Goal: Task Accomplishment & Management: Manage account settings

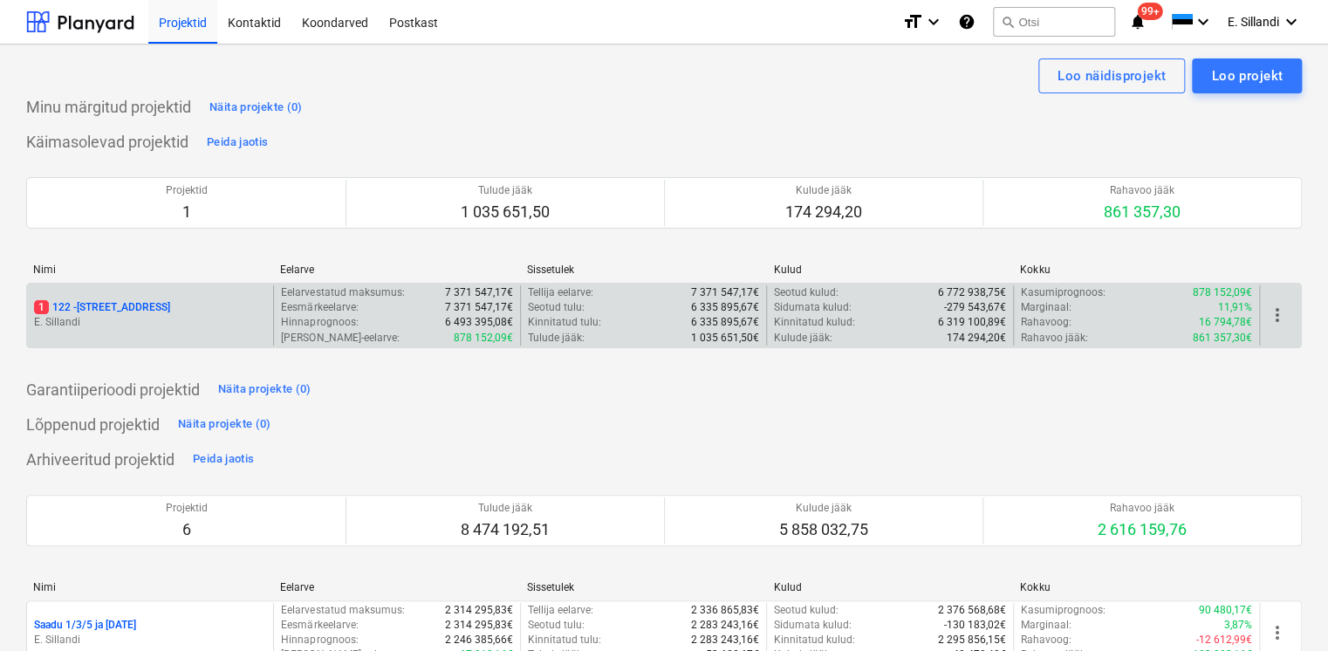
click at [132, 307] on p "1 122 - [STREET_ADDRESS]" at bounding box center [102, 307] width 136 height 15
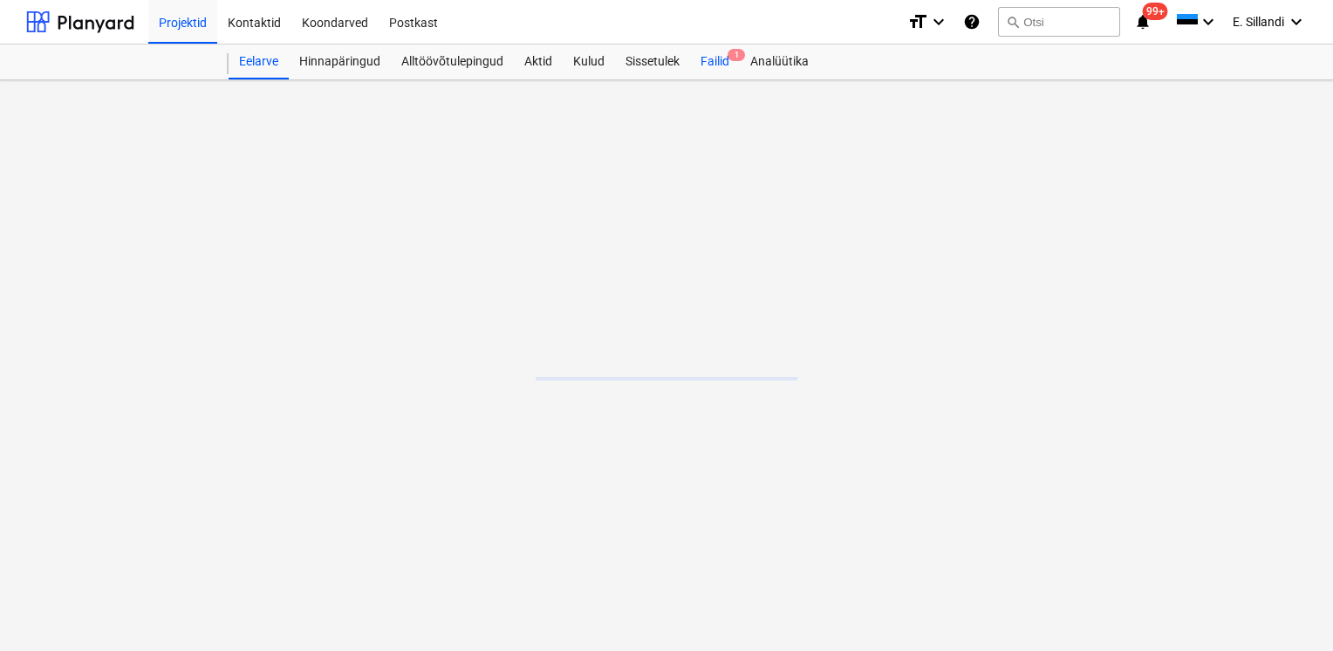
click at [716, 66] on div "Failid 1" at bounding box center [715, 61] width 50 height 35
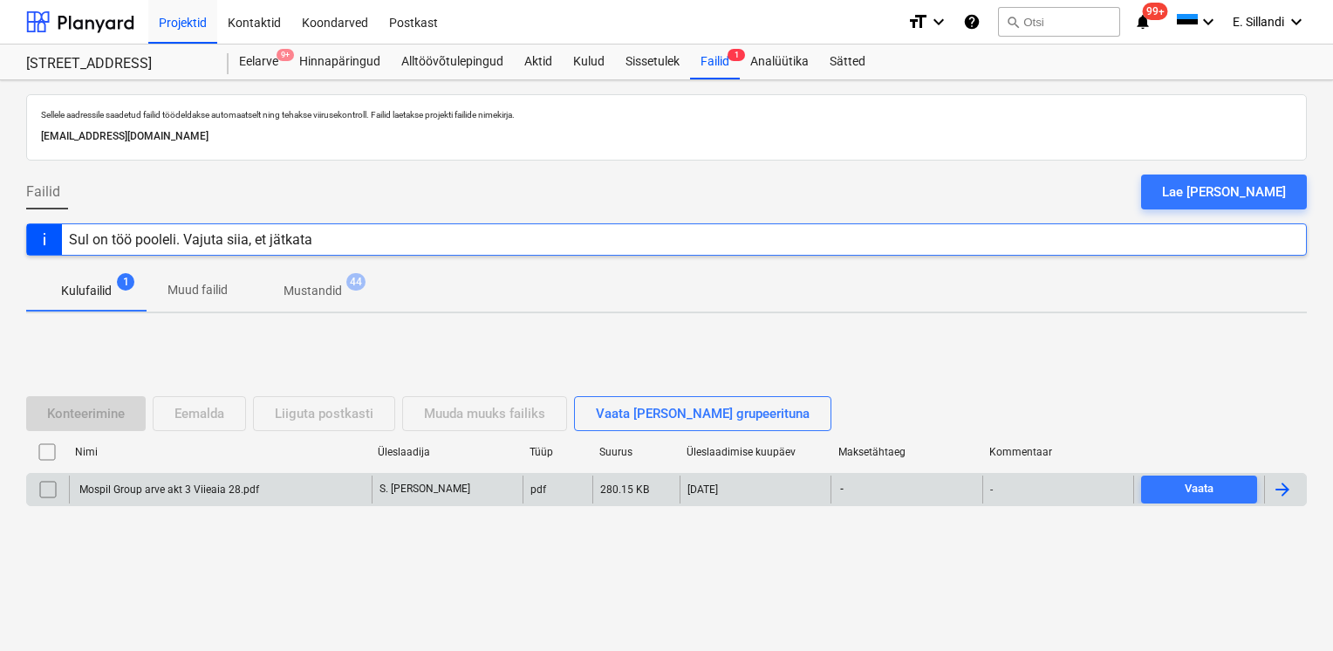
click at [224, 477] on div "Mospil Group arve akt 3 Viieaia 28.pdf" at bounding box center [220, 489] width 303 height 28
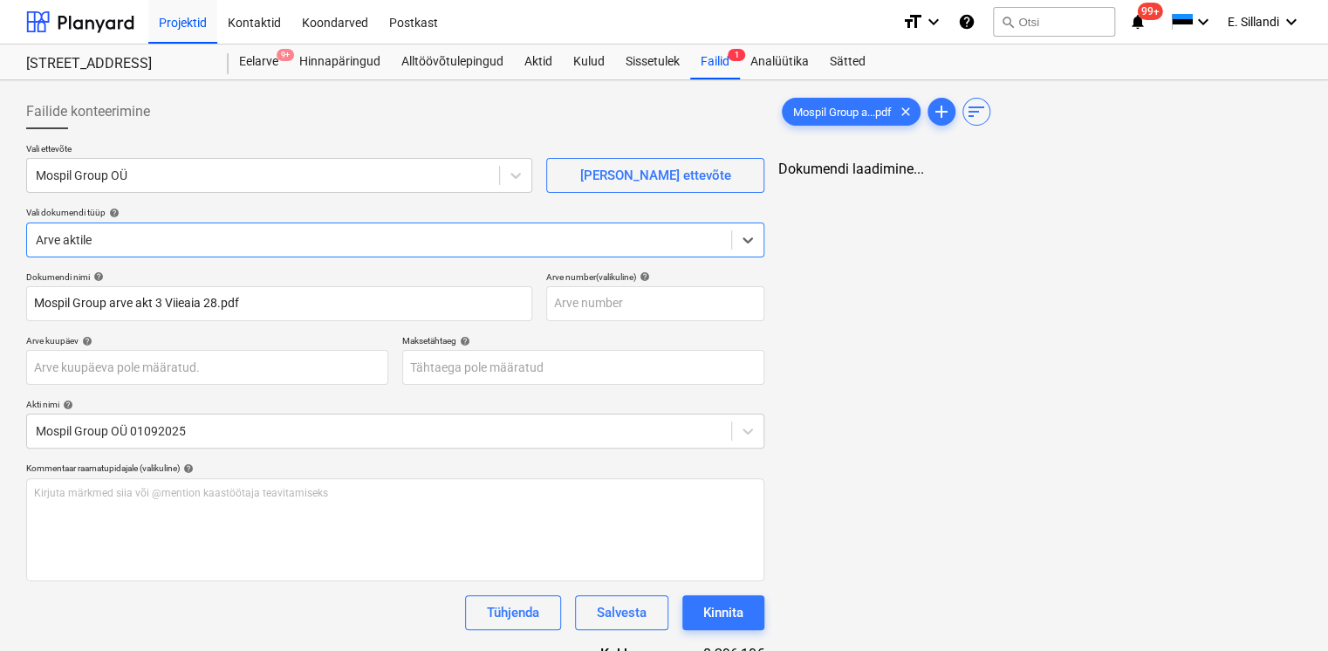
type input "Mospil Group arve akt 3 Viieaia 28.pdf"
click at [719, 74] on div "Failid 1" at bounding box center [715, 61] width 50 height 35
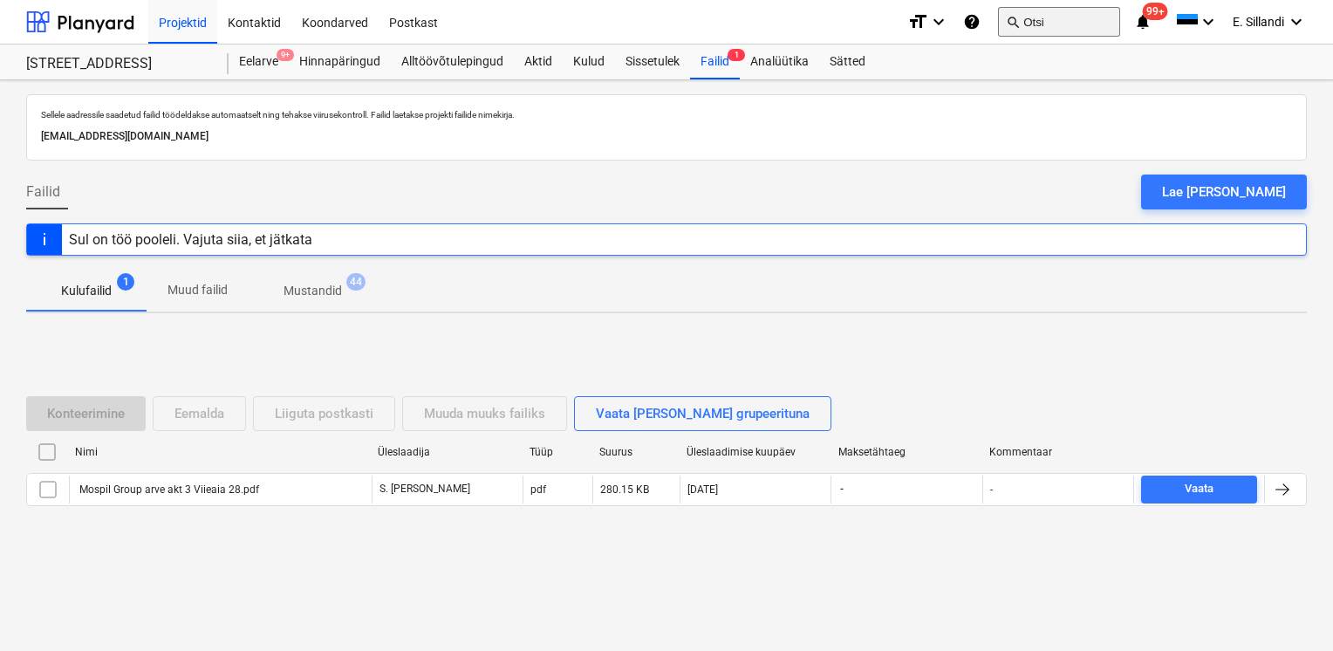
click at [1017, 24] on span "search" at bounding box center [1013, 22] width 14 height 14
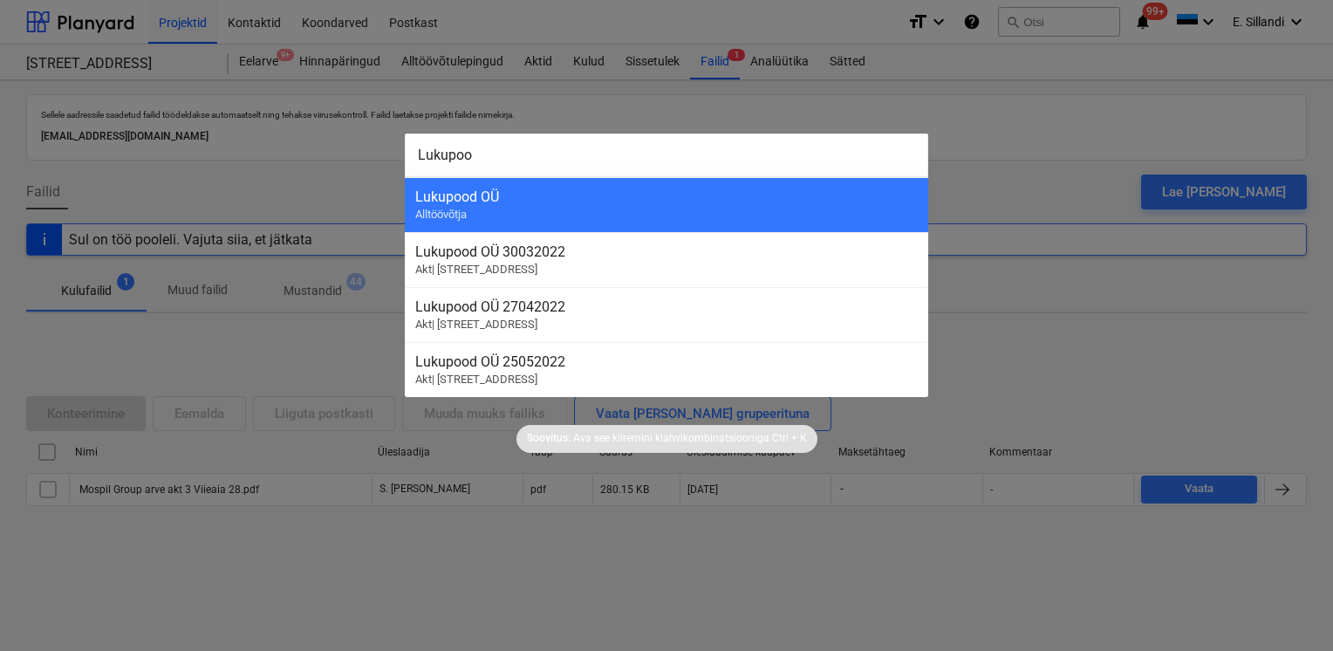
type input "Lukupood"
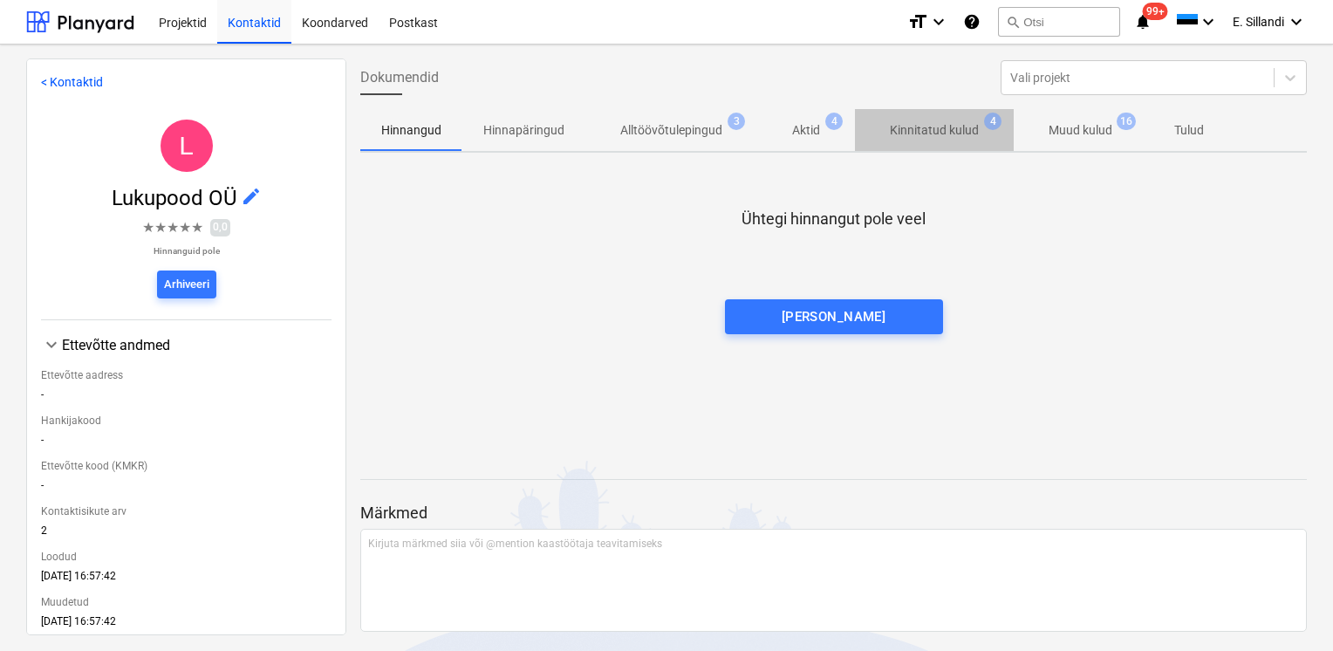
click at [981, 141] on span "Kinnitatud kulud 4" at bounding box center [934, 129] width 159 height 31
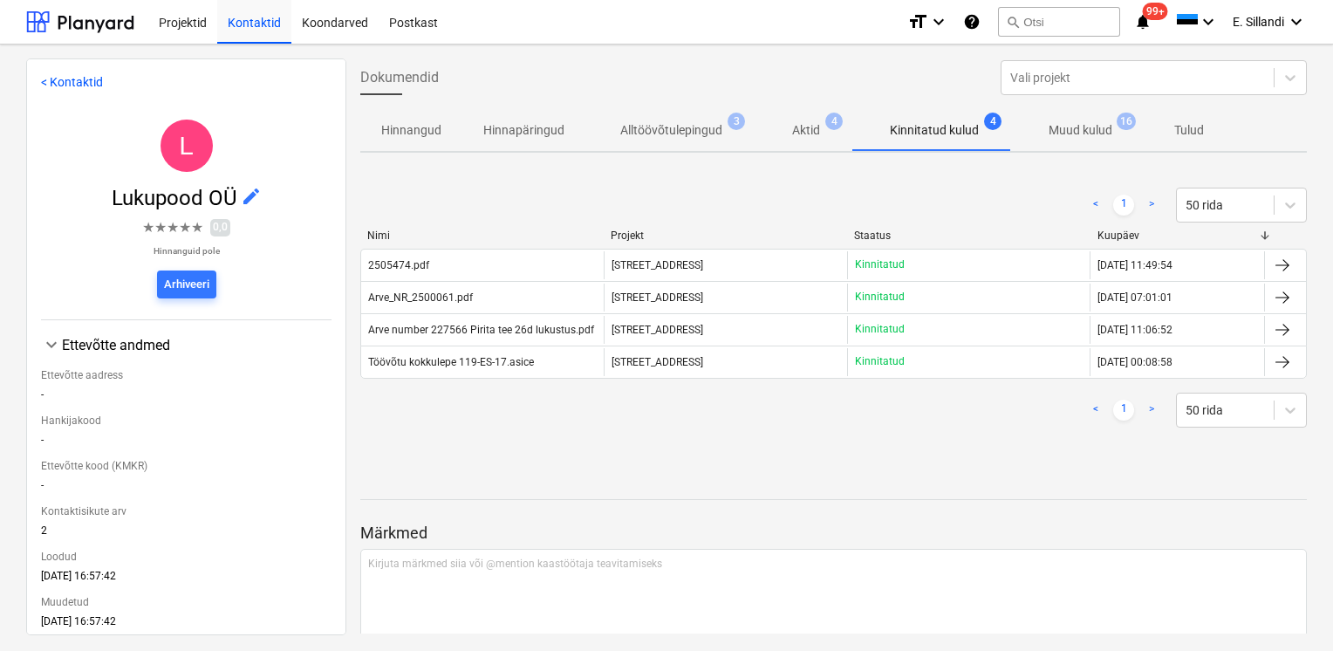
click at [1081, 144] on span "Muud kulud 16" at bounding box center [1080, 129] width 133 height 31
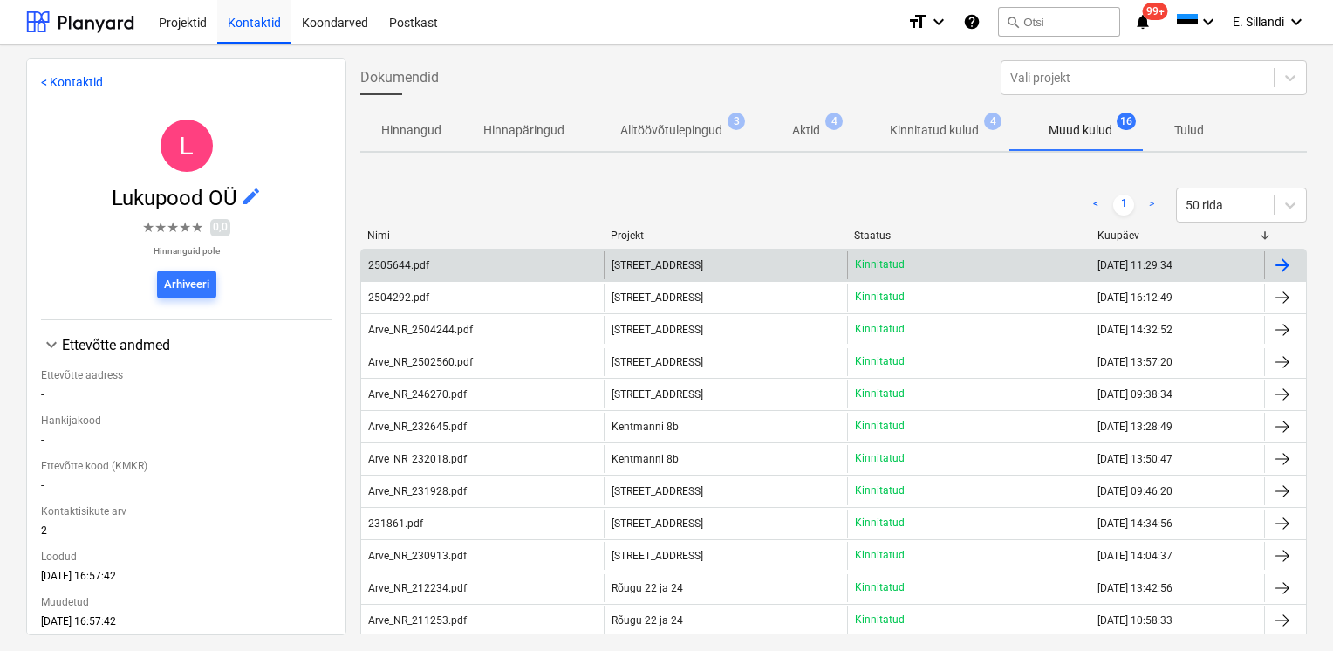
click at [663, 275] on div "[STREET_ADDRESS]" at bounding box center [725, 265] width 243 height 28
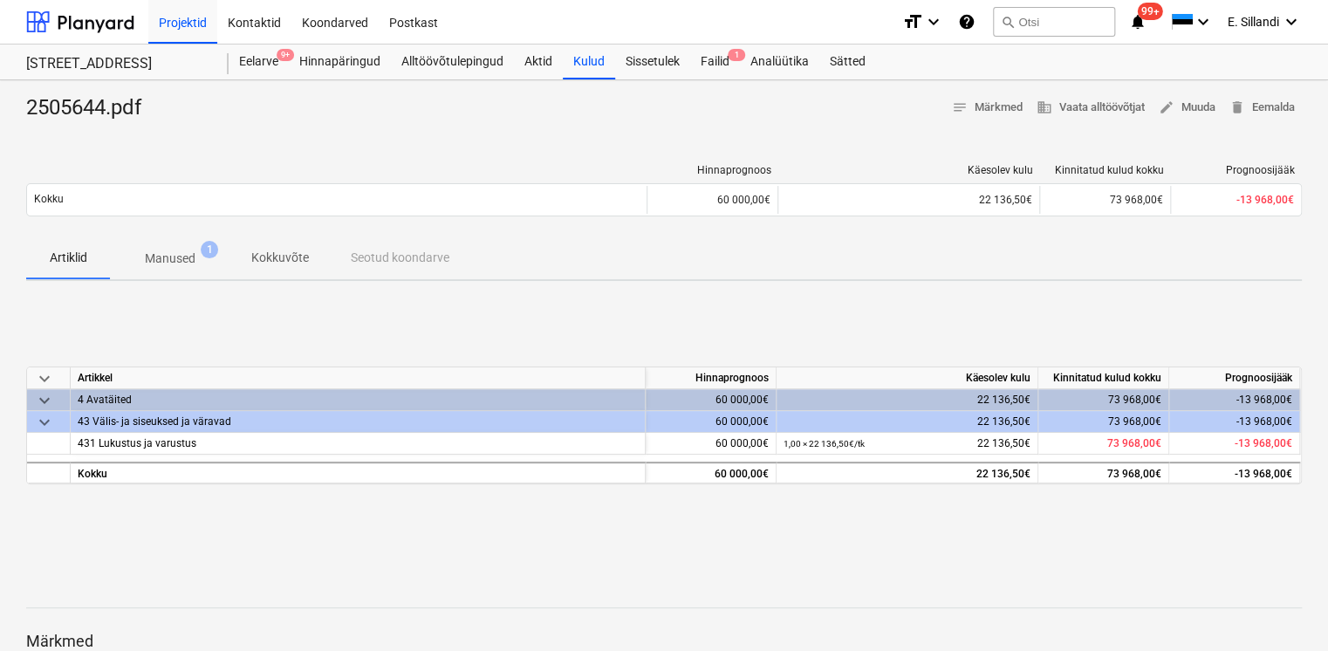
click at [154, 264] on p "Manused" at bounding box center [170, 259] width 51 height 18
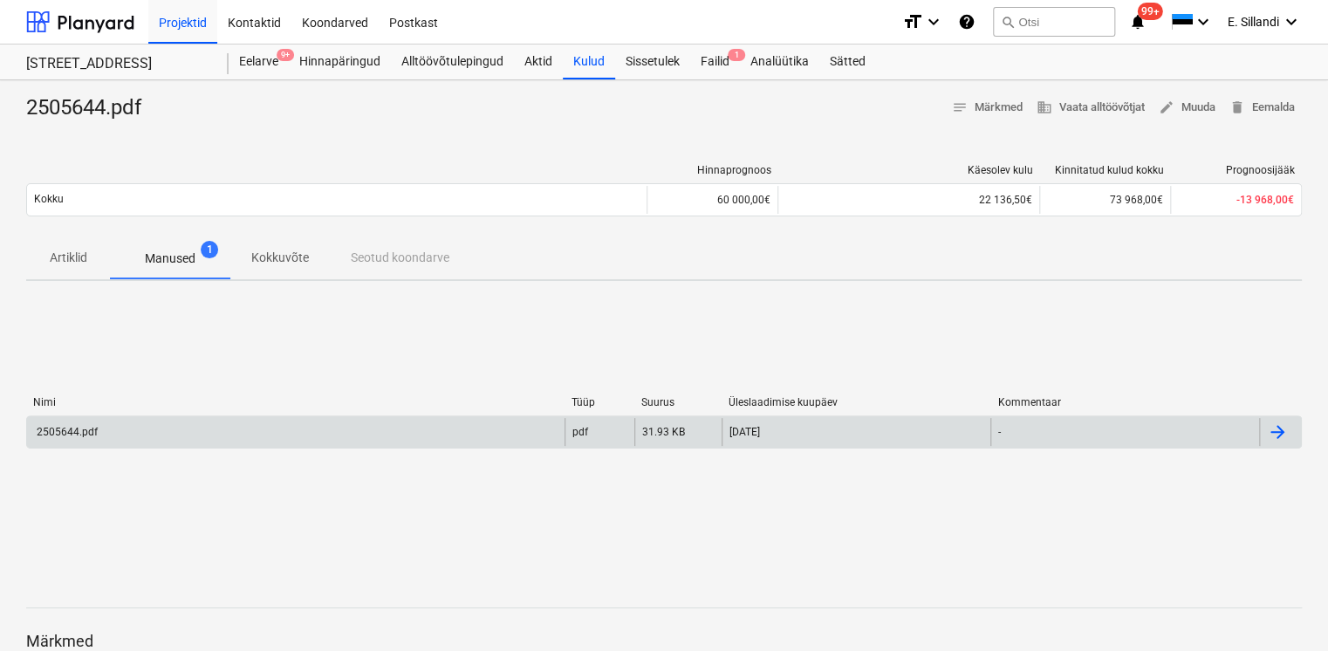
click at [149, 428] on div "2505644.pdf" at bounding box center [295, 432] width 537 height 28
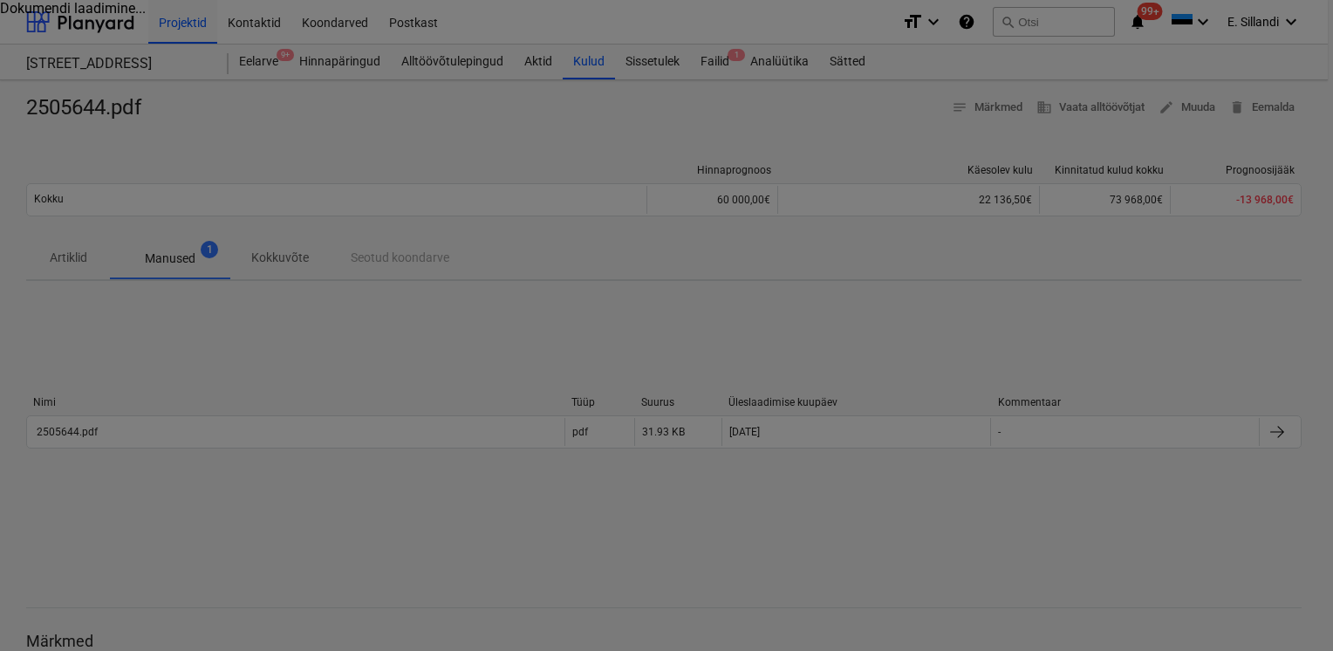
click at [300, 221] on div at bounding box center [666, 325] width 1333 height 651
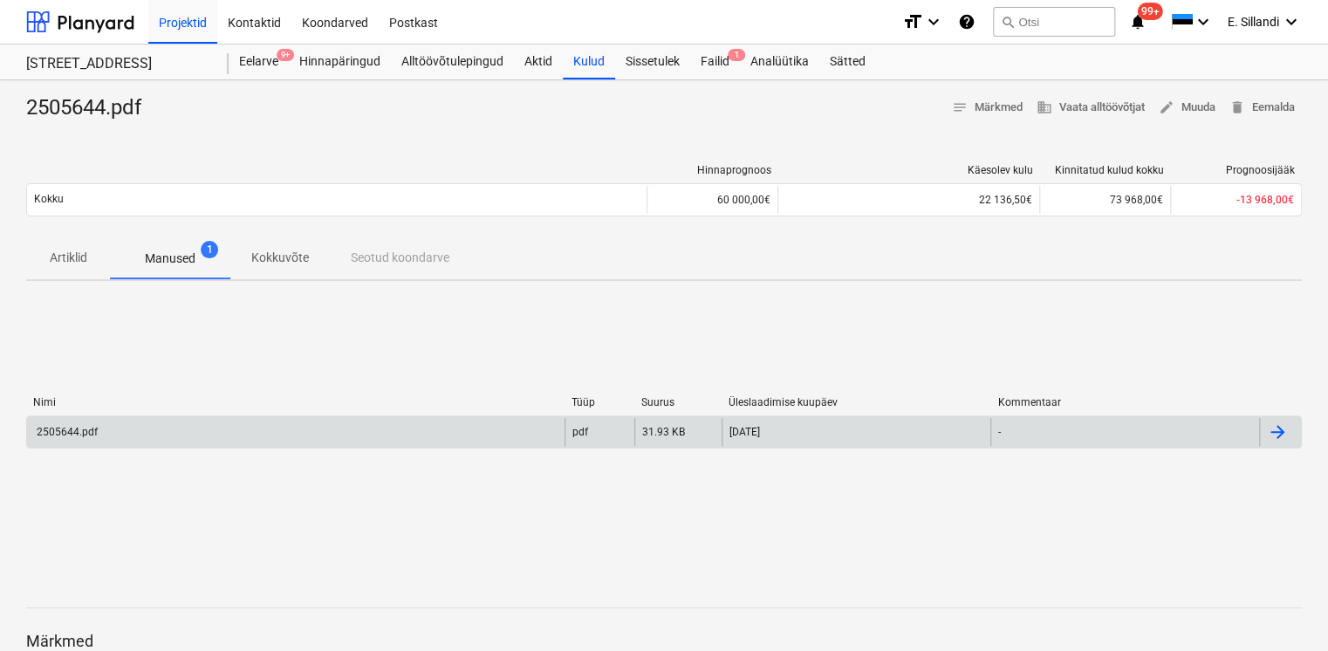
click at [105, 428] on div "2505644.pdf" at bounding box center [295, 432] width 537 height 28
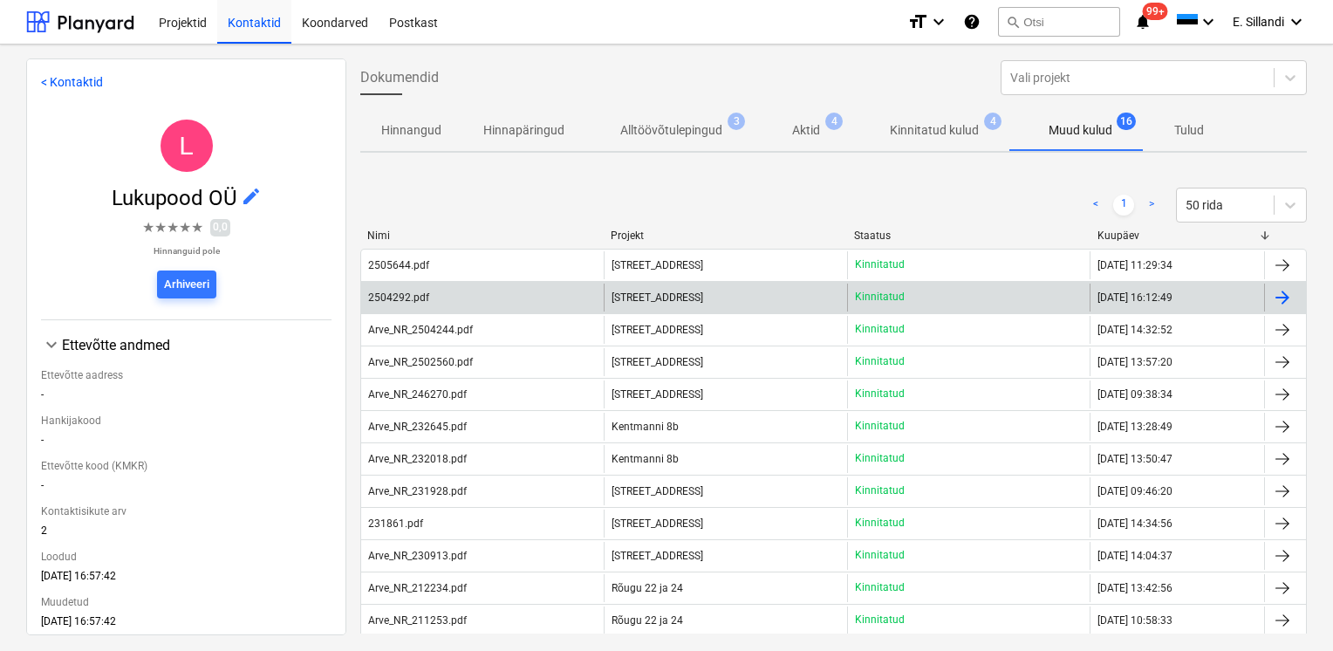
click at [695, 302] on div "[STREET_ADDRESS]" at bounding box center [725, 298] width 243 height 28
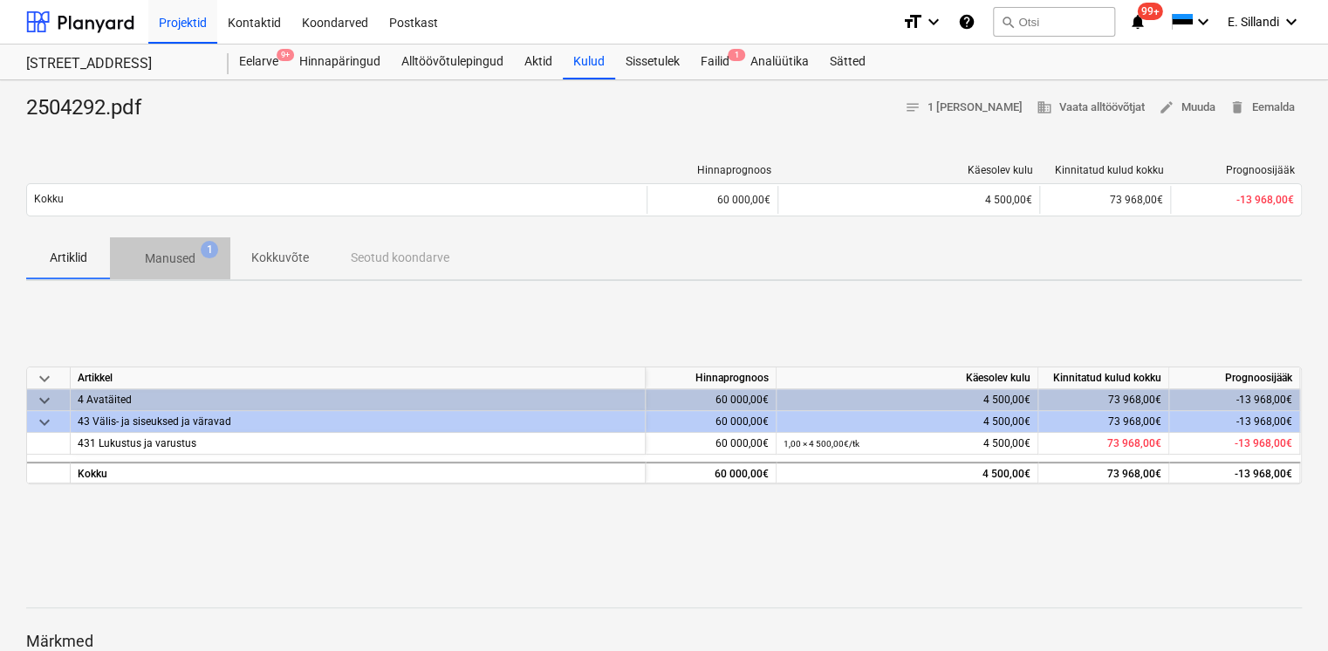
click at [172, 263] on p "Manused" at bounding box center [170, 259] width 51 height 18
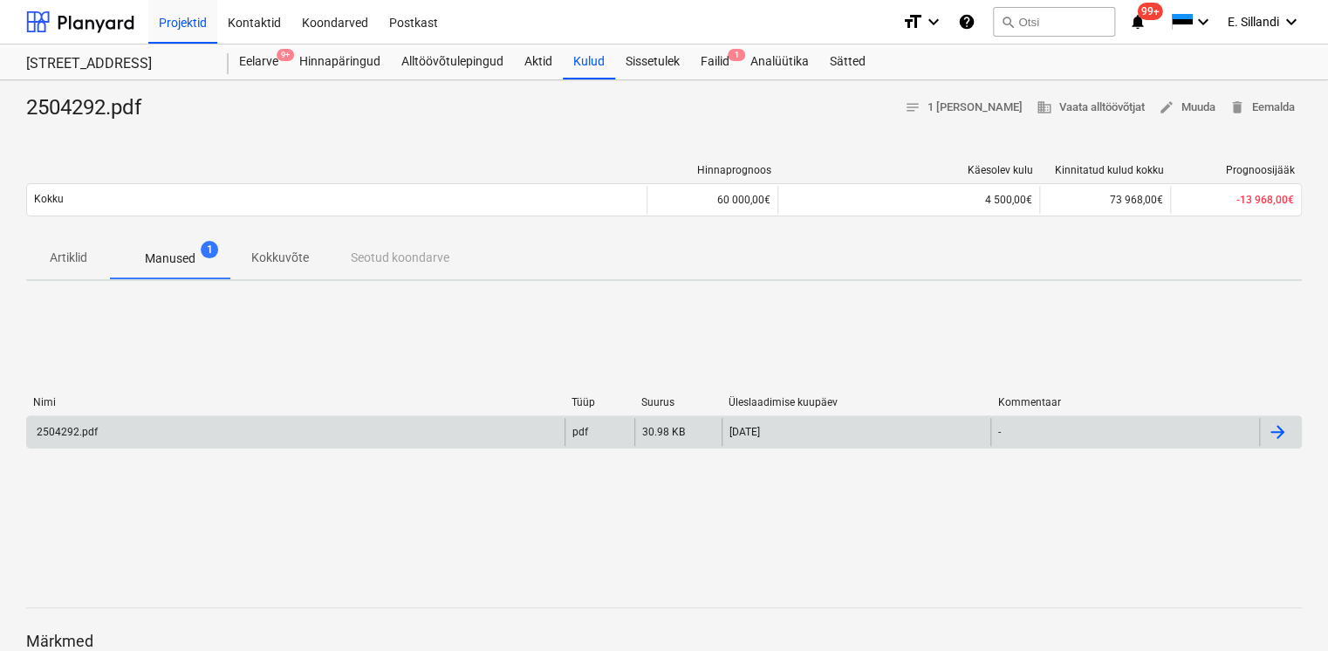
click at [199, 427] on div "2504292.pdf" at bounding box center [295, 432] width 537 height 28
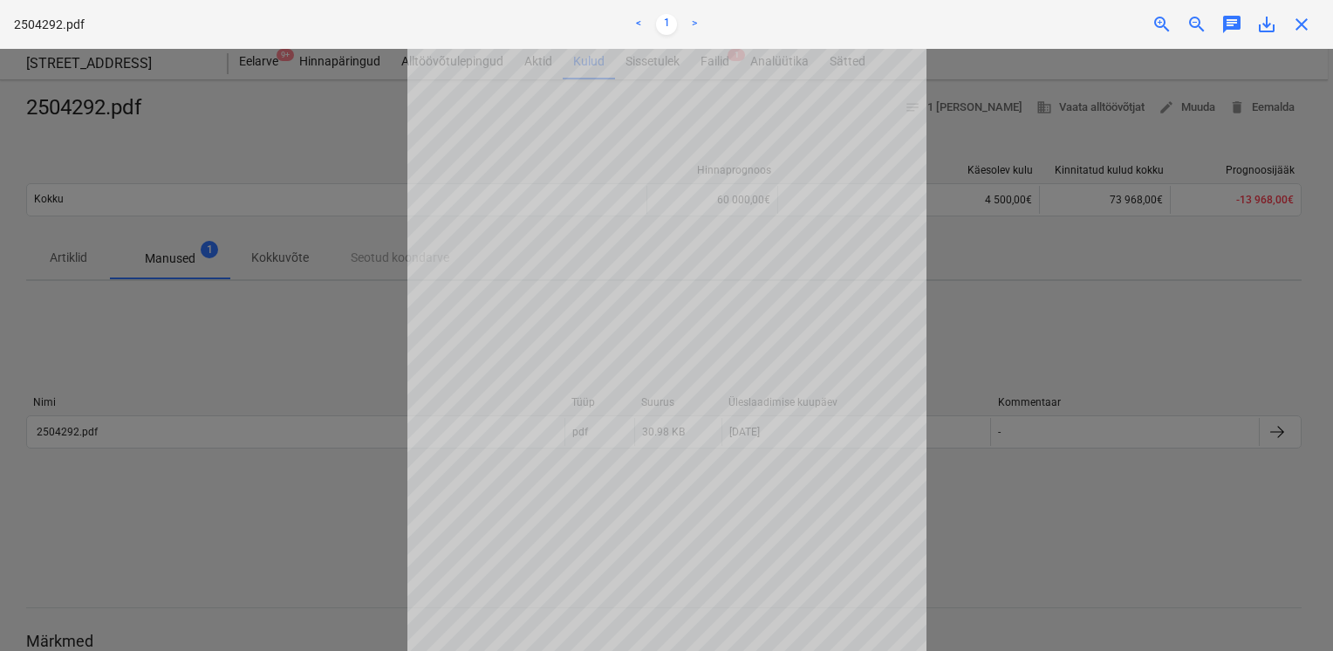
click at [226, 386] on div at bounding box center [666, 350] width 1333 height 602
click at [272, 345] on div at bounding box center [666, 350] width 1333 height 602
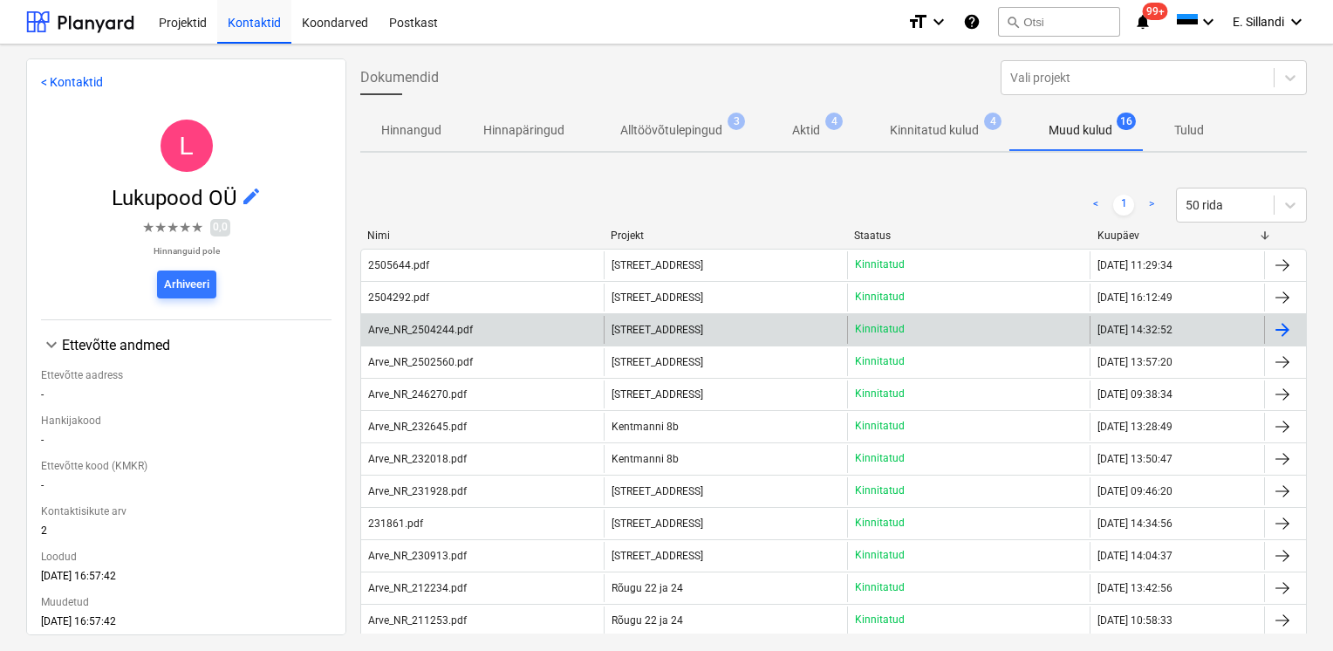
click at [585, 339] on div "Arve_NR_2504244.pdf" at bounding box center [482, 330] width 243 height 28
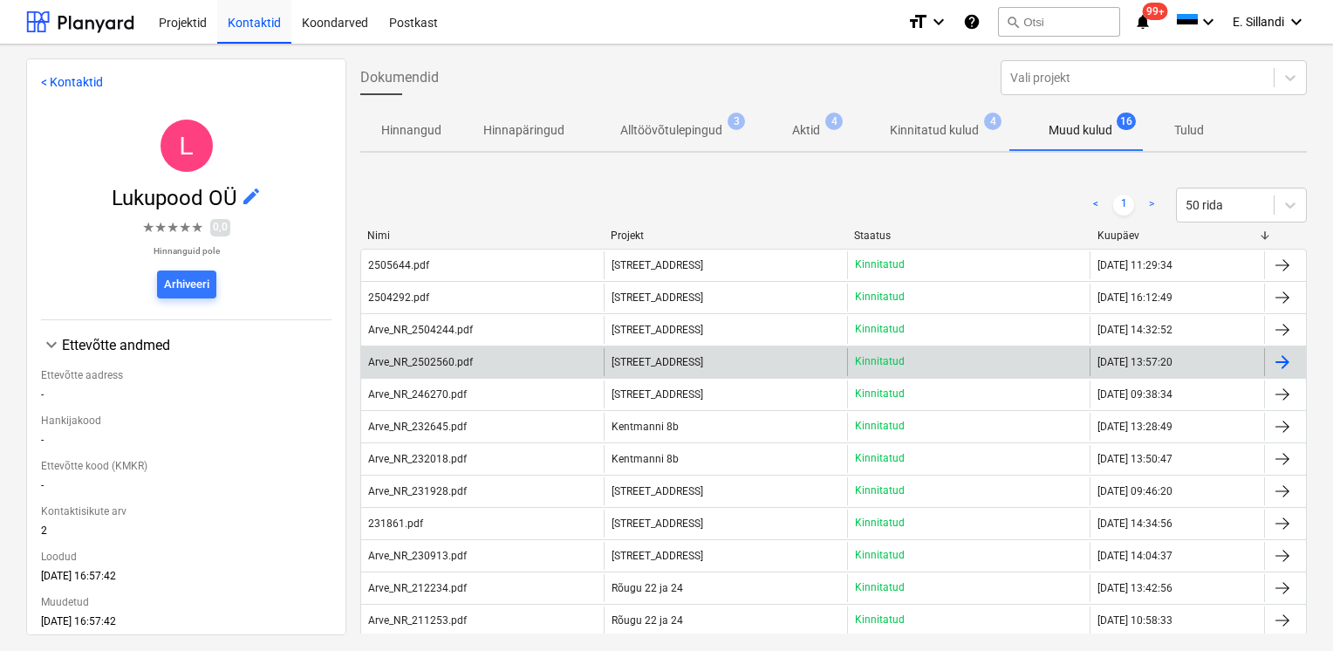
click at [452, 359] on div "Arve_NR_2502560.pdf" at bounding box center [420, 362] width 105 height 12
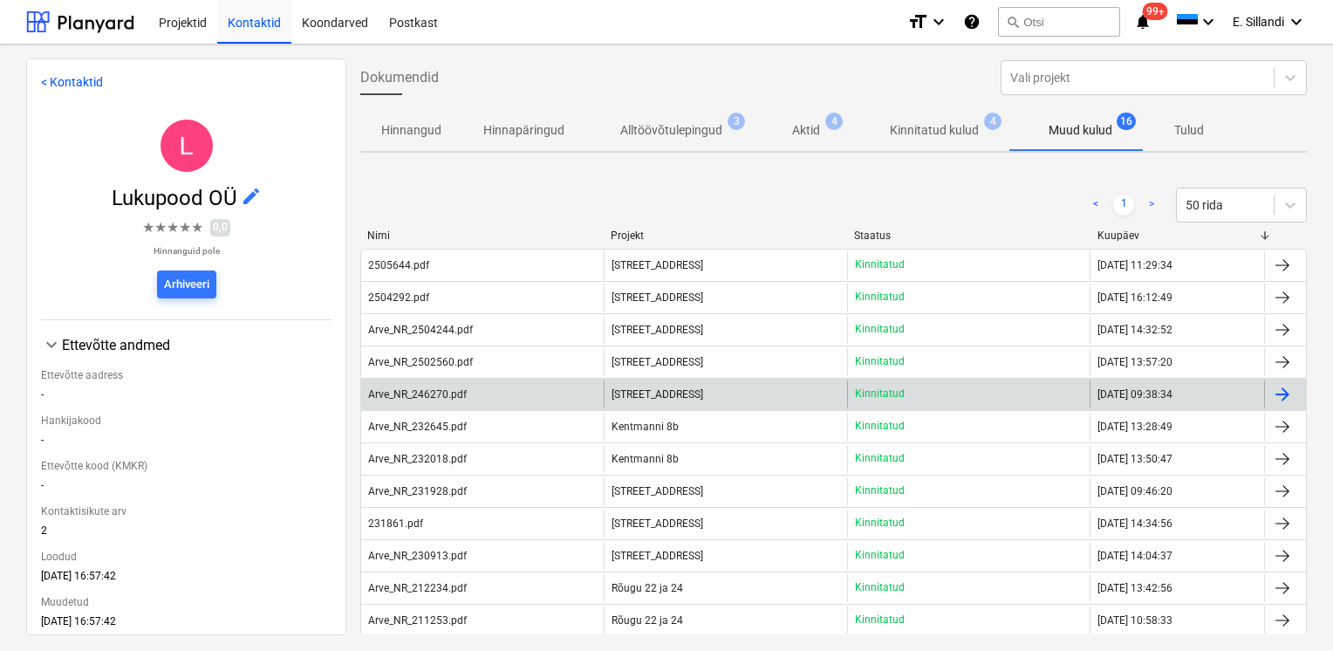
click at [444, 395] on div "Arve_NR_246270.pdf" at bounding box center [417, 394] width 99 height 12
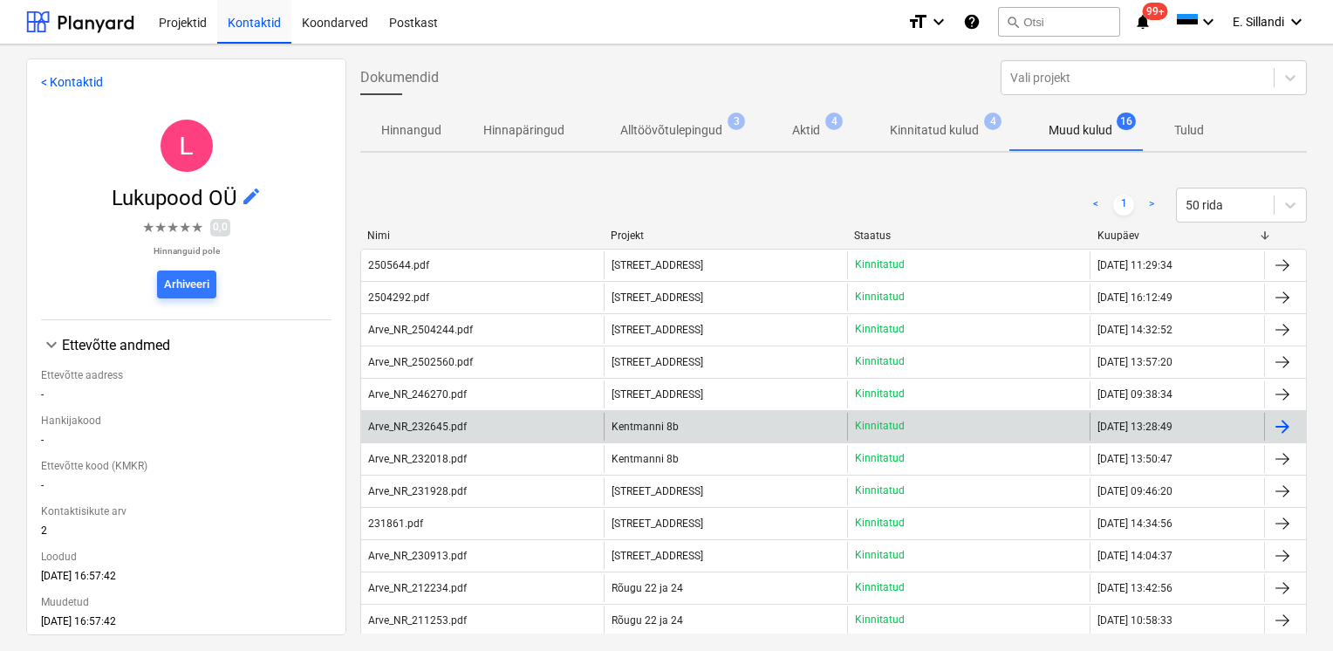
click at [437, 429] on div "Arve_NR_232645.pdf" at bounding box center [417, 426] width 99 height 12
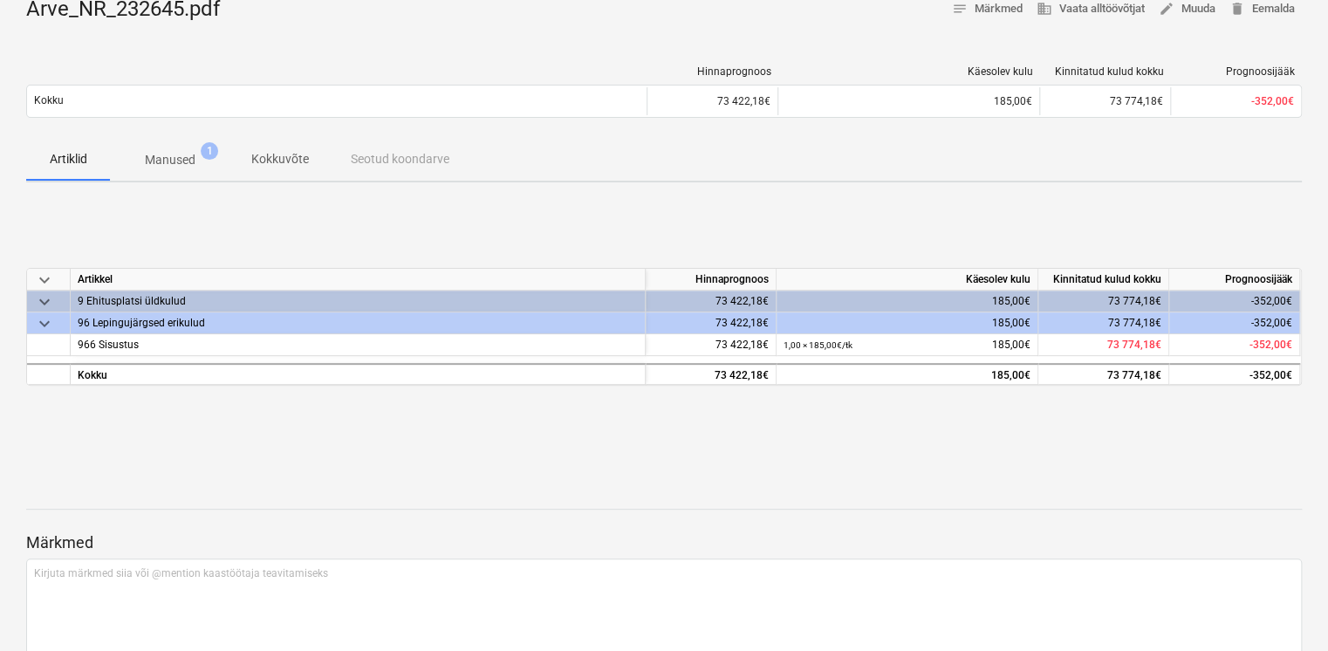
scroll to position [213, 0]
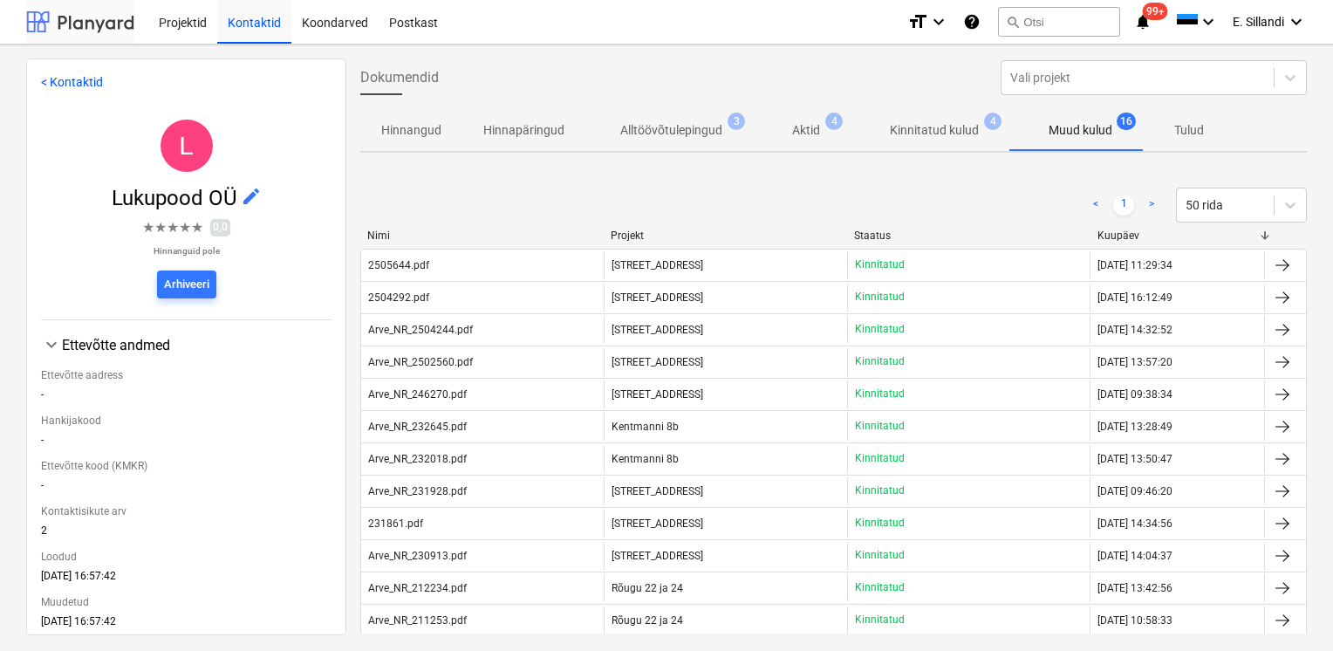
click at [91, 22] on div at bounding box center [80, 22] width 108 height 44
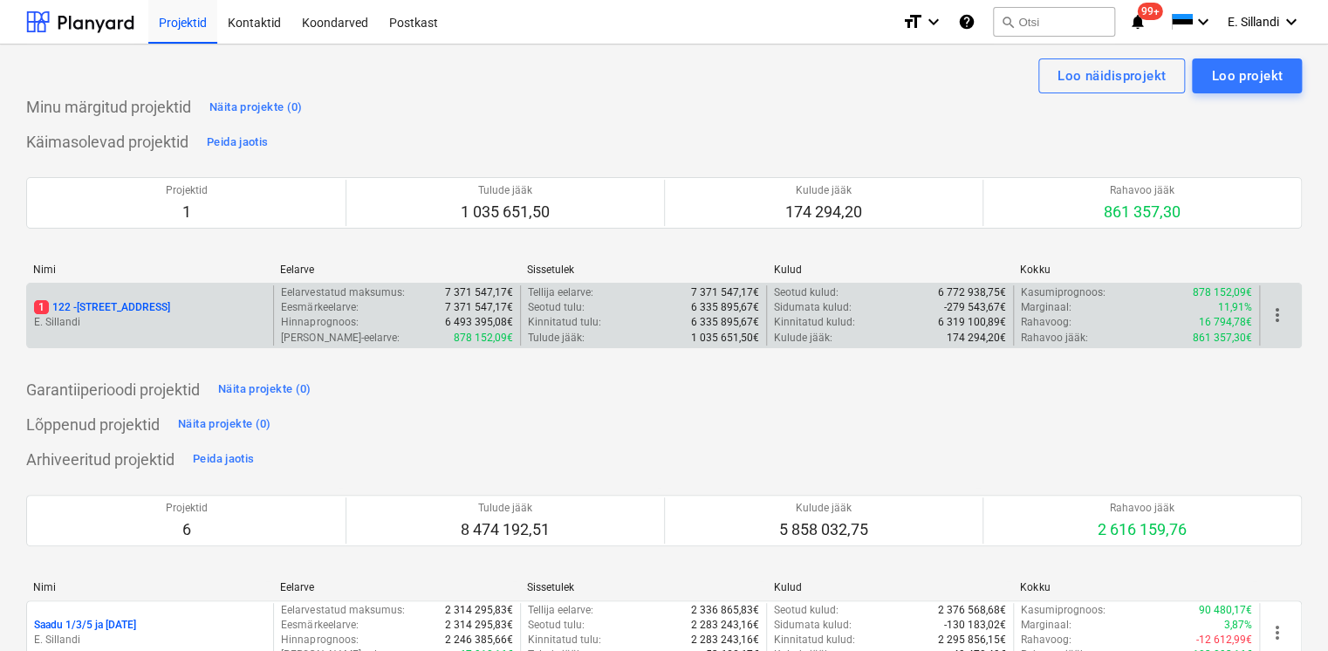
click at [215, 311] on div "1 122 - Viieaia tee 28" at bounding box center [150, 307] width 232 height 15
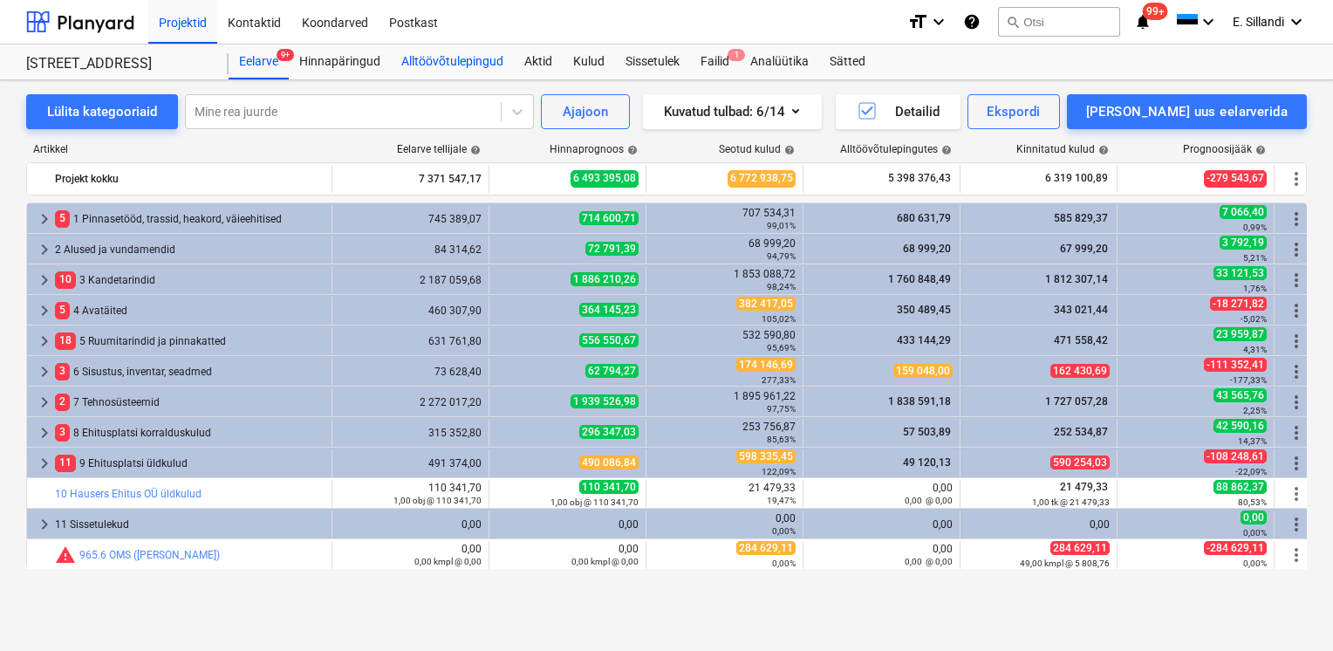
click at [452, 60] on div "Alltöövõtulepingud" at bounding box center [452, 61] width 123 height 35
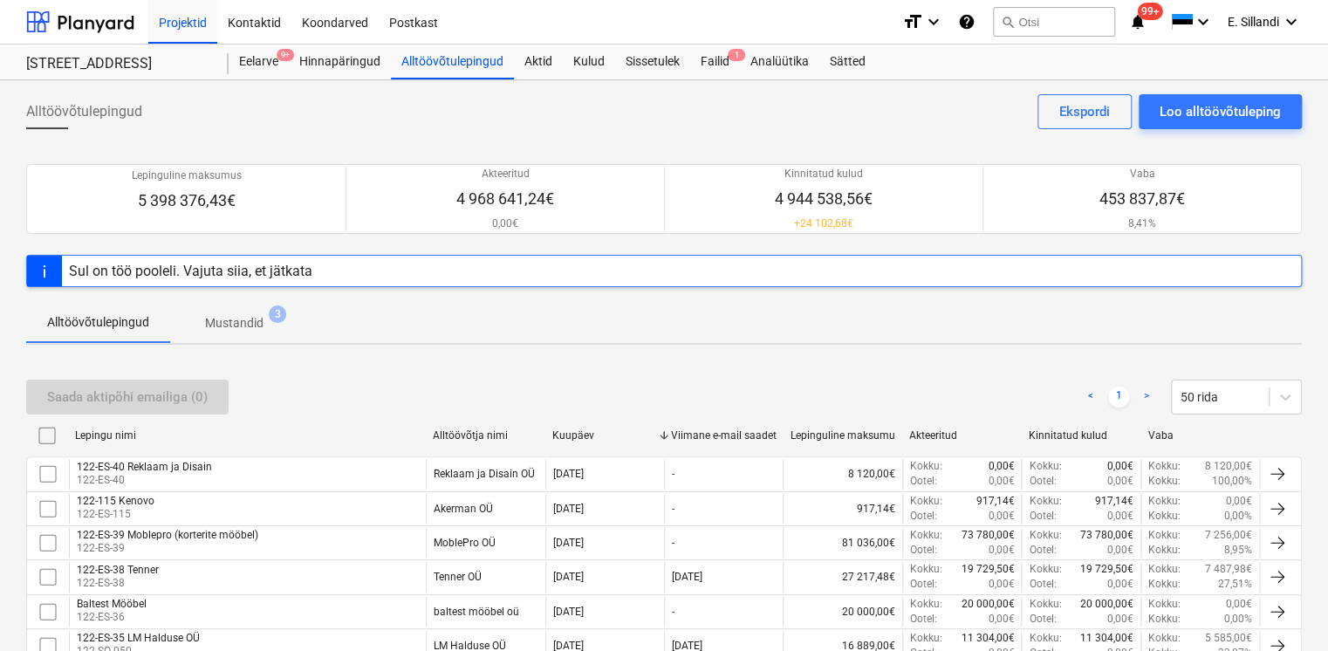
scroll to position [788, 0]
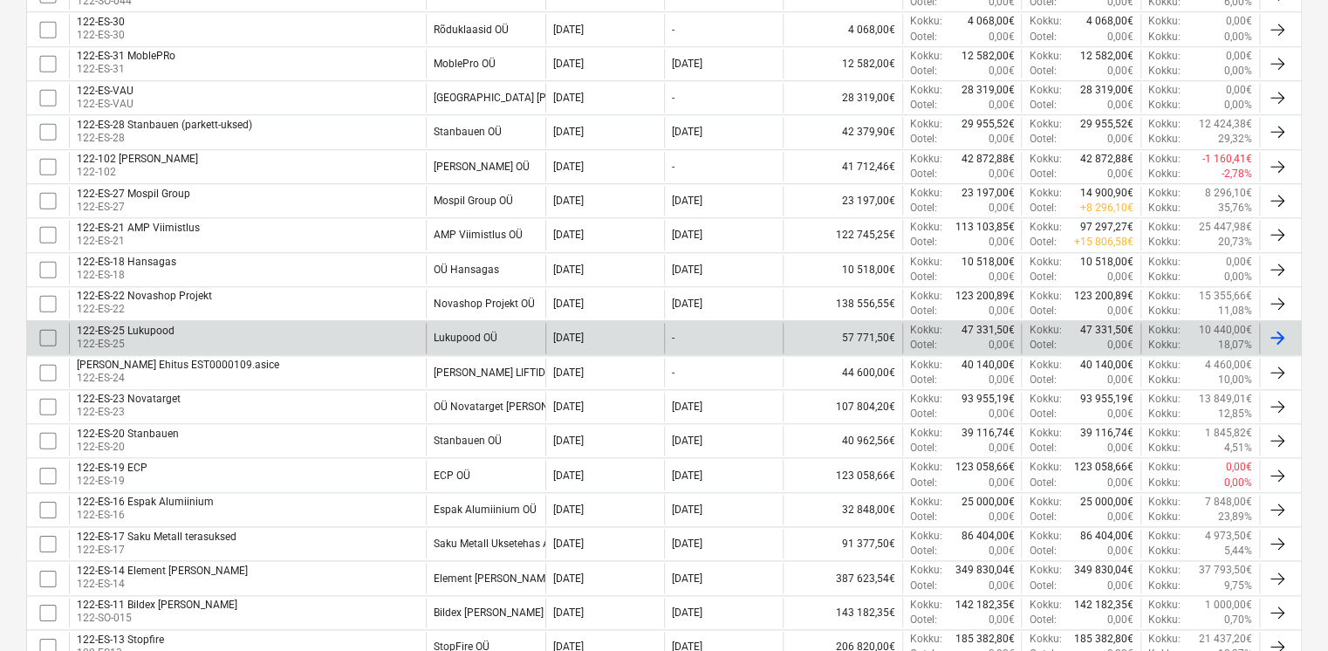
click at [380, 336] on div "122-ES-25 Lukupood 122-ES-25" at bounding box center [247, 338] width 357 height 30
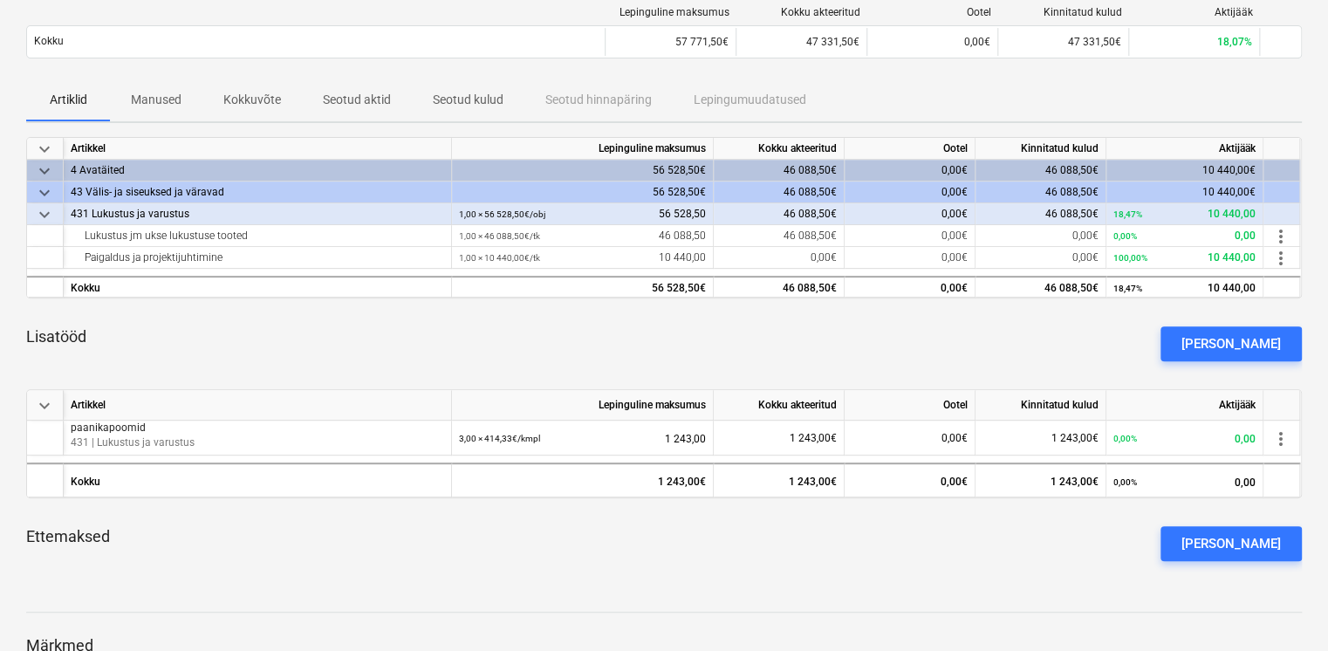
scroll to position [169, 0]
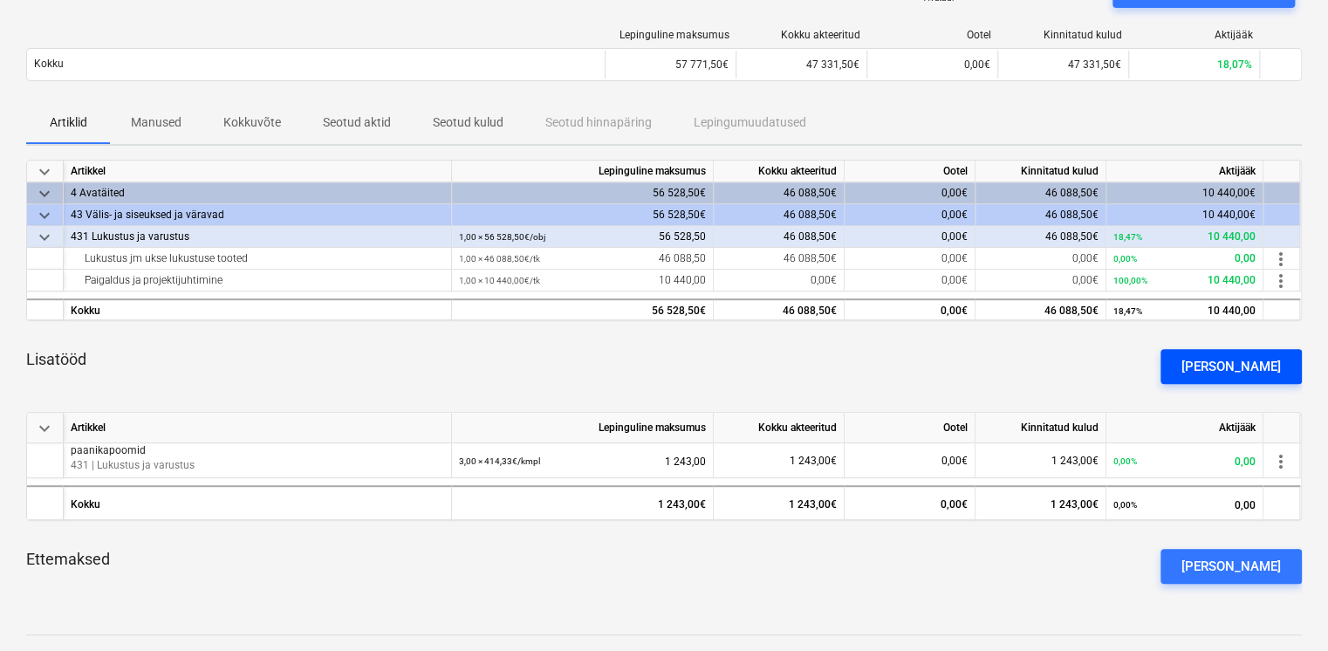
click at [1235, 379] on button "Lisa lisatöö" at bounding box center [1230, 366] width 141 height 35
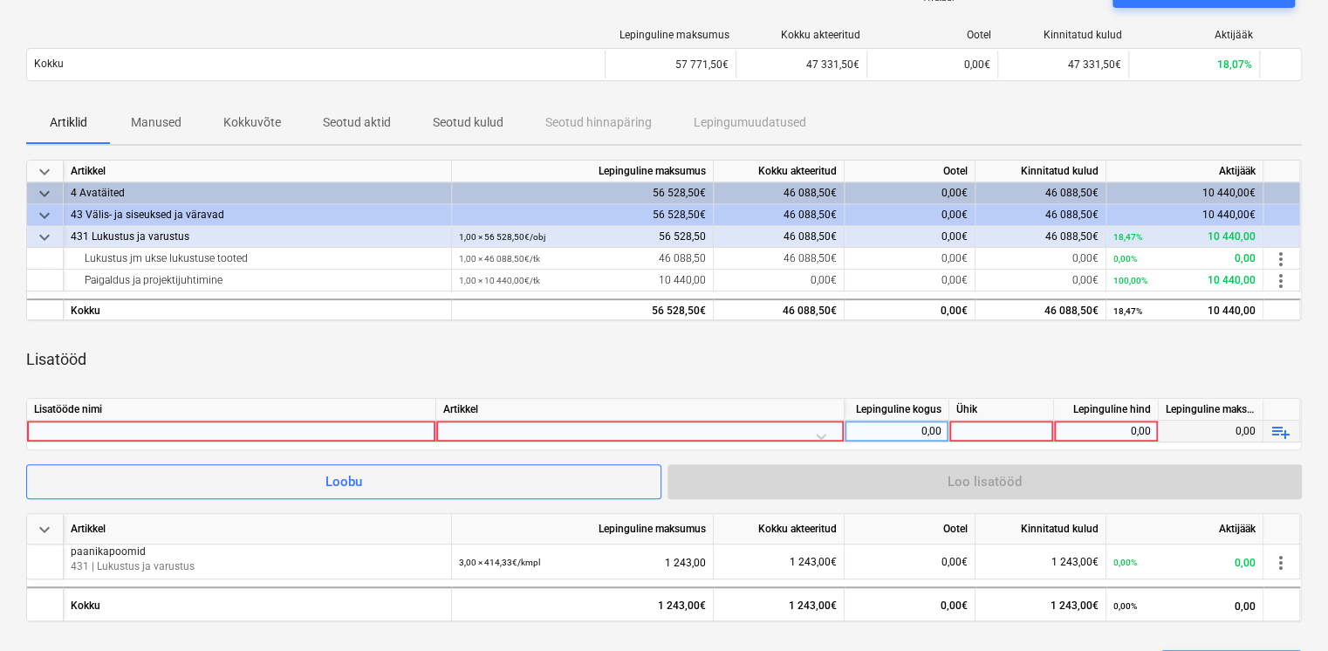
click at [287, 420] on div at bounding box center [231, 430] width 394 height 21
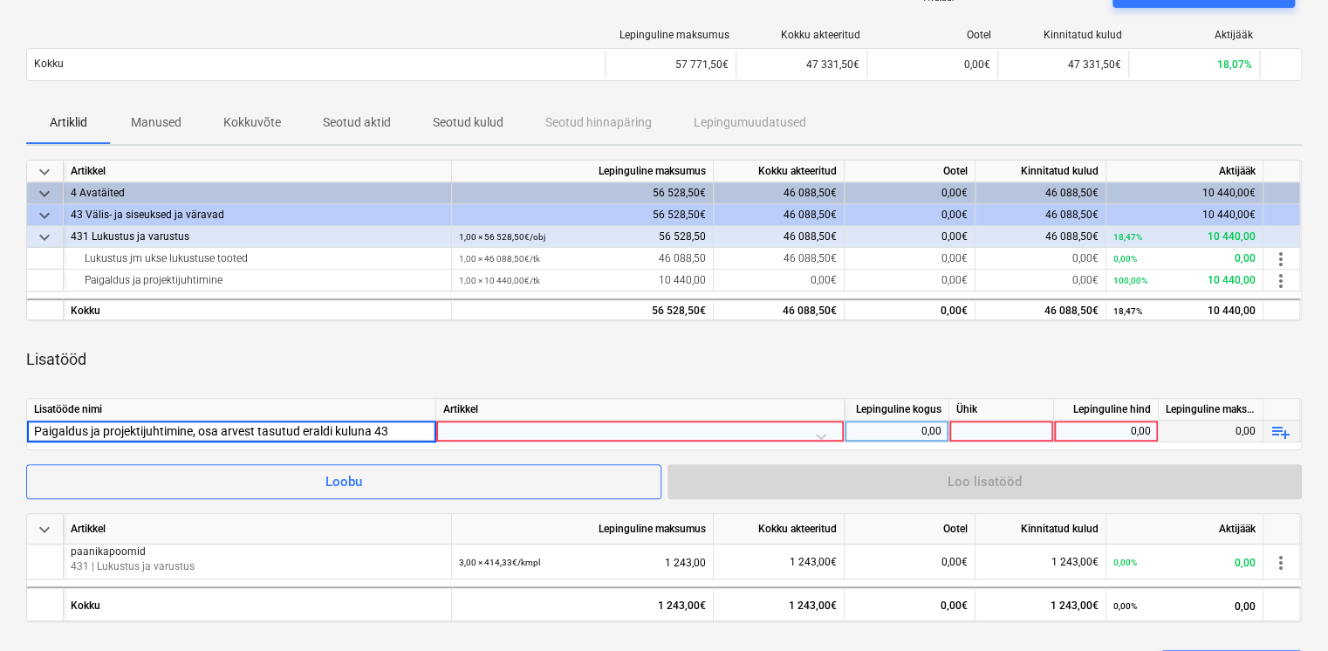
type input "Paigaldus ja projektijuhtimine, osa arvest tasutud eraldi kuluna 431"
click at [576, 427] on div at bounding box center [639, 435] width 393 height 31
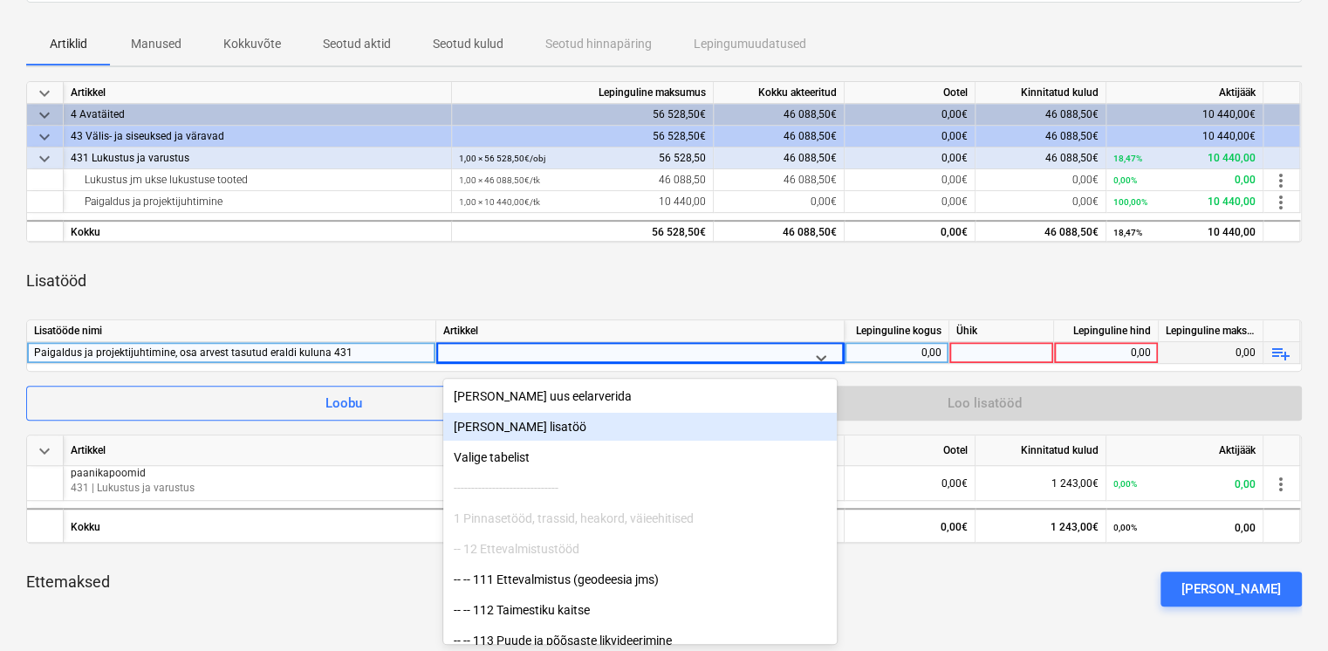
click at [369, 358] on div "Paigaldus ja projektijuhtimine, osa arvest tasutud eraldi kuluna 431" at bounding box center [231, 352] width 394 height 21
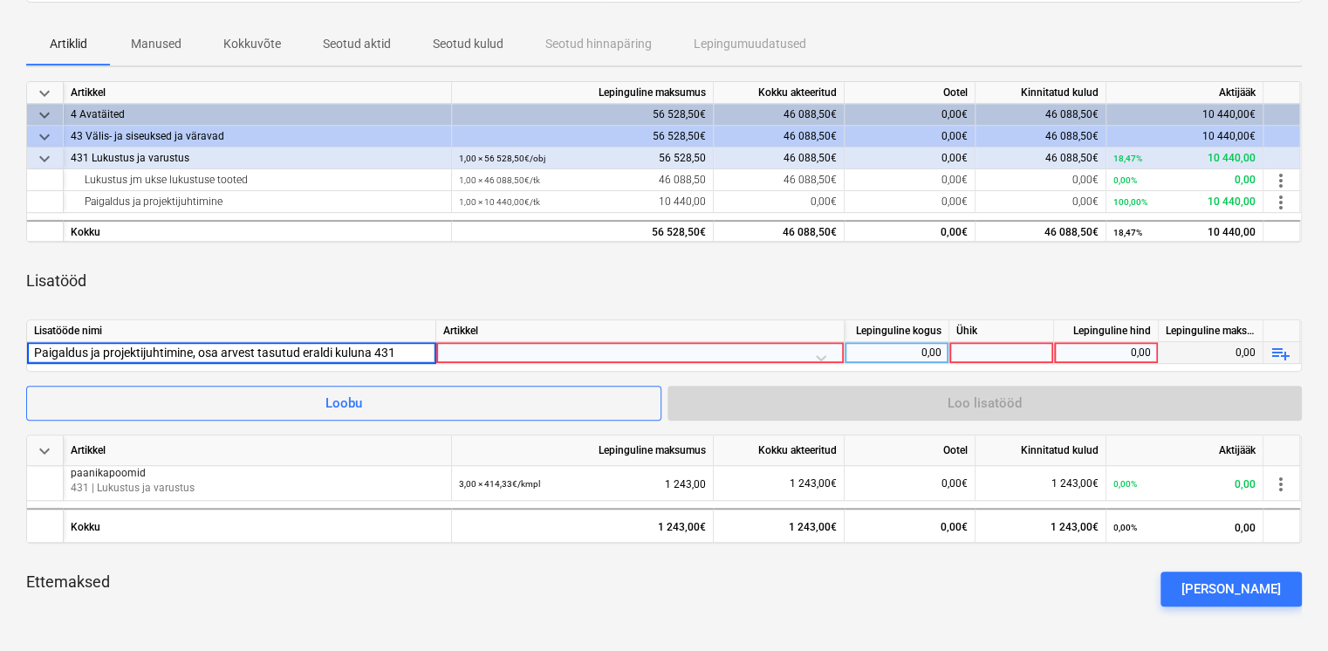
click at [369, 358] on input "Paigaldus ja projektijuhtimine, osa arvest tasutud eraldi kuluna 431" at bounding box center [231, 352] width 408 height 21
click at [419, 357] on input "Paigaldus ja projektijuhtimine, osa arvest tasutud eraldi kuluna 431" at bounding box center [231, 352] width 408 height 21
type input "Paigaldus ja projektijuhtimine, osa arvest tasutud eraldi kuluna 431reale"
click at [579, 349] on div at bounding box center [639, 357] width 393 height 31
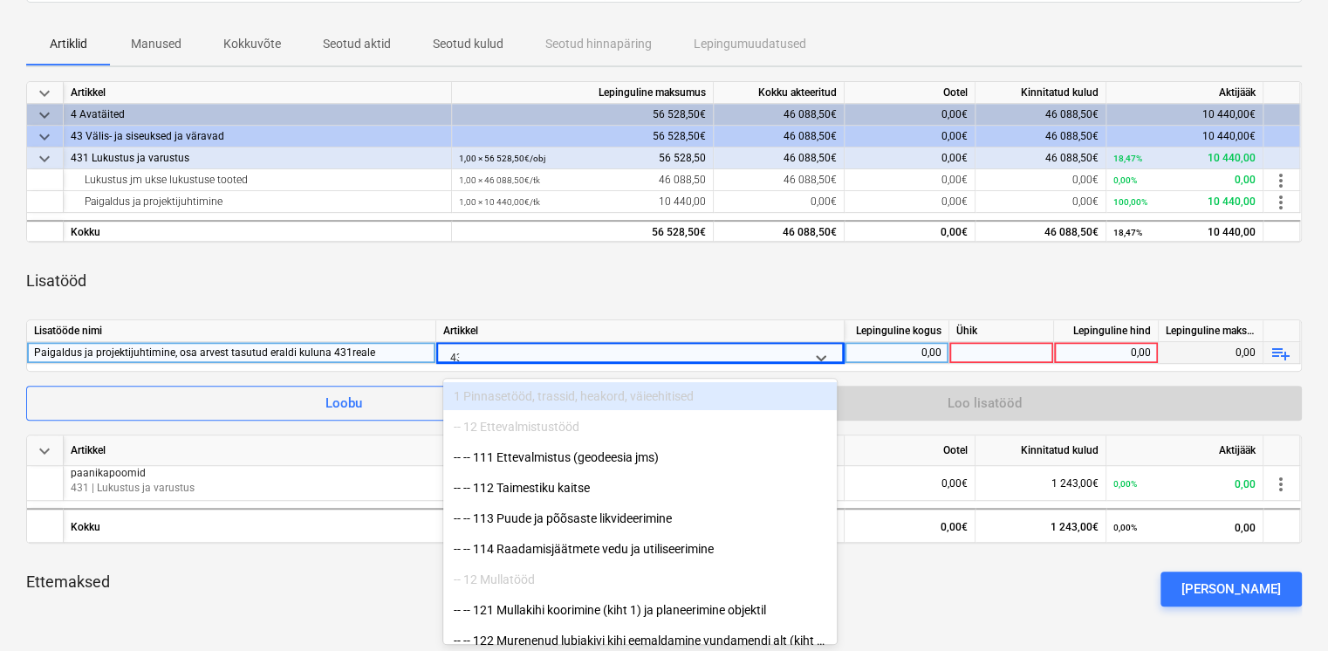
type input "431"
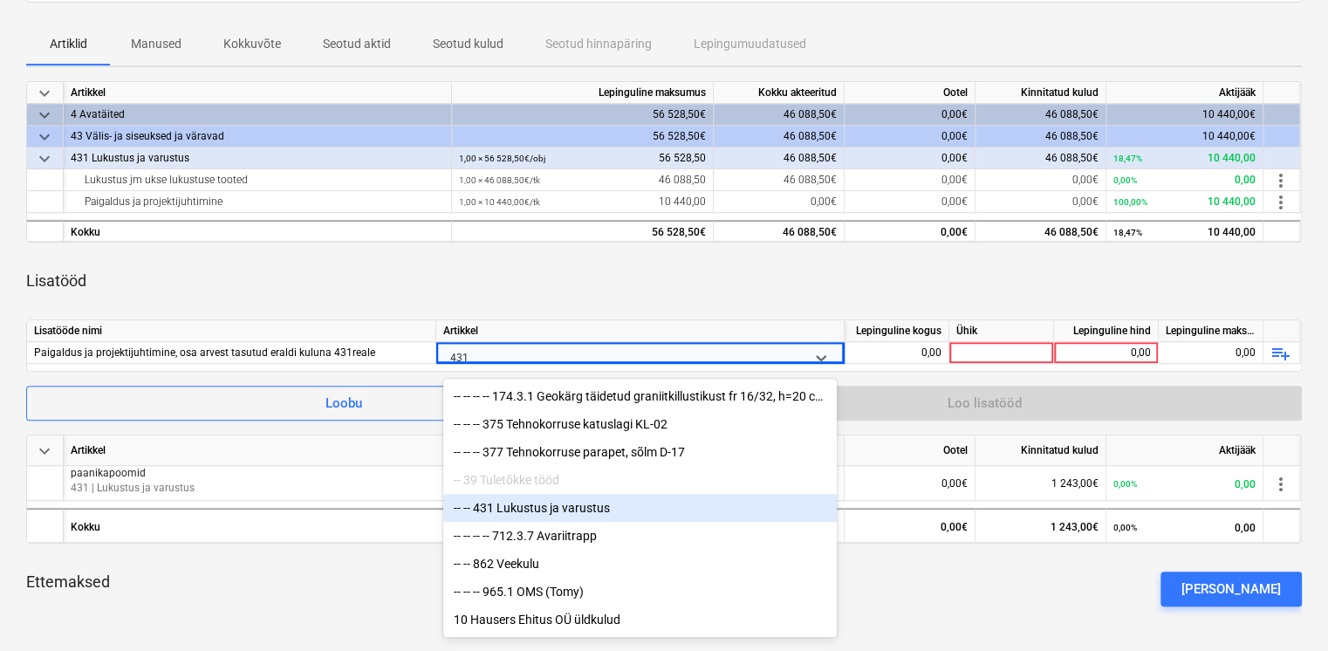
click at [562, 508] on div "-- -- 431 Lukustus ja varustus" at bounding box center [639, 508] width 393 height 28
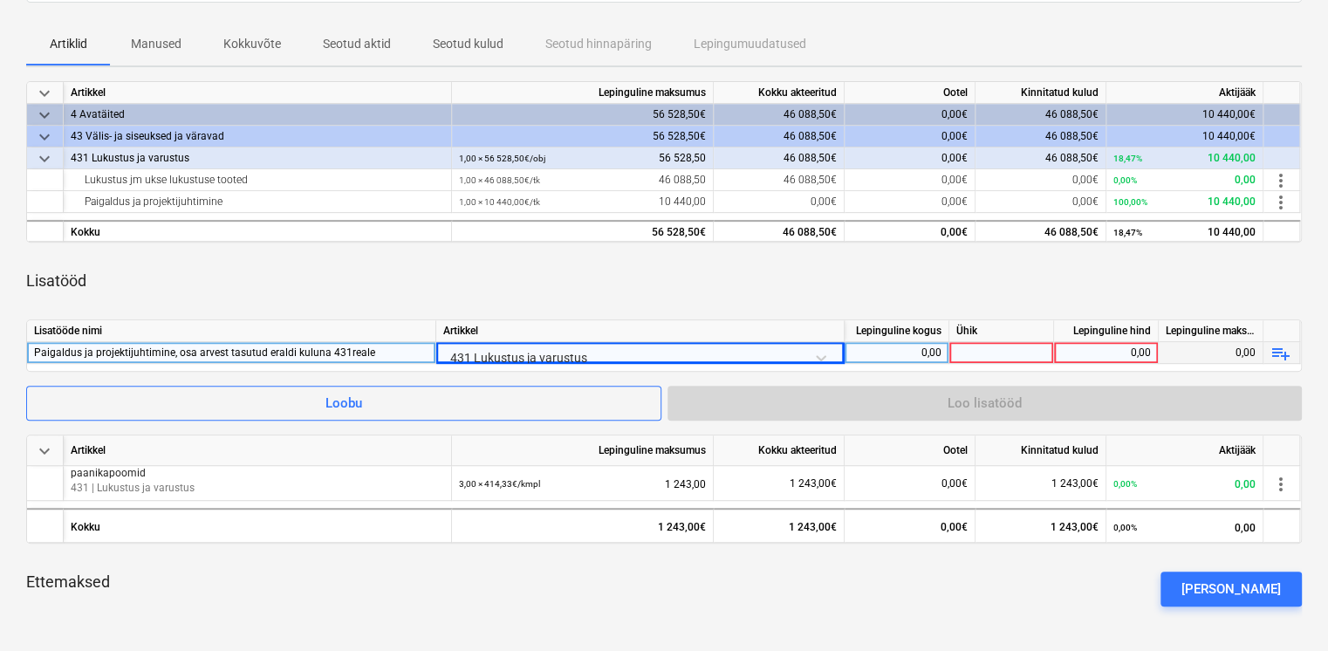
click at [937, 346] on div "0,00" at bounding box center [896, 353] width 90 height 22
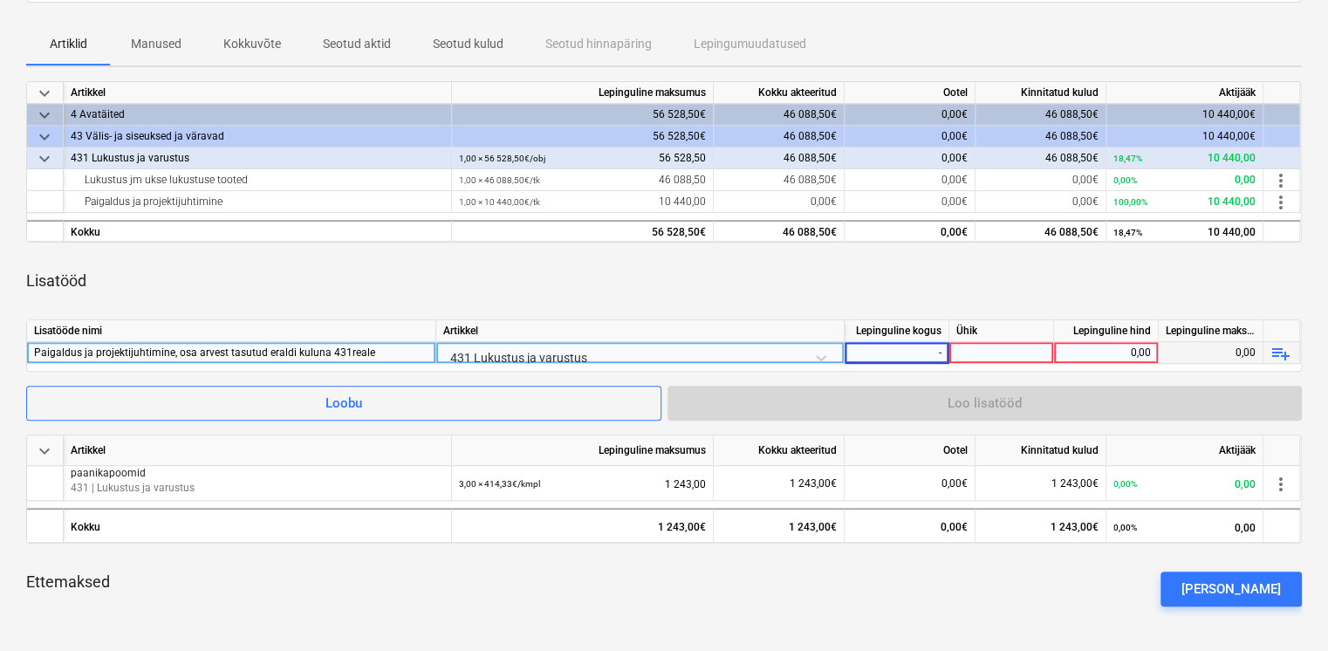
type input "-1"
click at [979, 353] on div at bounding box center [1001, 353] width 105 height 22
type input "4500"
click at [1088, 347] on div "0,00" at bounding box center [1106, 353] width 90 height 22
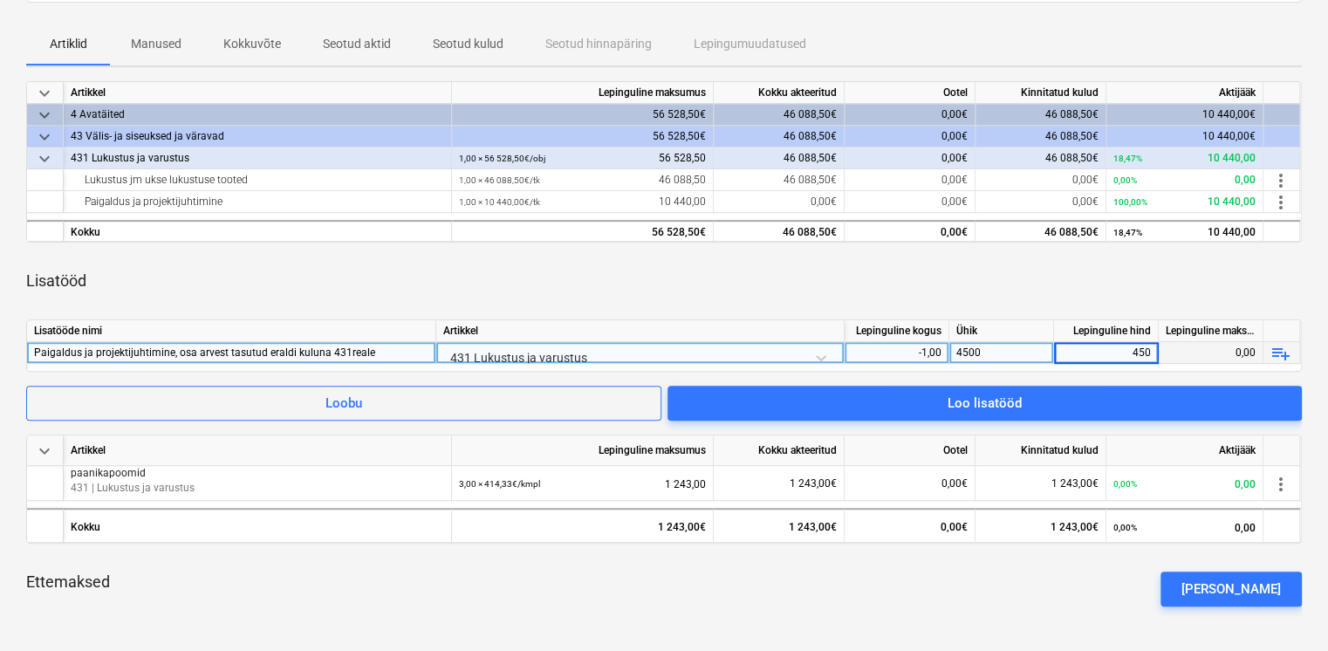
type input "4500"
click at [1001, 354] on div "4500" at bounding box center [1001, 353] width 105 height 22
type input "kmpl"
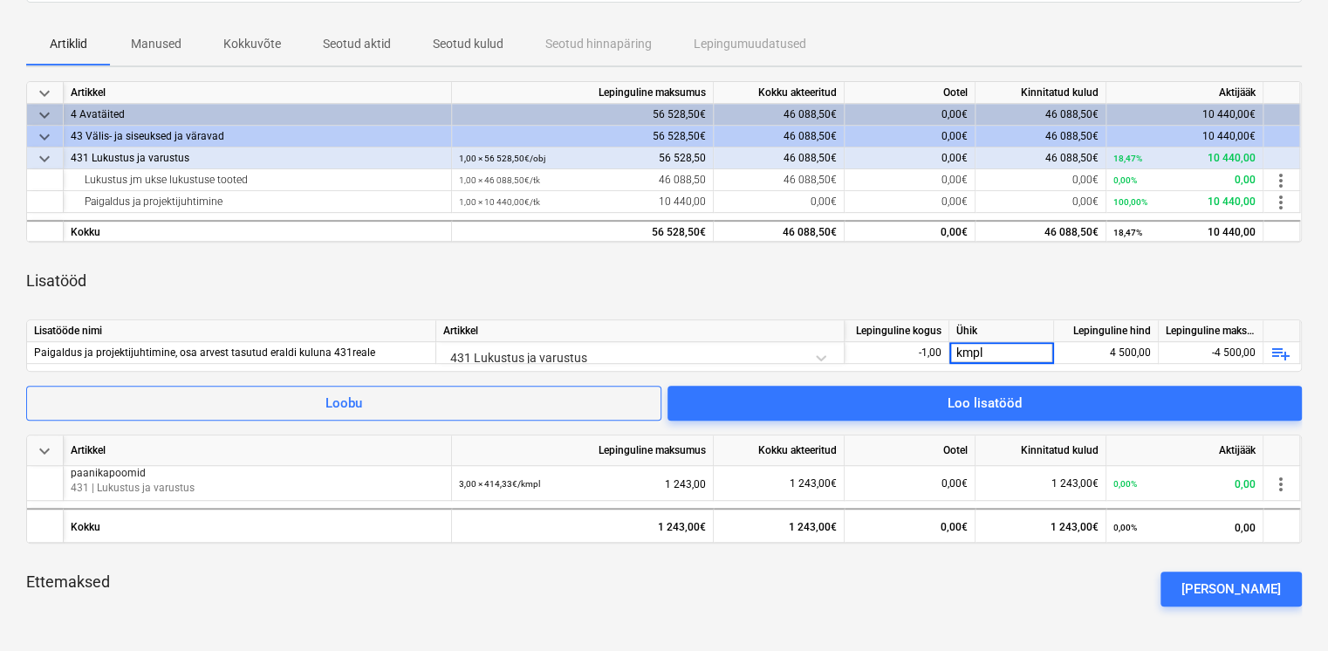
click at [1014, 304] on div "keyboard_arrow_down Artikkel Lepinguline maksumus Kokku akteeritud Ootel Kinnit…" at bounding box center [663, 350] width 1275 height 539
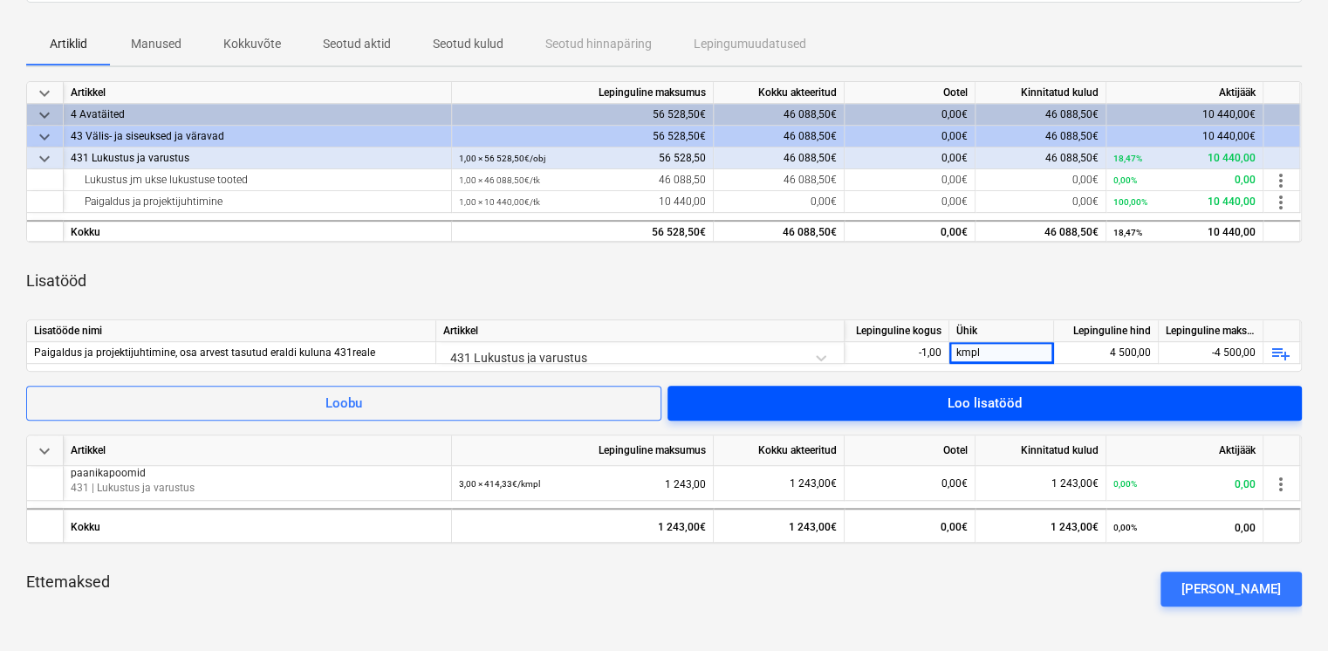
click at [1071, 404] on span "Loo lisatööd" at bounding box center [984, 403] width 592 height 23
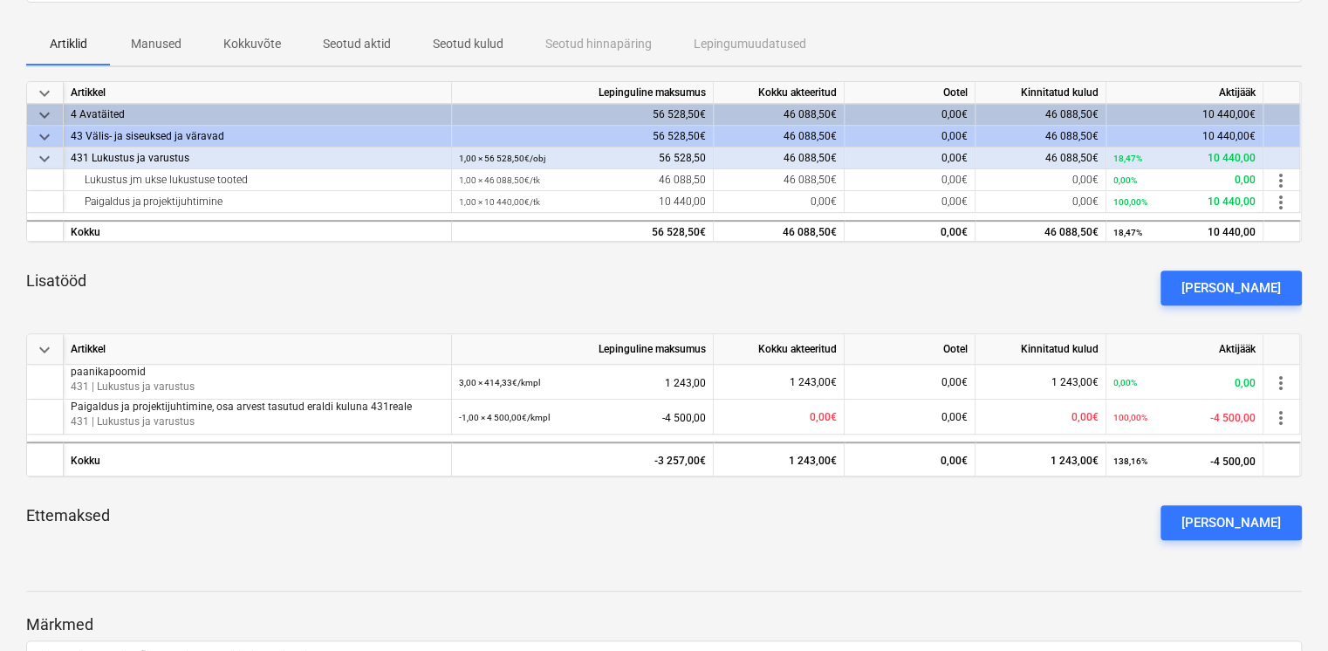
drag, startPoint x: 1228, startPoint y: 298, endPoint x: 1199, endPoint y: 305, distance: 30.5
click at [1228, 298] on div "Lisa lisatöö" at bounding box center [1230, 288] width 99 height 23
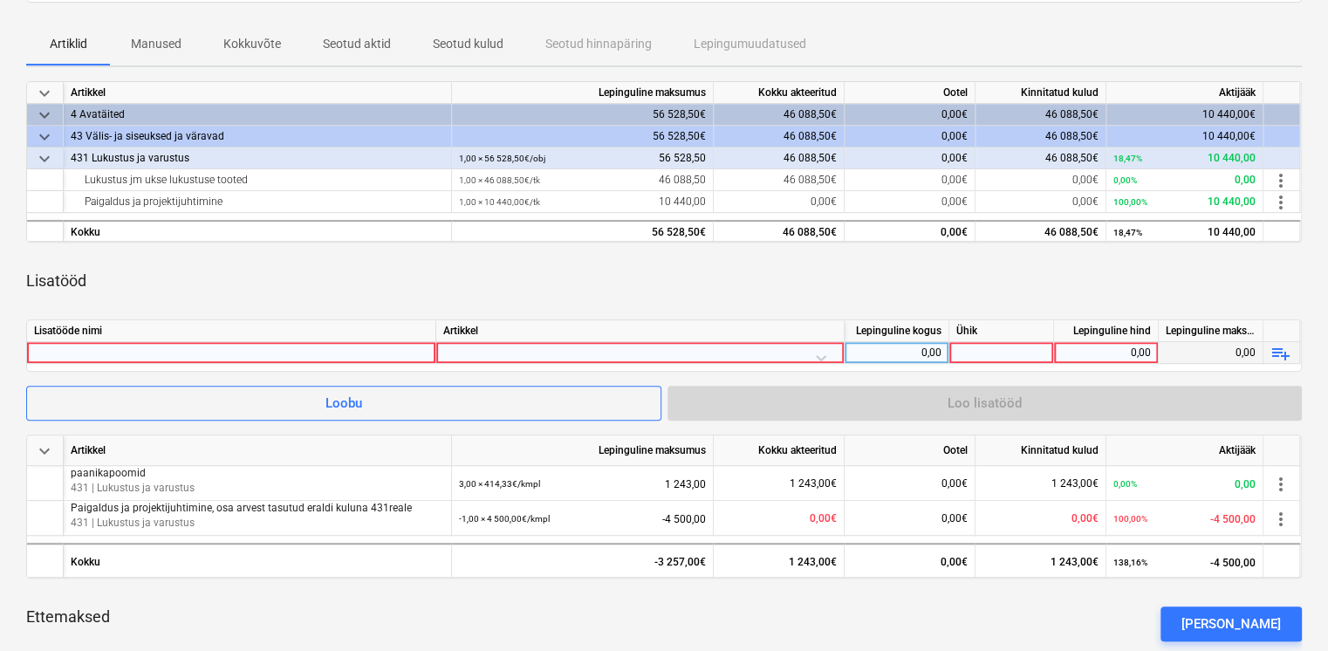
click at [200, 347] on div at bounding box center [231, 352] width 394 height 21
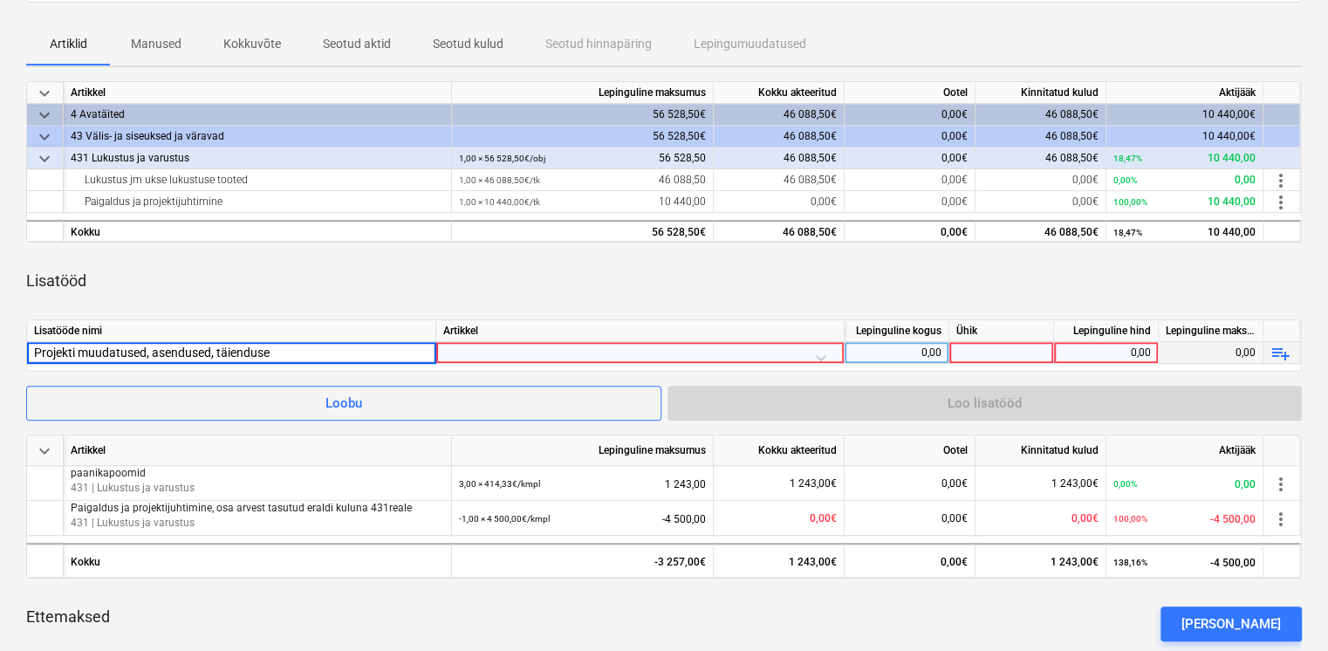
type input "Projekti muudatused, asendused, täiendused"
click at [467, 347] on div at bounding box center [639, 357] width 393 height 31
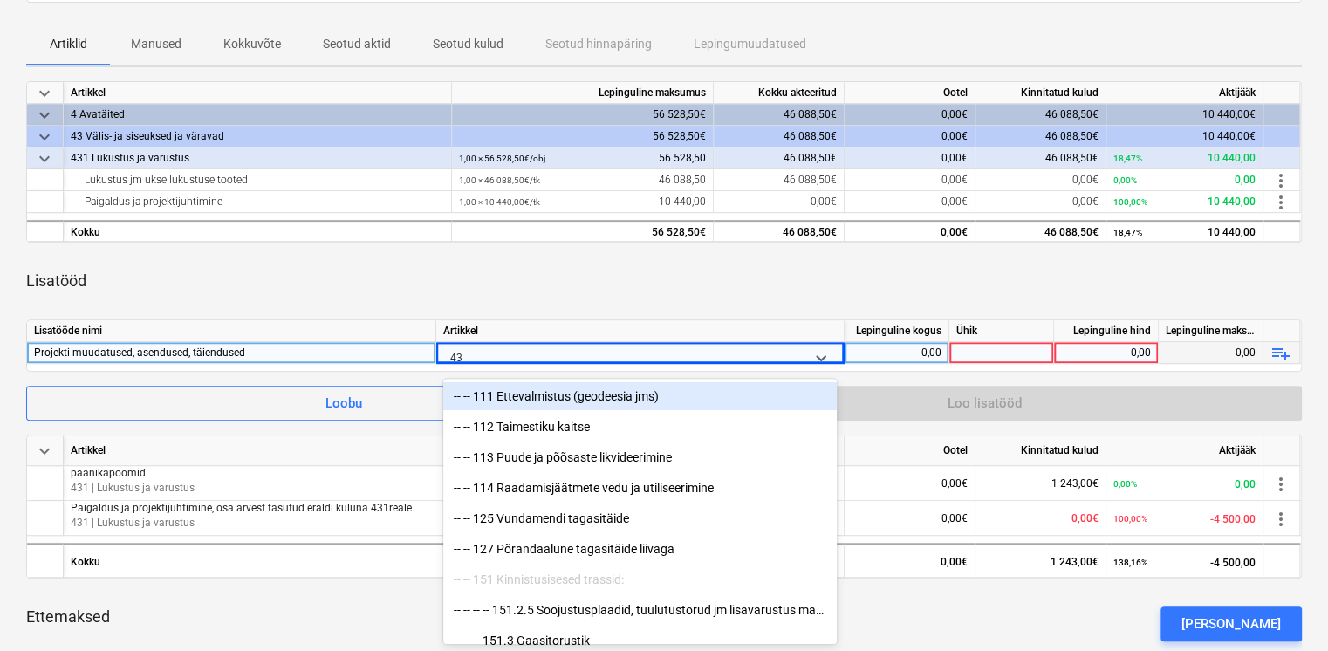
type input "431"
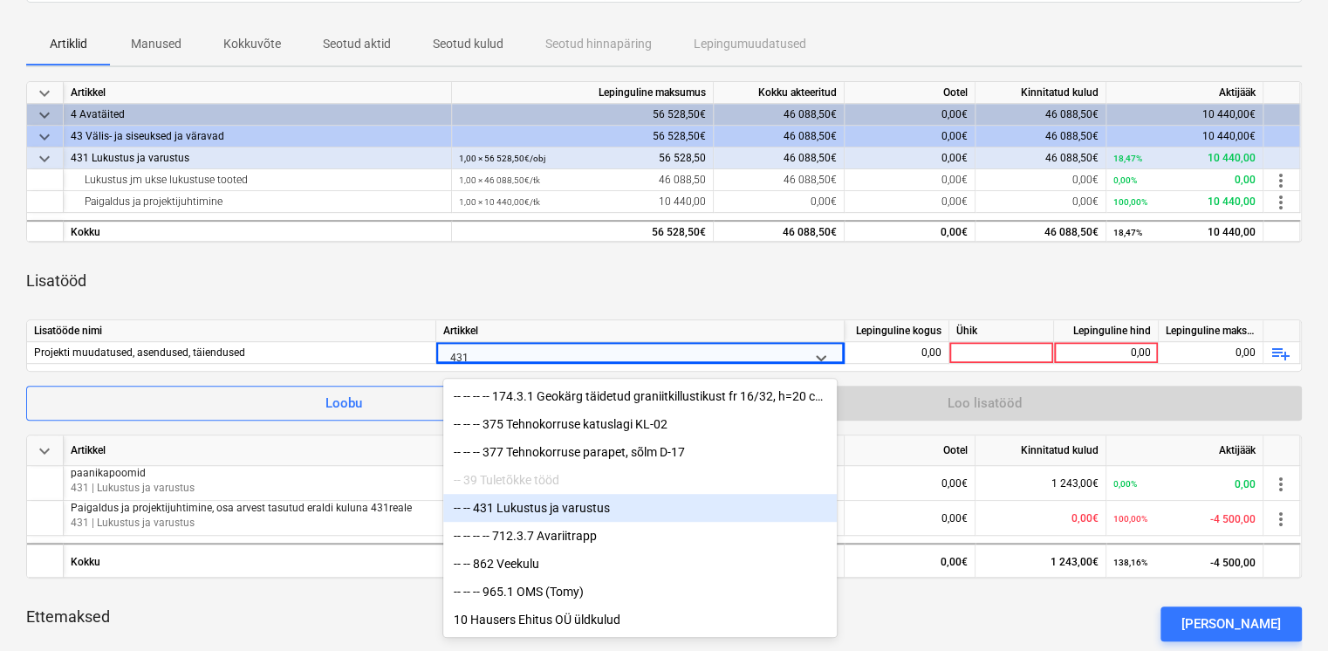
click at [543, 505] on div "-- -- 431 Lukustus ja varustus" at bounding box center [639, 508] width 393 height 28
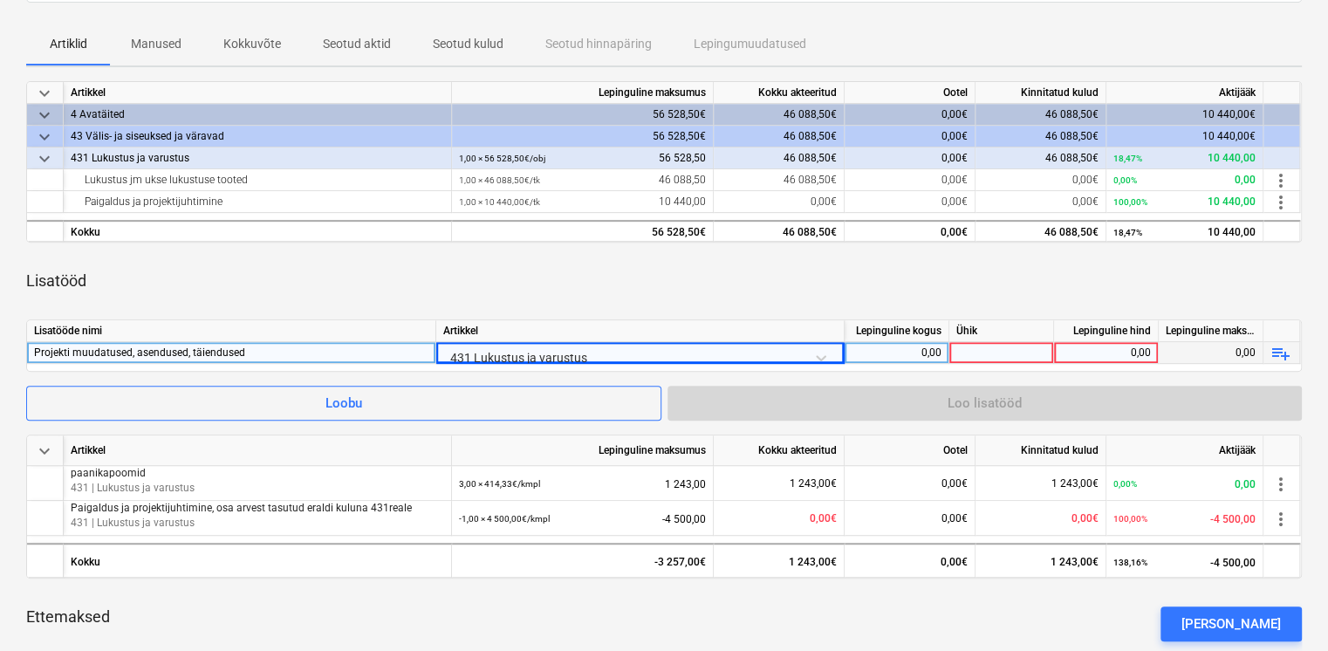
click at [926, 352] on div "0,00" at bounding box center [896, 353] width 90 height 22
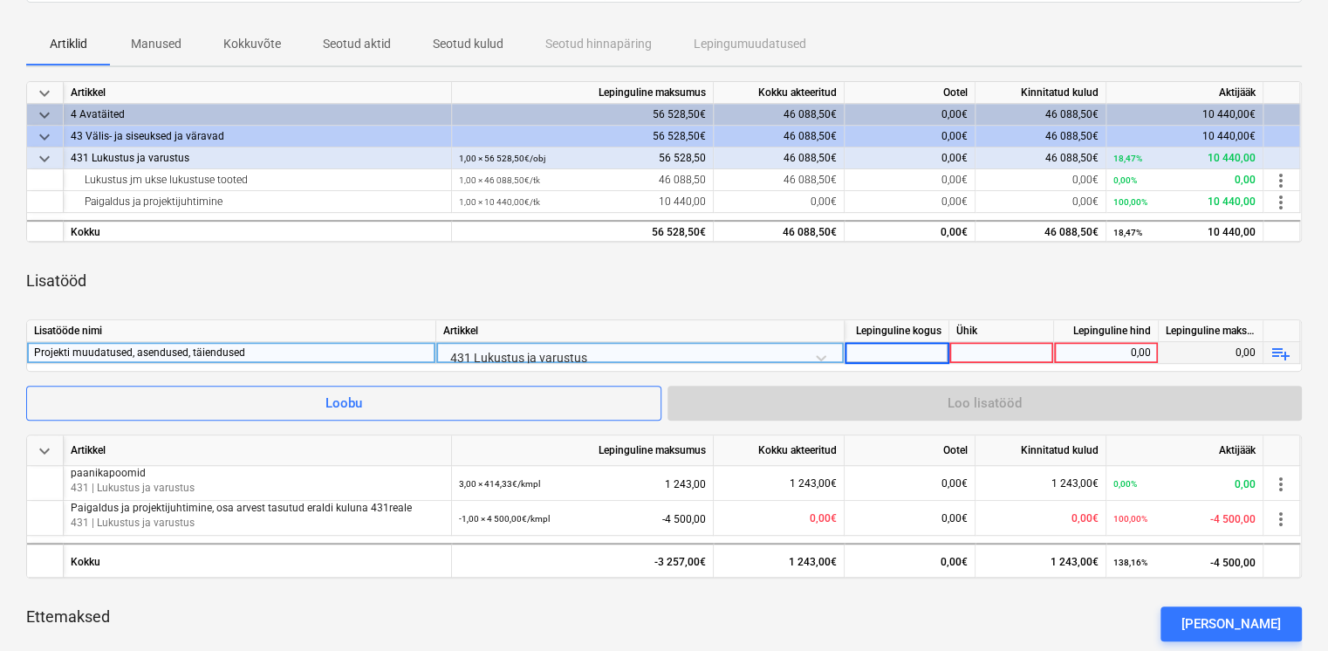
type input "1"
click at [974, 356] on div at bounding box center [1001, 353] width 105 height 22
type input "kmpl"
click at [335, 345] on div "Projekti muudatused, asendused, täiendused" at bounding box center [231, 352] width 394 height 21
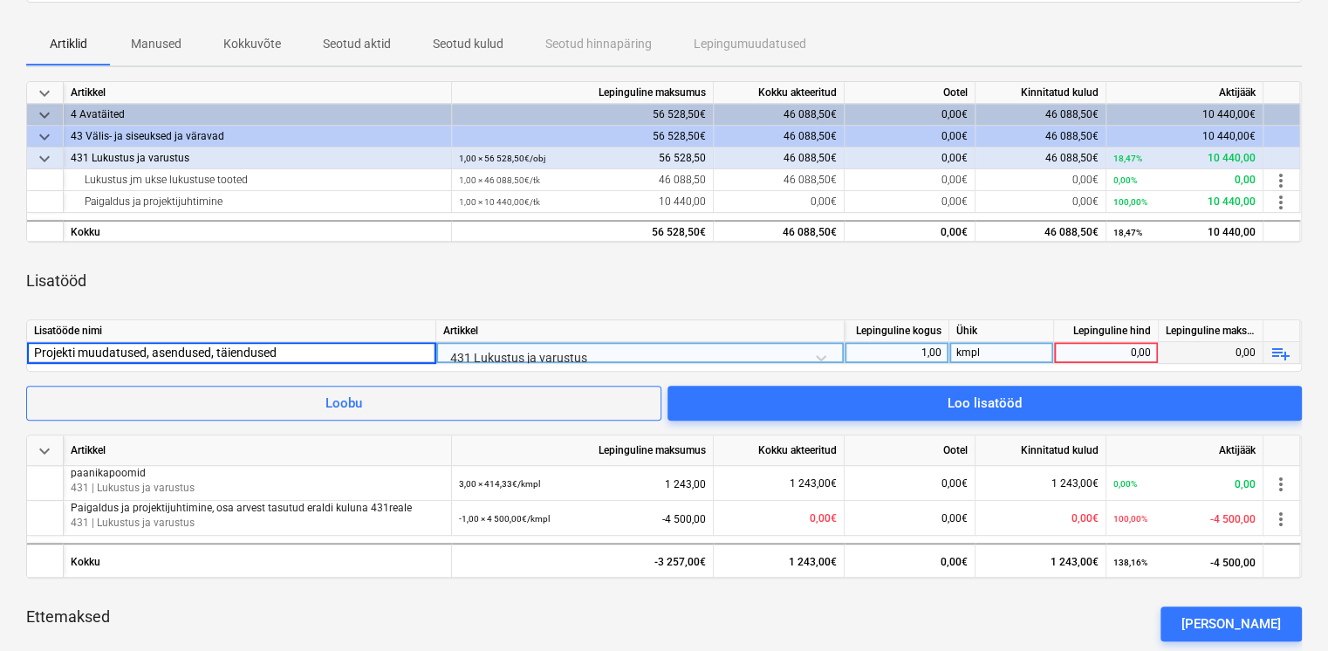
click at [357, 356] on input "Projekti muudatused, asendused, täiendused" at bounding box center [231, 352] width 408 height 21
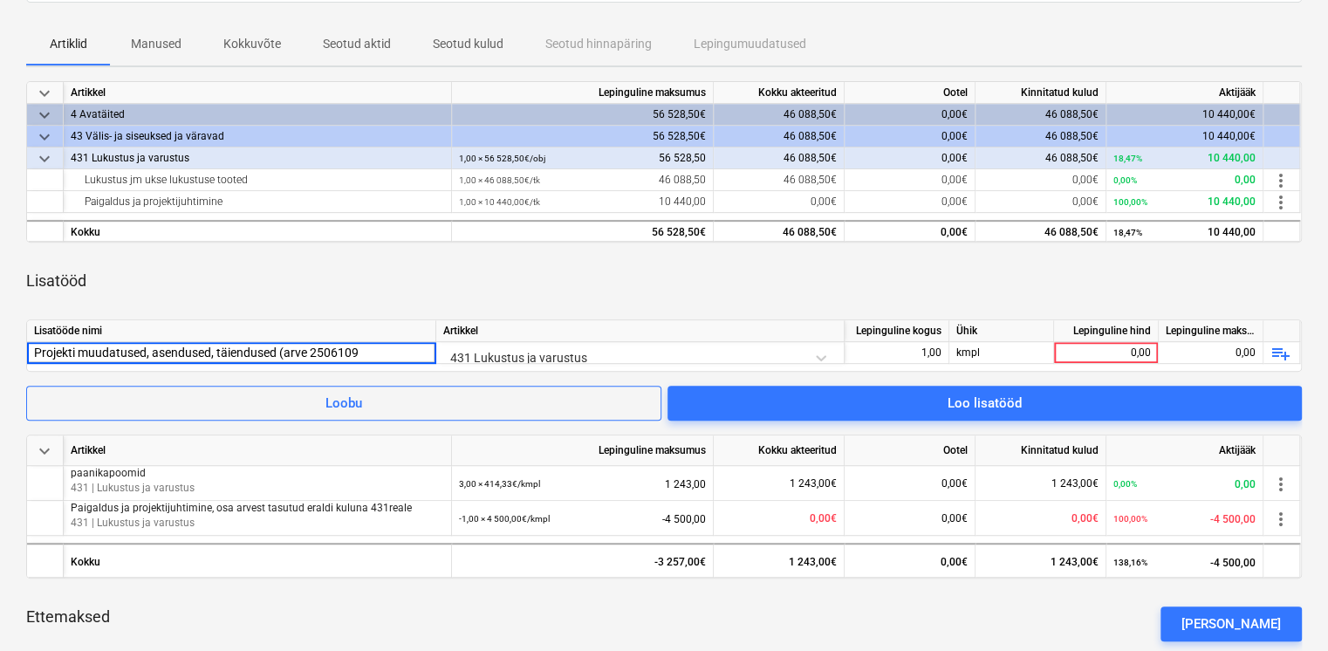
type input "Projekti muudatused, asendused, täiendused (arve 2506109)"
click at [509, 291] on div "Lisatööd" at bounding box center [663, 280] width 1275 height 49
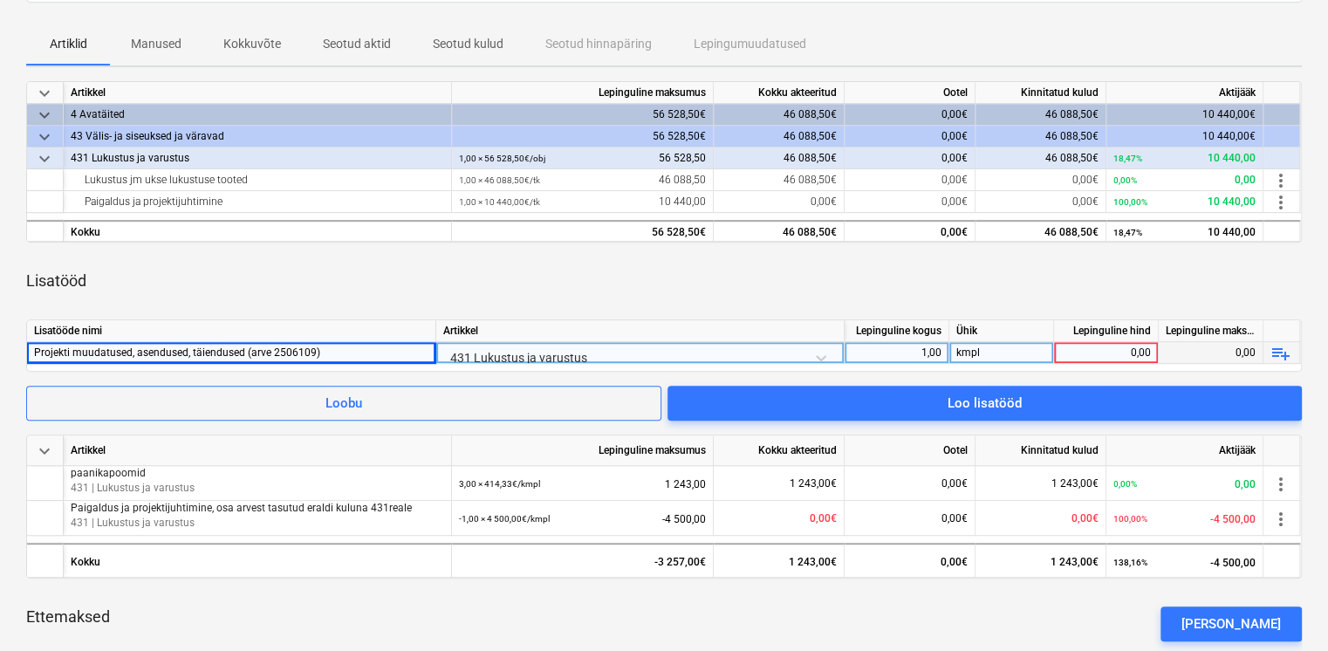
click at [1086, 348] on div "0,00" at bounding box center [1106, 353] width 90 height 22
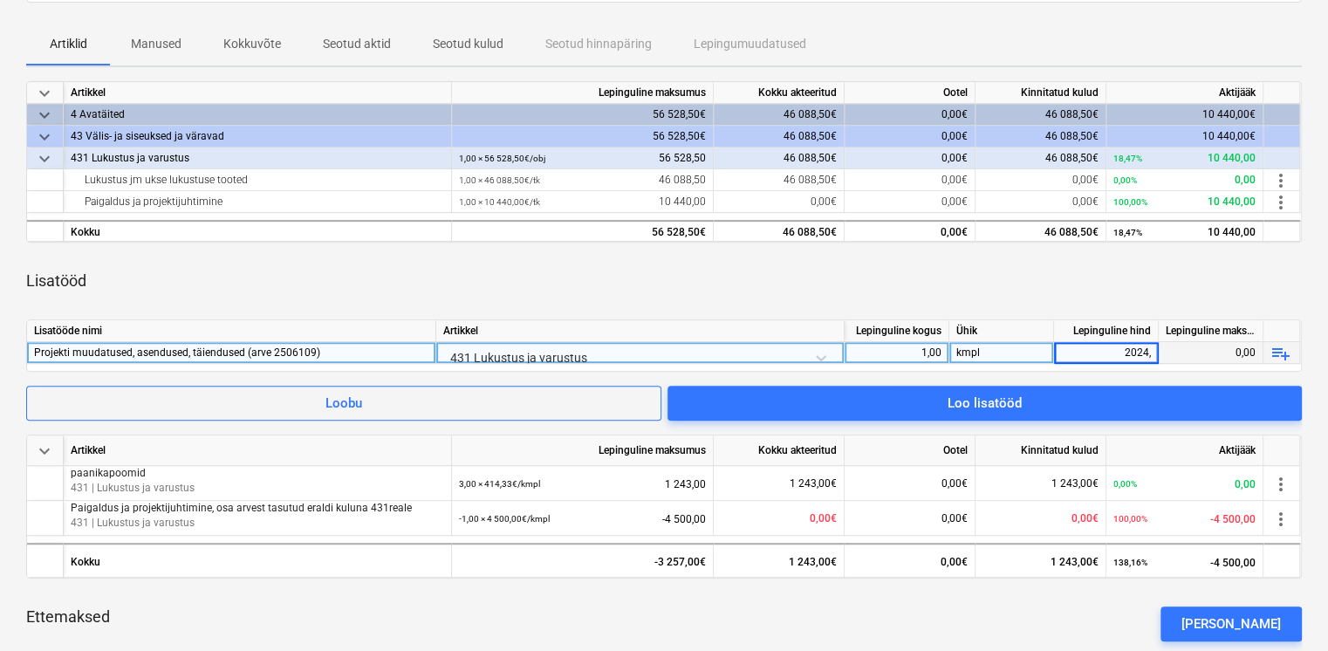
type input "2024,5"
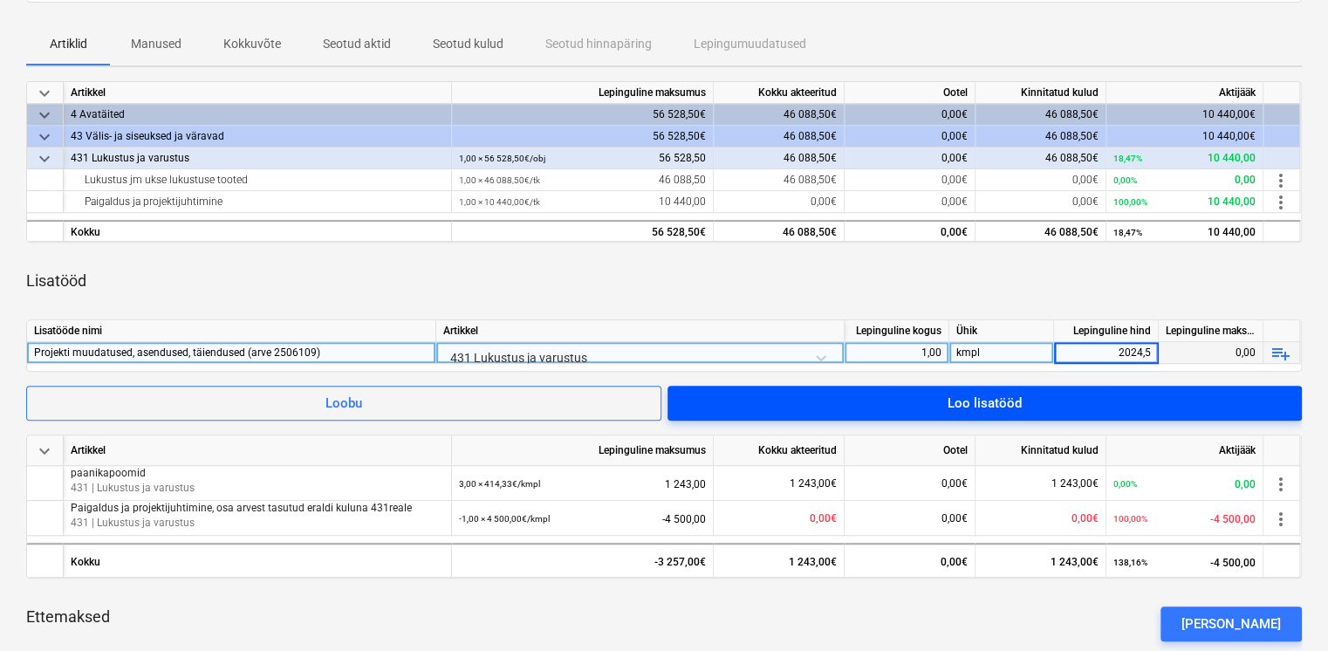
click at [1014, 397] on div "Loo lisatööd" at bounding box center [984, 403] width 74 height 23
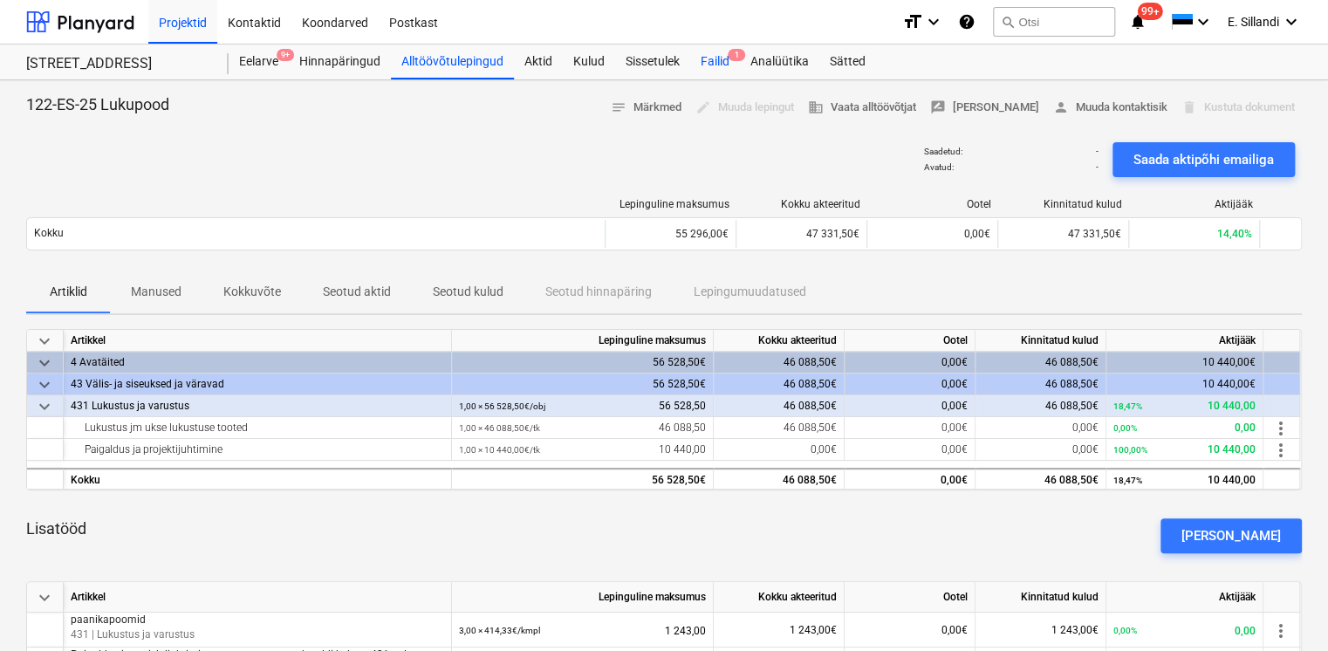
click at [729, 68] on div "Failid 1" at bounding box center [715, 61] width 50 height 35
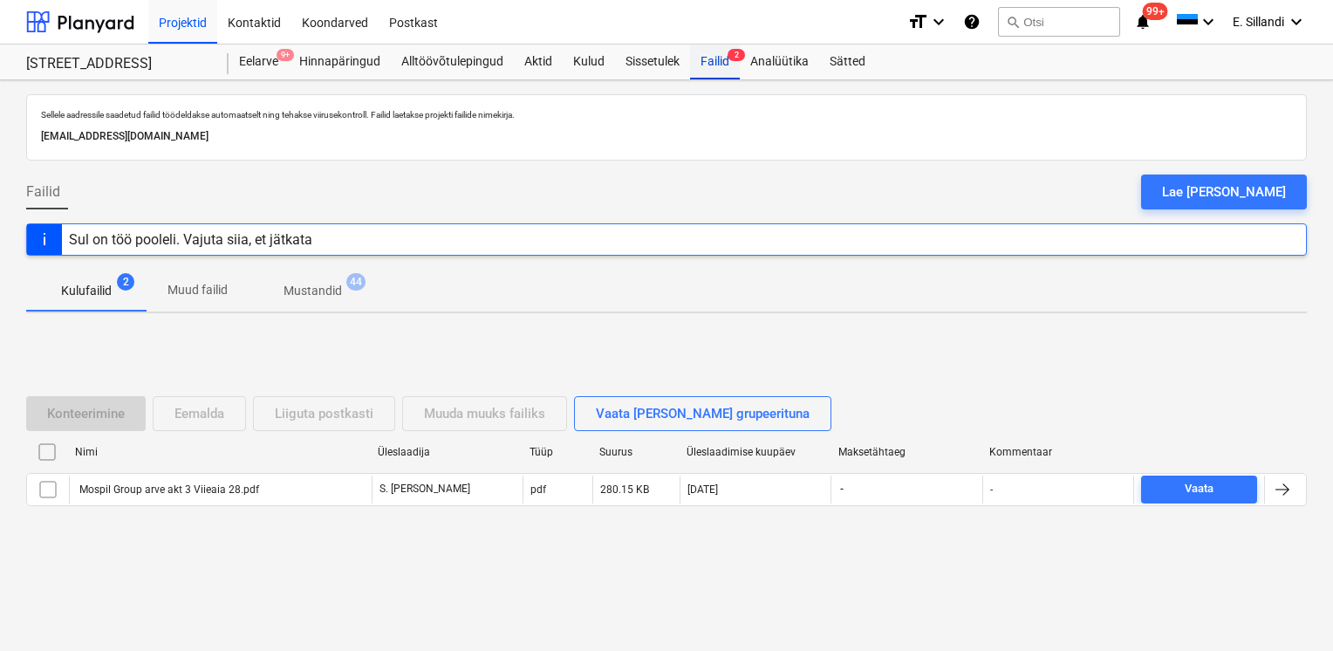
click at [729, 65] on div "Failid 2" at bounding box center [715, 61] width 50 height 35
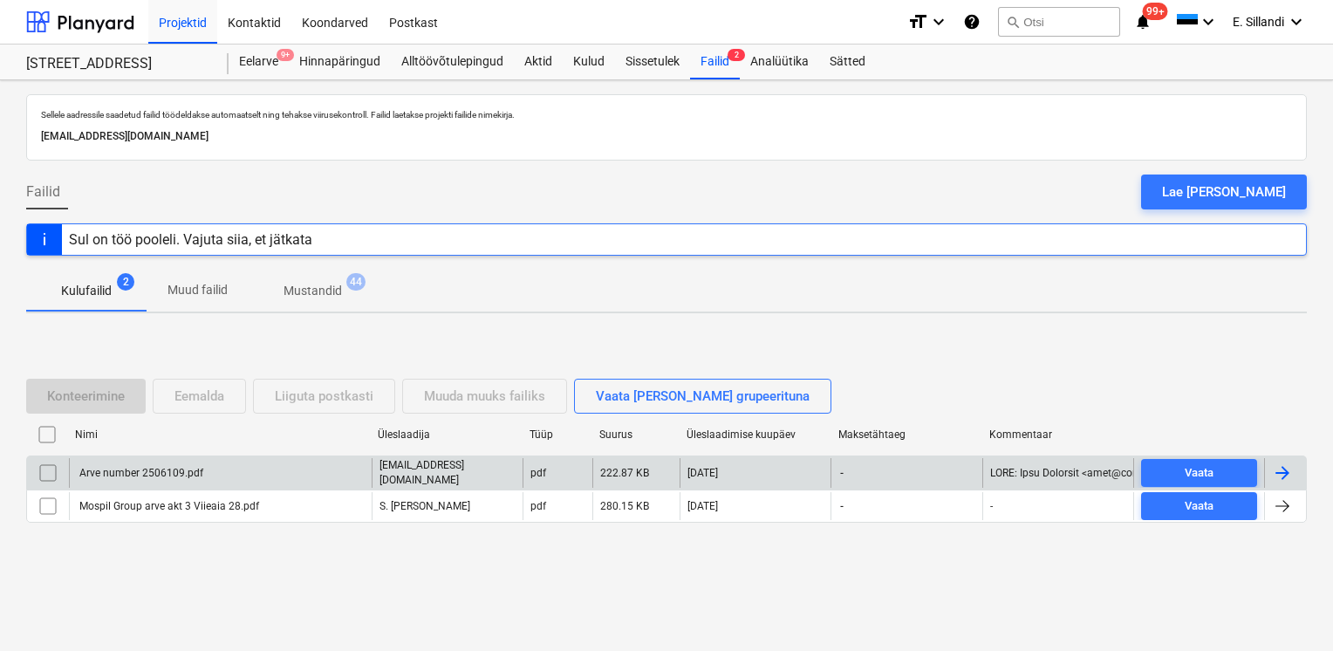
click at [150, 467] on div "Arve number 2506109.pdf" at bounding box center [140, 473] width 126 height 12
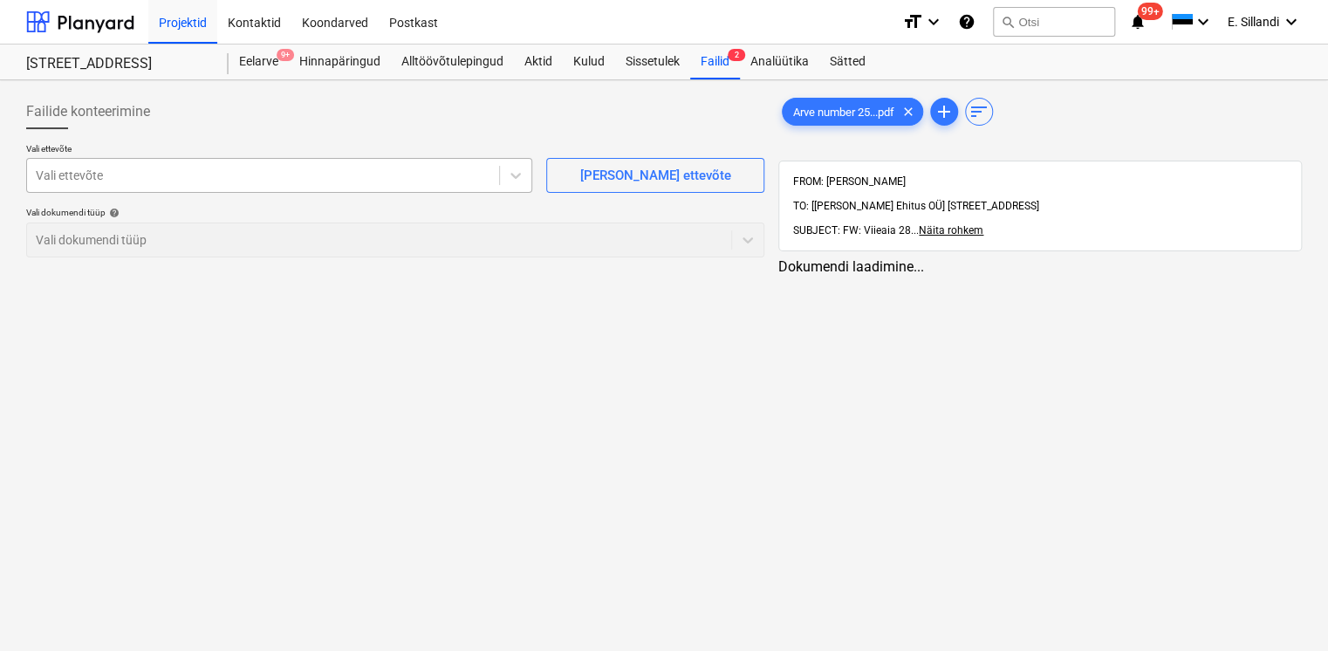
click at [221, 187] on div "Vali ettevõte" at bounding box center [263, 175] width 472 height 24
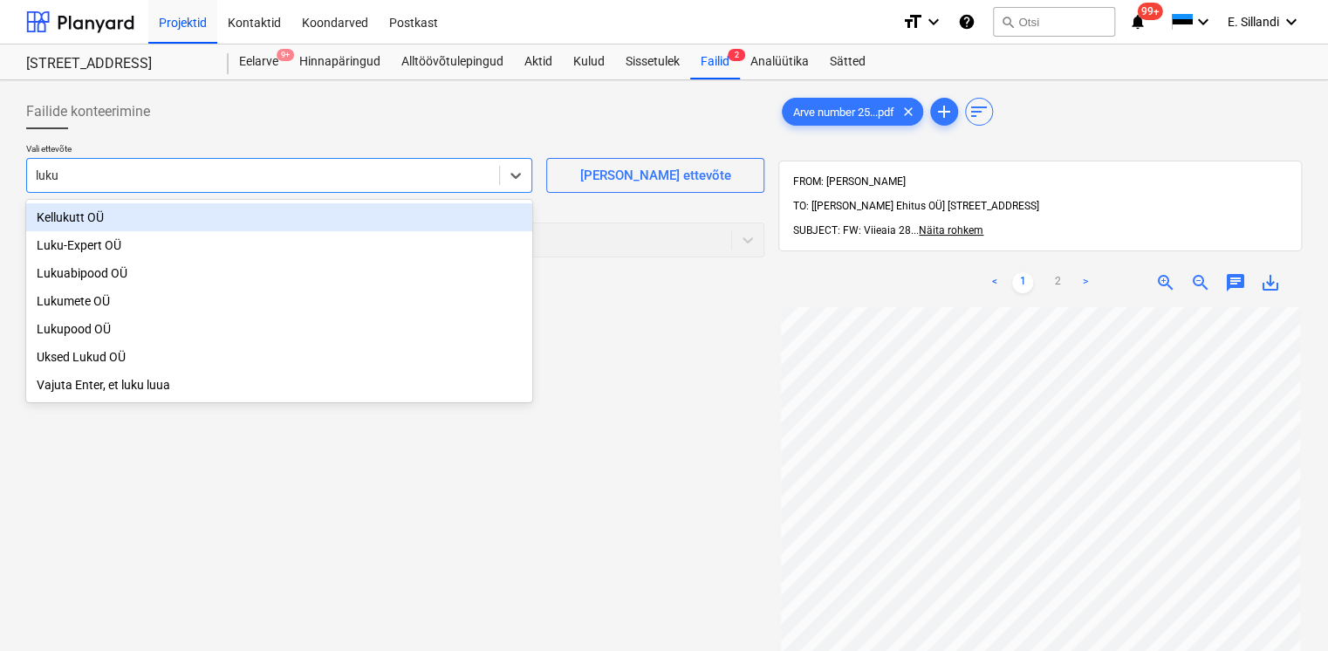
type input "lukup"
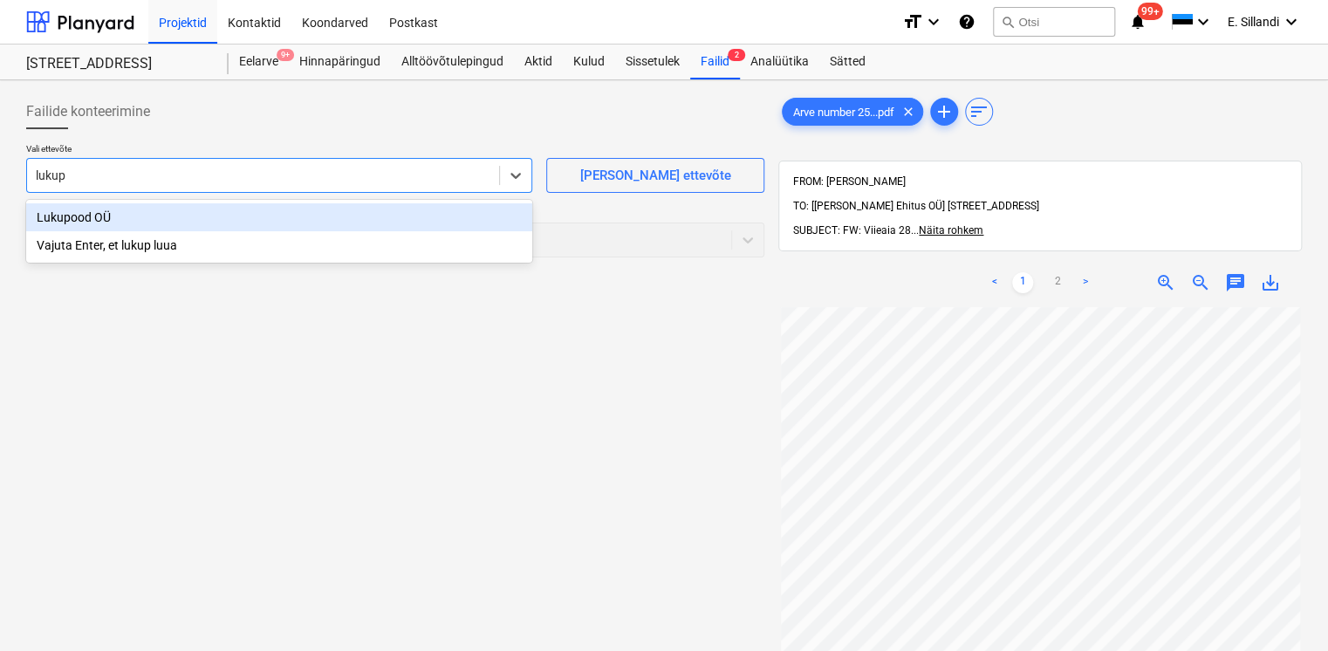
click at [166, 222] on div "Lukupood OÜ" at bounding box center [279, 217] width 506 height 28
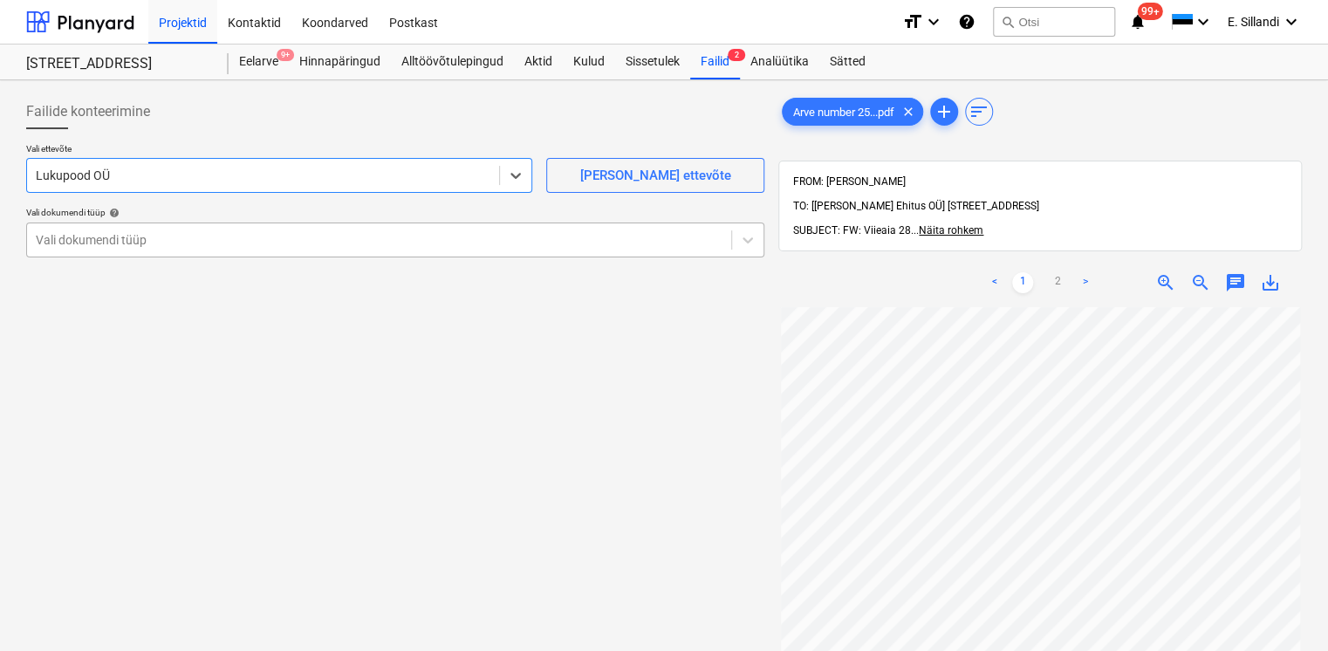
click at [136, 250] on div "Vali dokumendi tüüp" at bounding box center [379, 240] width 704 height 24
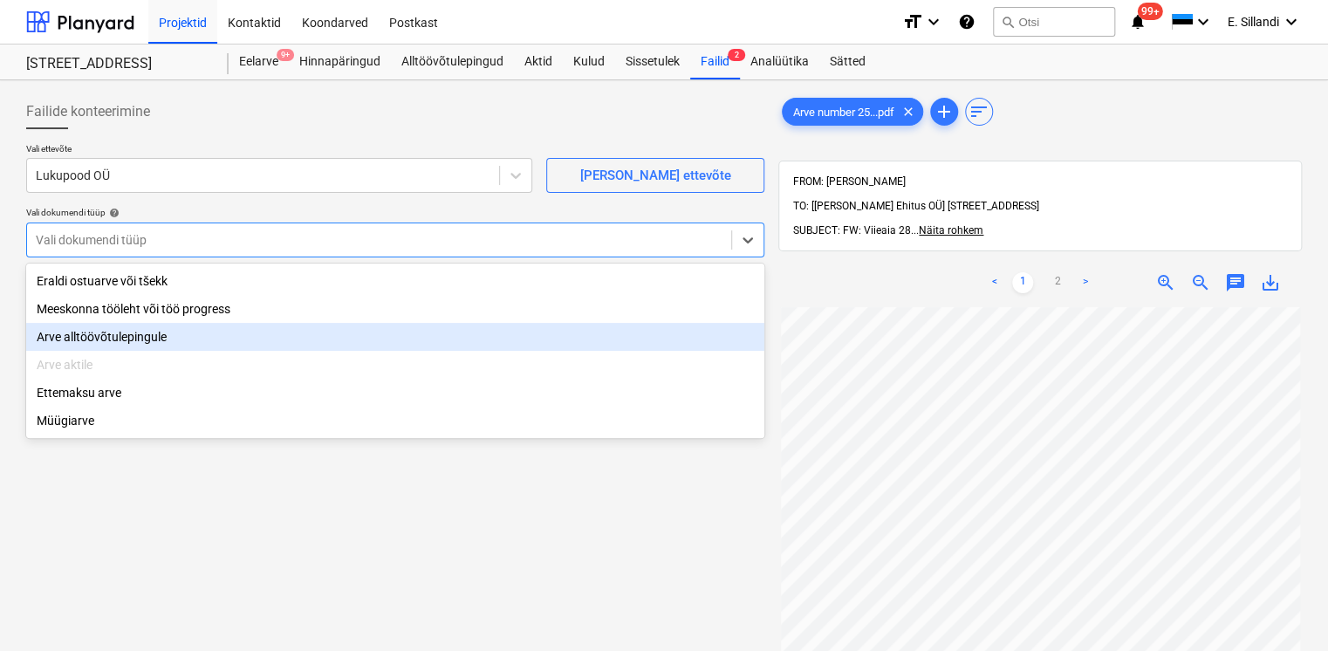
click at [103, 341] on div "Arve alltöövõtulepingule" at bounding box center [395, 337] width 738 height 28
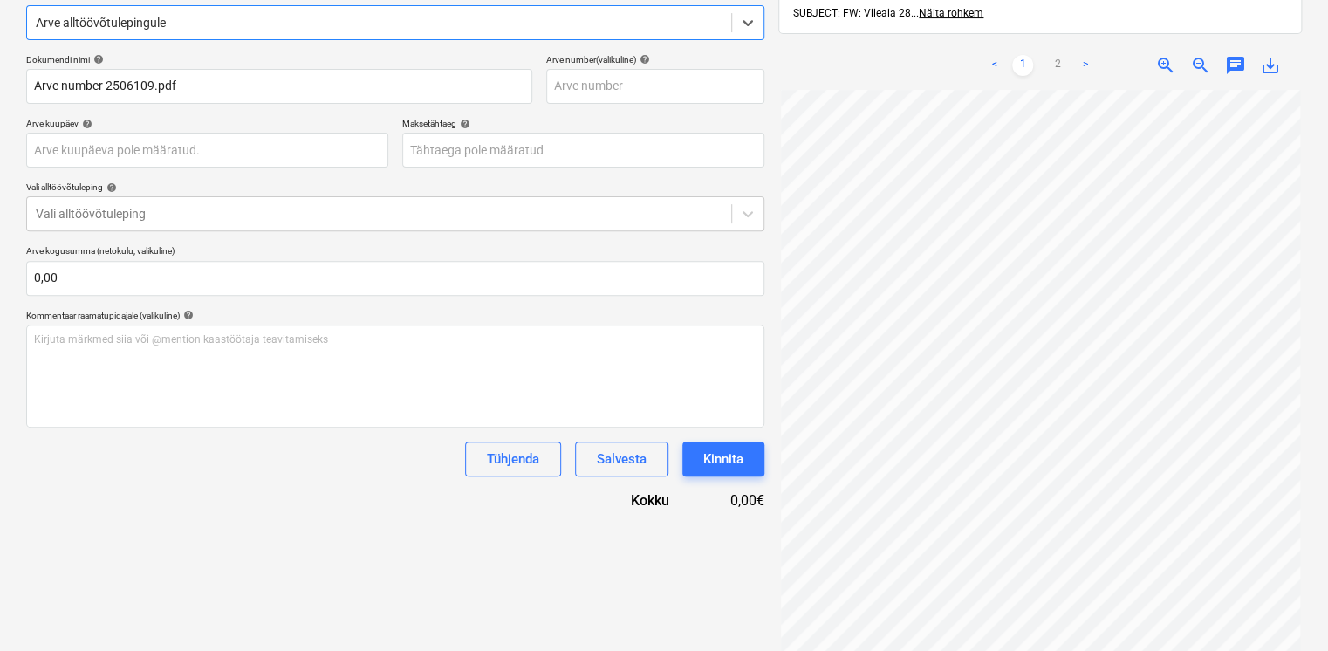
scroll to position [248, 0]
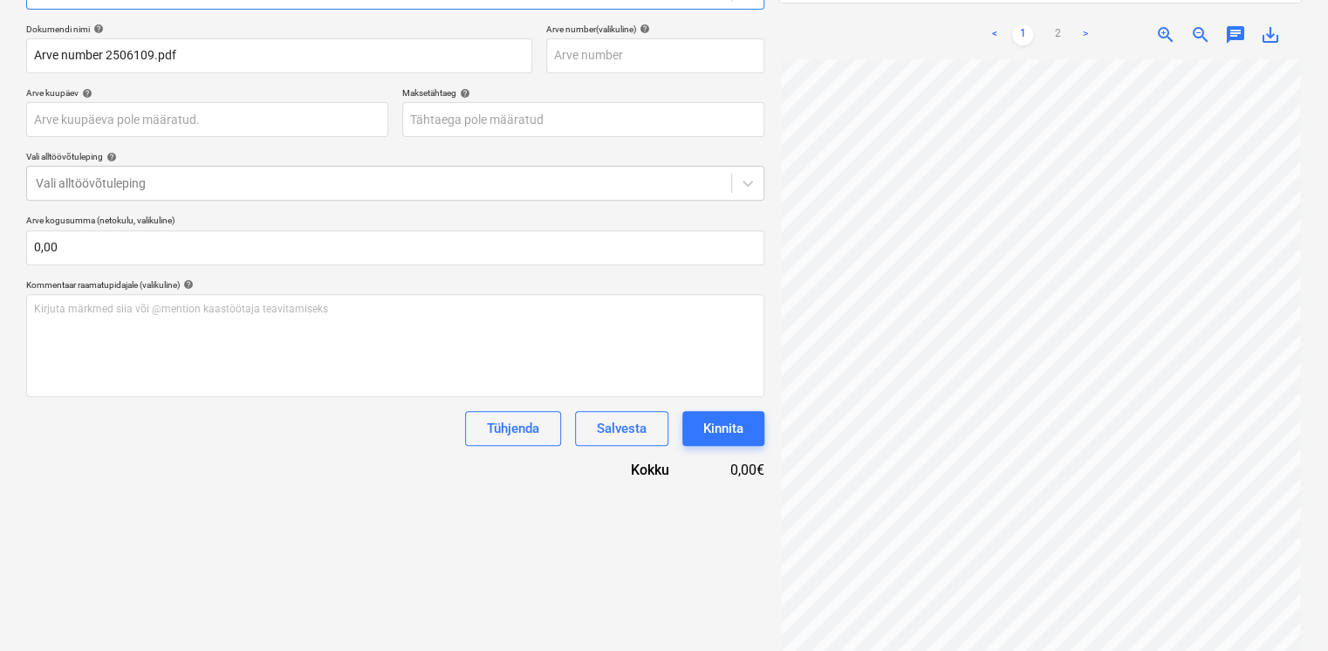
click at [215, 201] on div "Dokumendi nimi help Arve number 2506109.pdf Arve number (valikuline) help Arve …" at bounding box center [395, 252] width 738 height 456
click at [214, 190] on div at bounding box center [379, 182] width 687 height 17
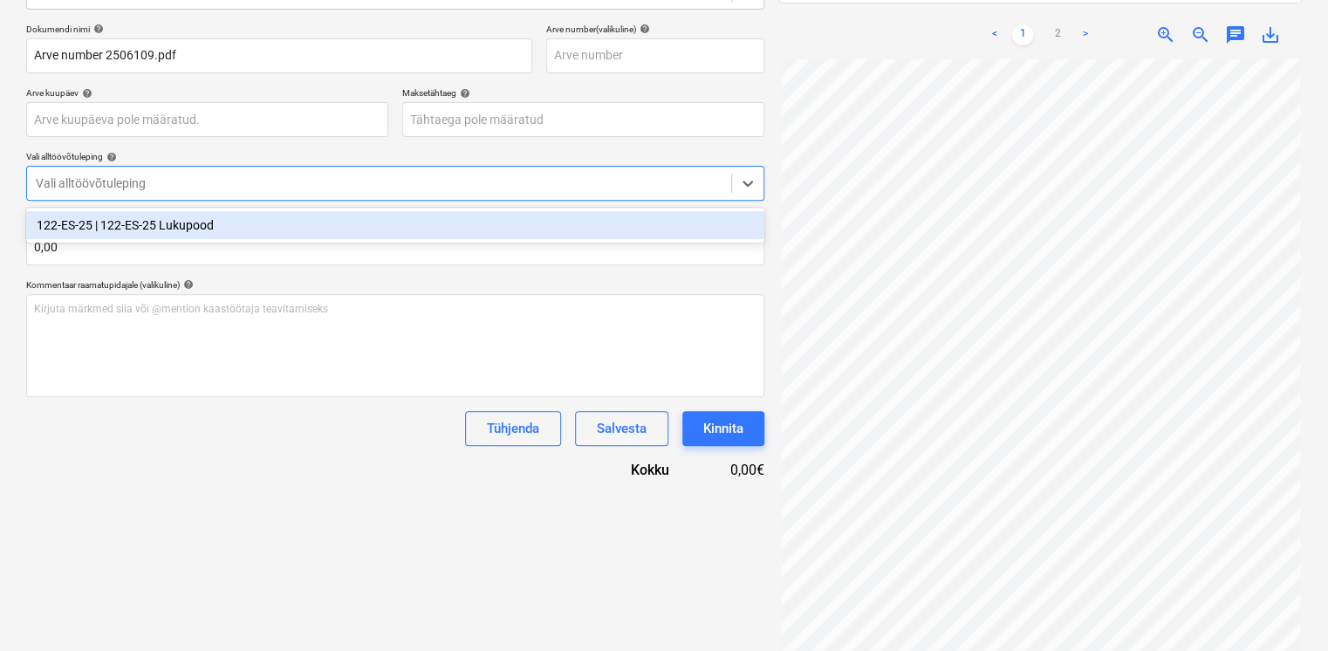
click at [192, 222] on div "122-ES-25 | 122-ES-25 Lukupood" at bounding box center [395, 225] width 738 height 28
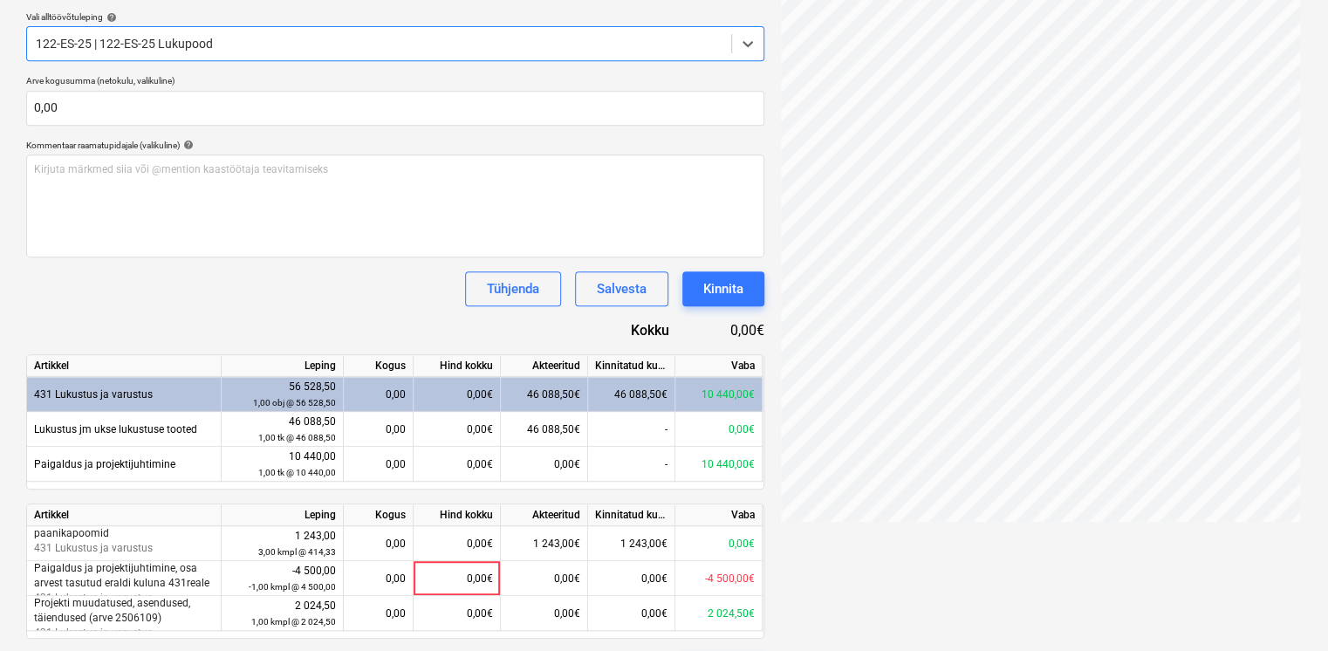
scroll to position [436, 0]
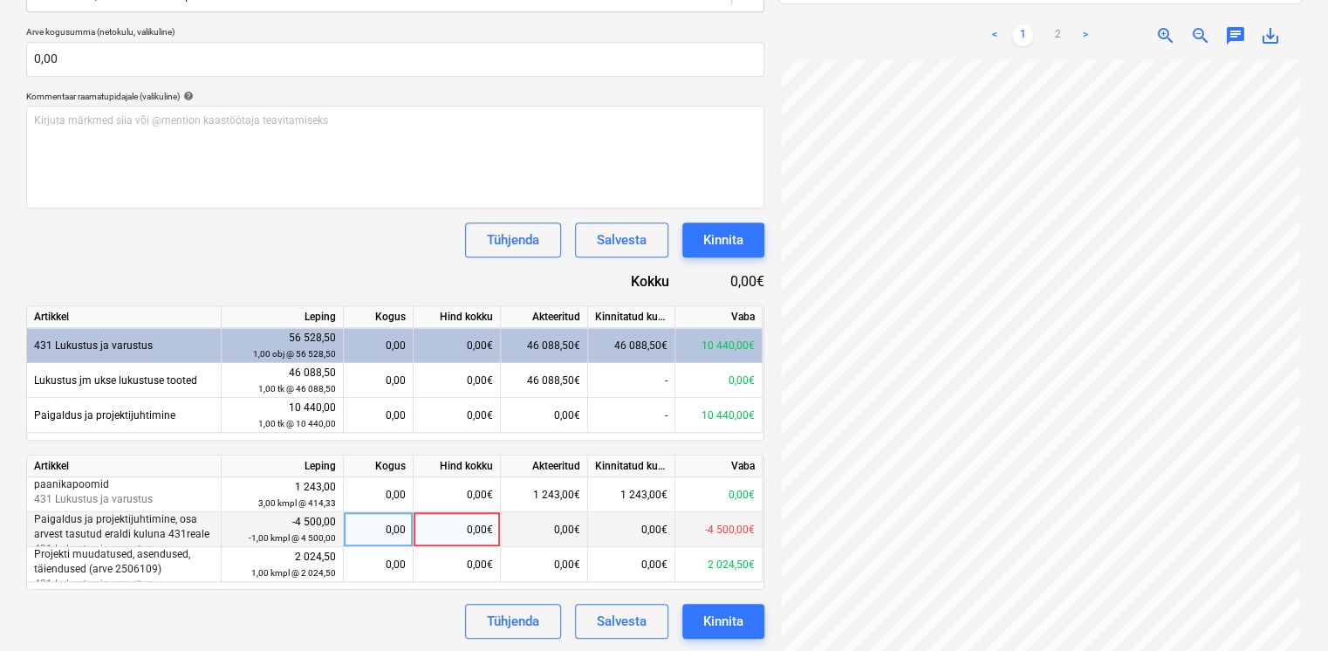
click at [461, 531] on div "0,00€" at bounding box center [457, 529] width 87 height 35
type input "-4500"
click at [356, 260] on div "Dokumendi nimi help Arve number 2506109.pdf Arve number (valikuline) help Arve …" at bounding box center [395, 236] width 738 height 803
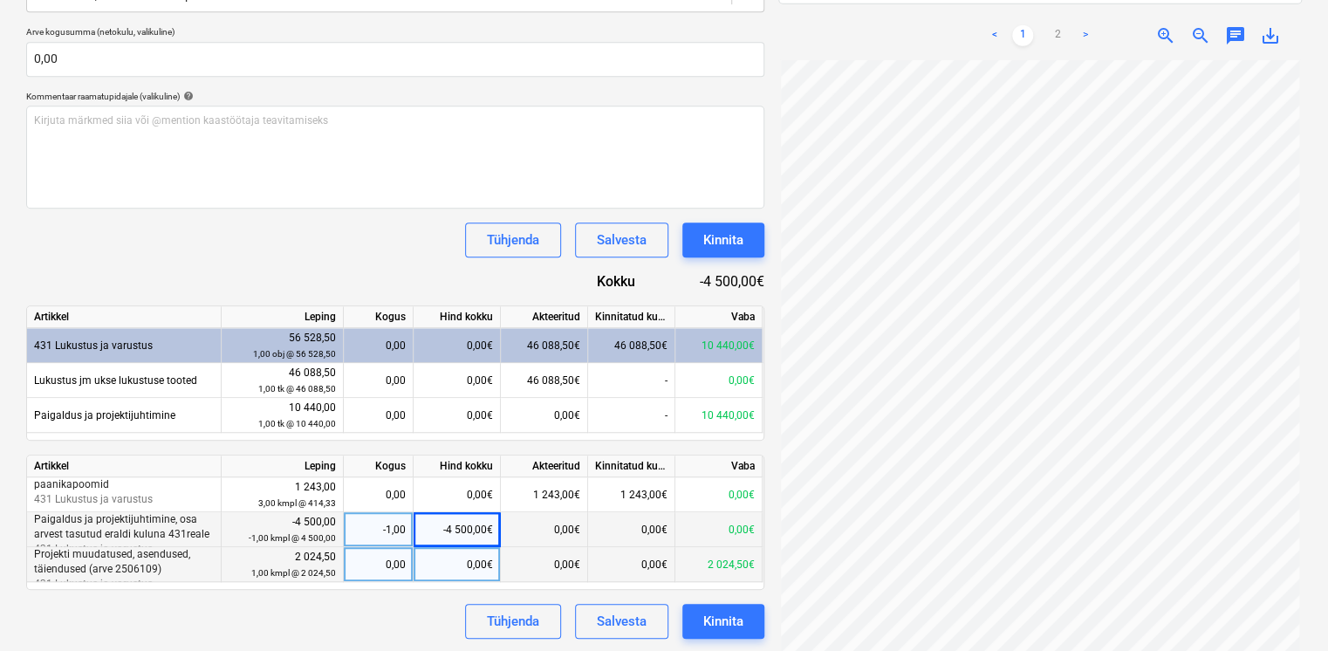
click at [468, 564] on div "0,00€" at bounding box center [457, 564] width 87 height 35
type input "2024,5"
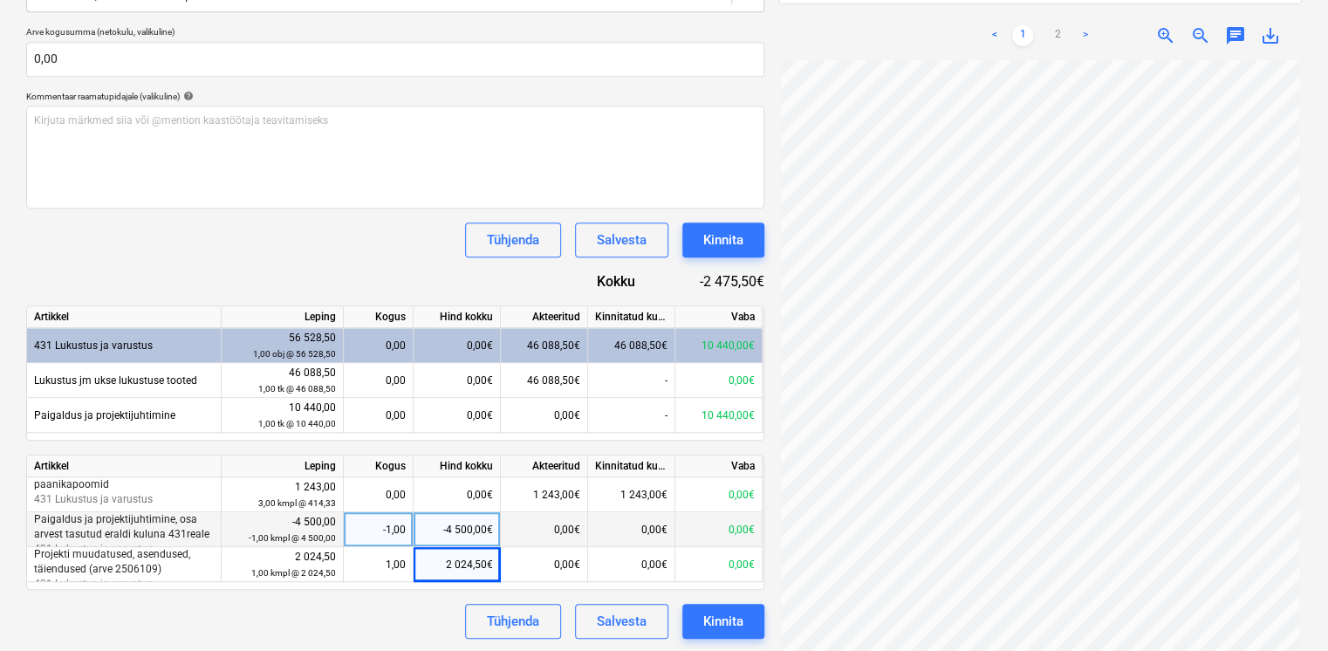
click at [301, 254] on div "Tühjenda Salvesta Kinnita" at bounding box center [395, 239] width 738 height 35
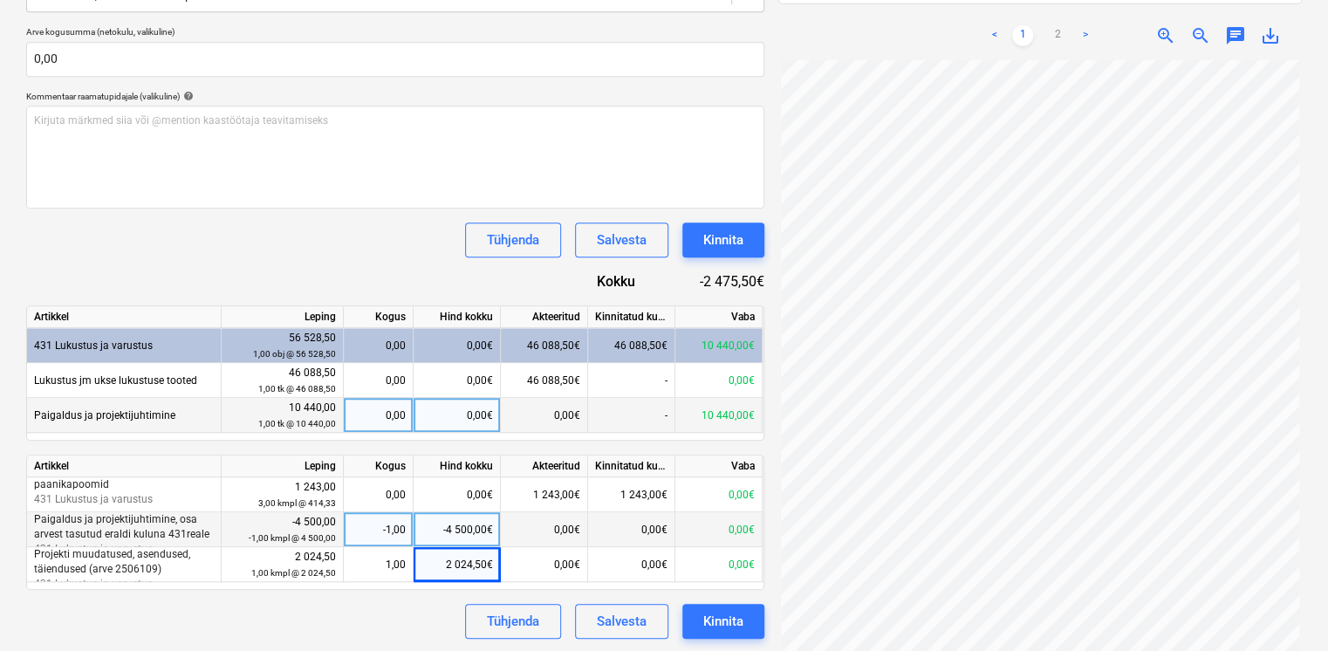
click at [463, 418] on div "0,00€" at bounding box center [457, 415] width 87 height 35
type input "10440"
click at [400, 246] on div "Tühjenda Salvesta Kinnita" at bounding box center [395, 239] width 738 height 35
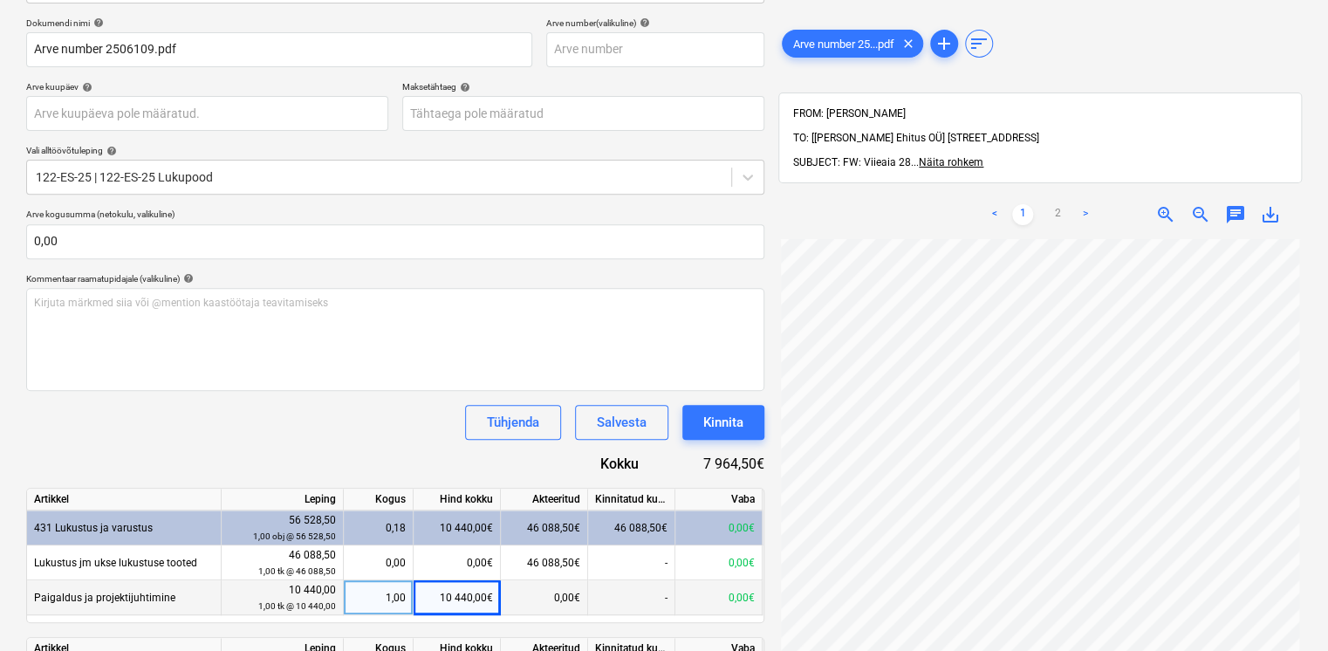
scroll to position [233, 0]
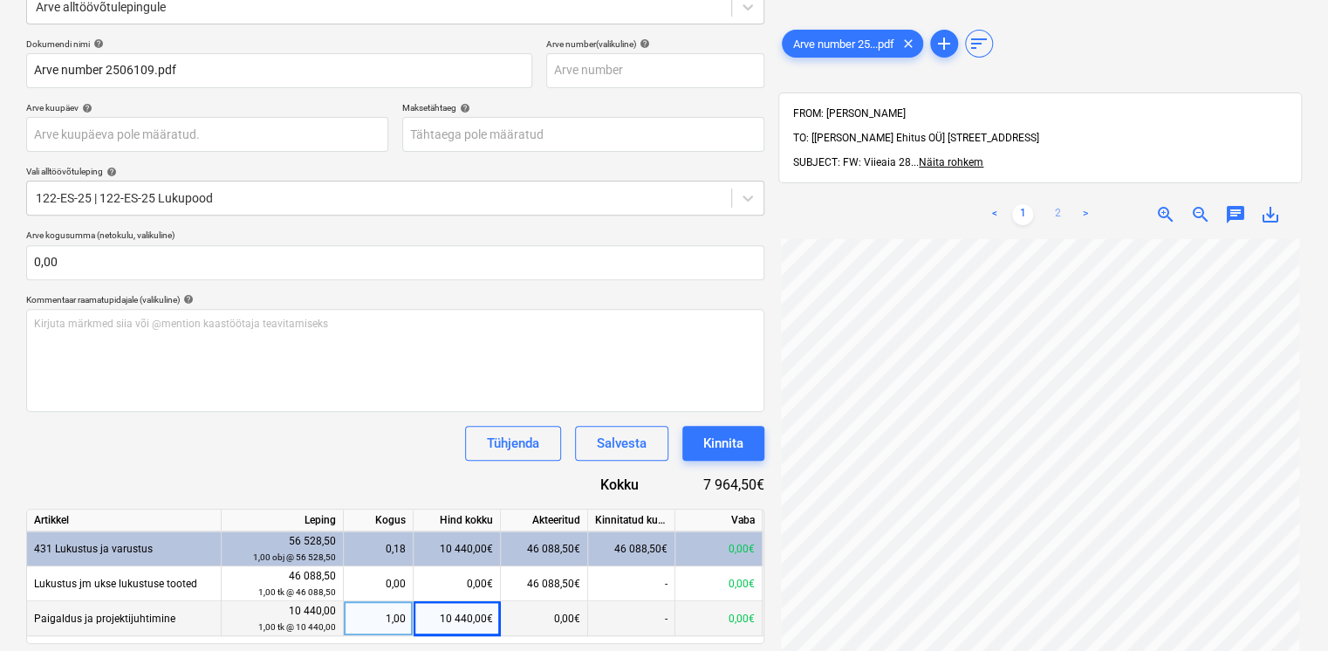
click at [1061, 204] on link "2" at bounding box center [1057, 214] width 21 height 21
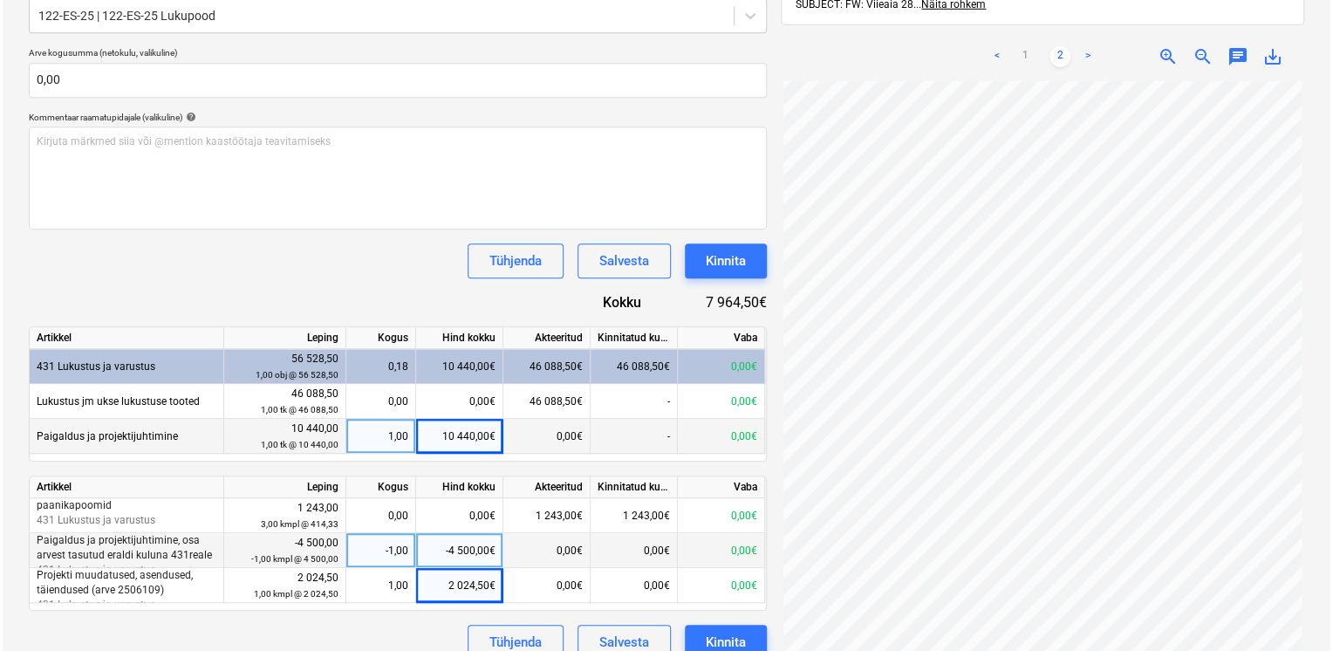
scroll to position [436, 0]
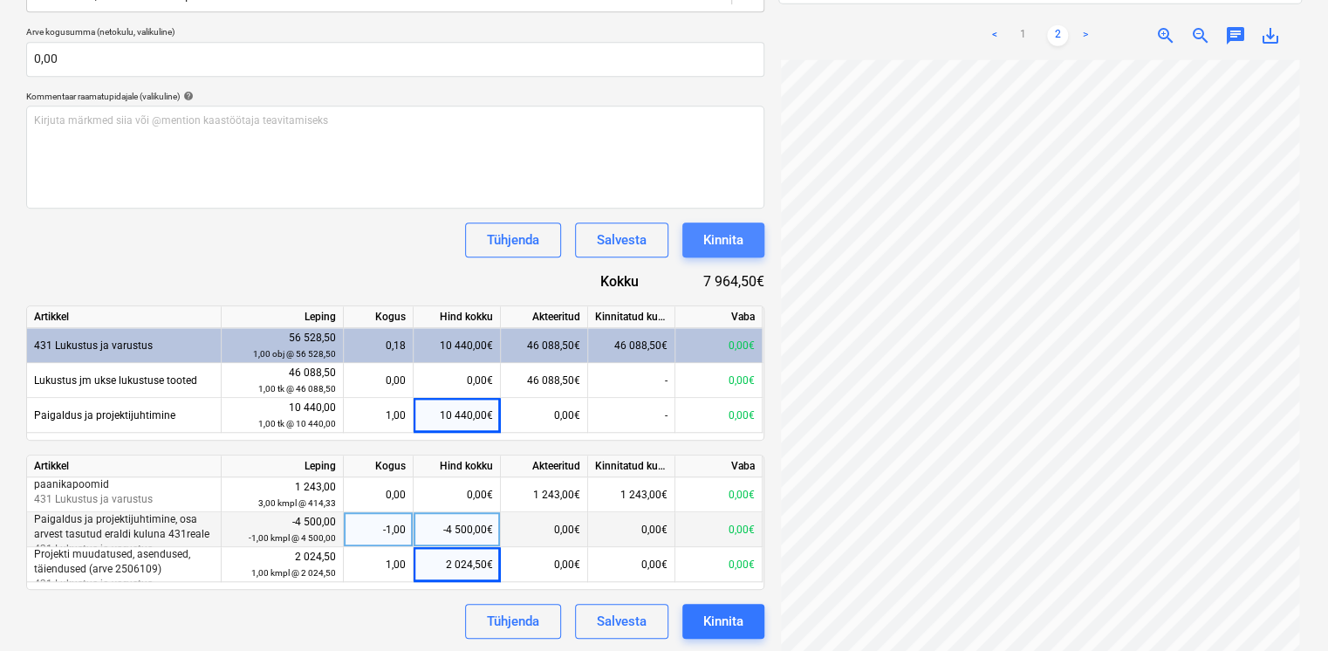
click at [729, 250] on button "Kinnita" at bounding box center [723, 239] width 82 height 35
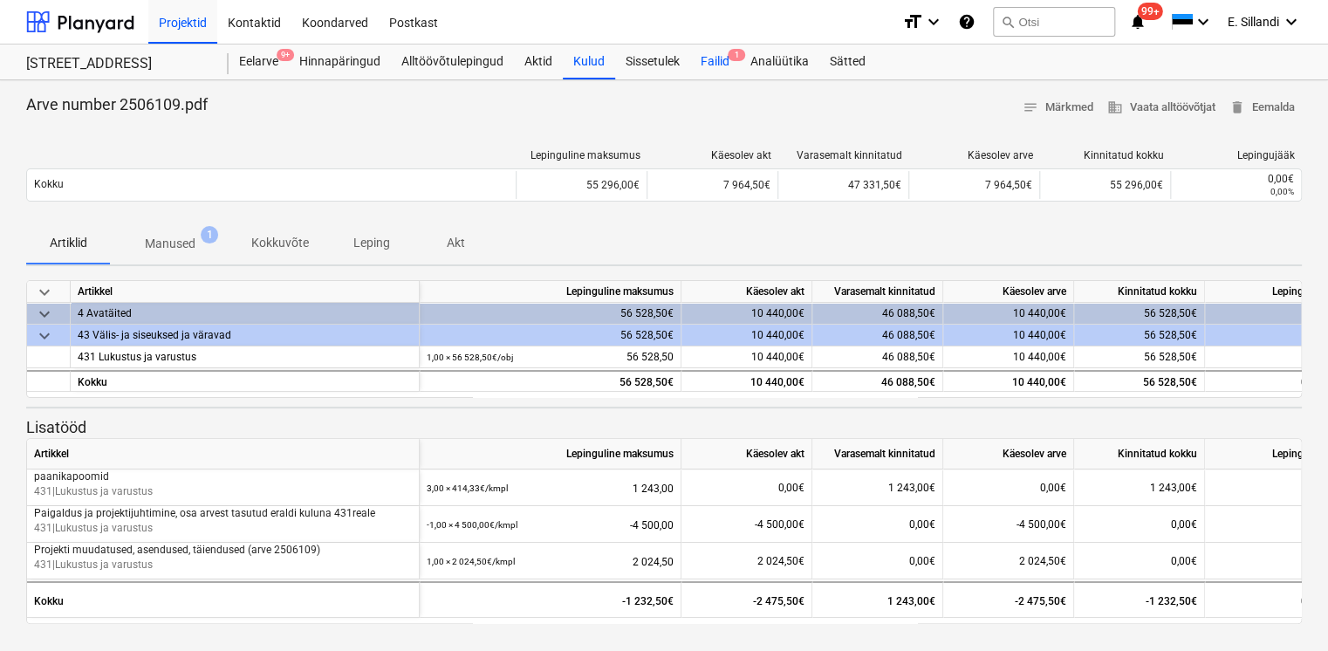
click at [709, 52] on div "Failid 1" at bounding box center [715, 61] width 50 height 35
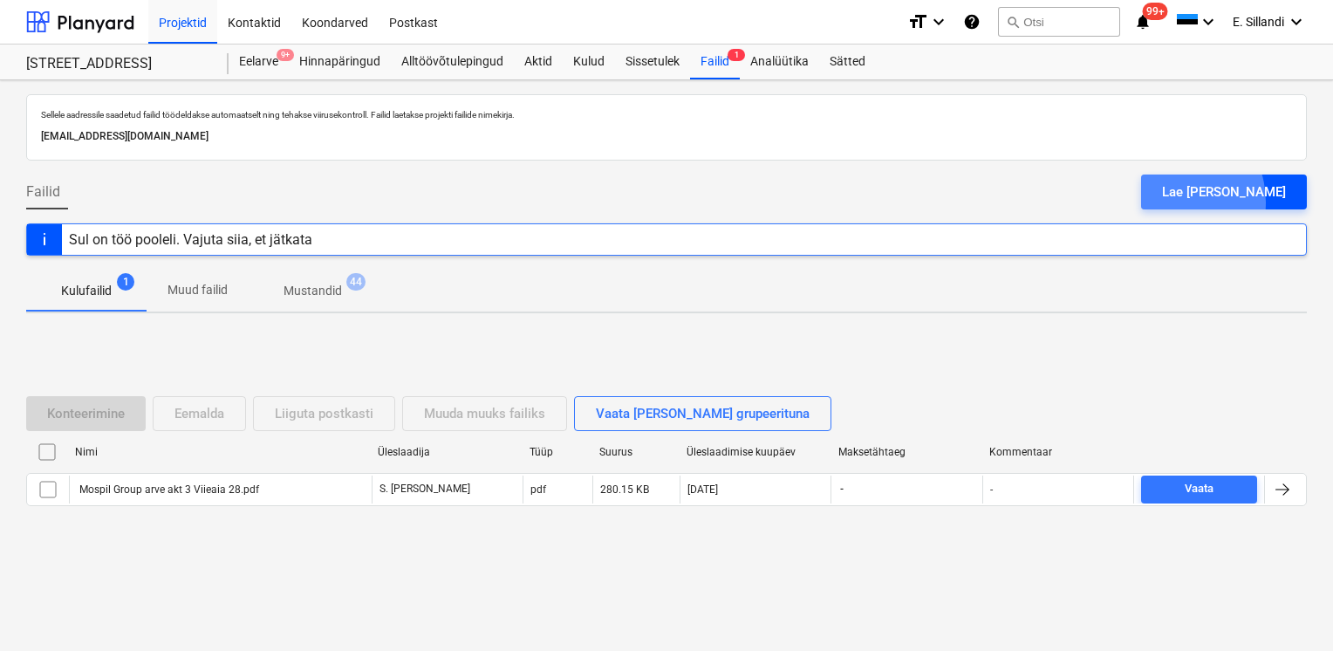
click at [1209, 202] on div "Lae [PERSON_NAME]" at bounding box center [1224, 192] width 124 height 23
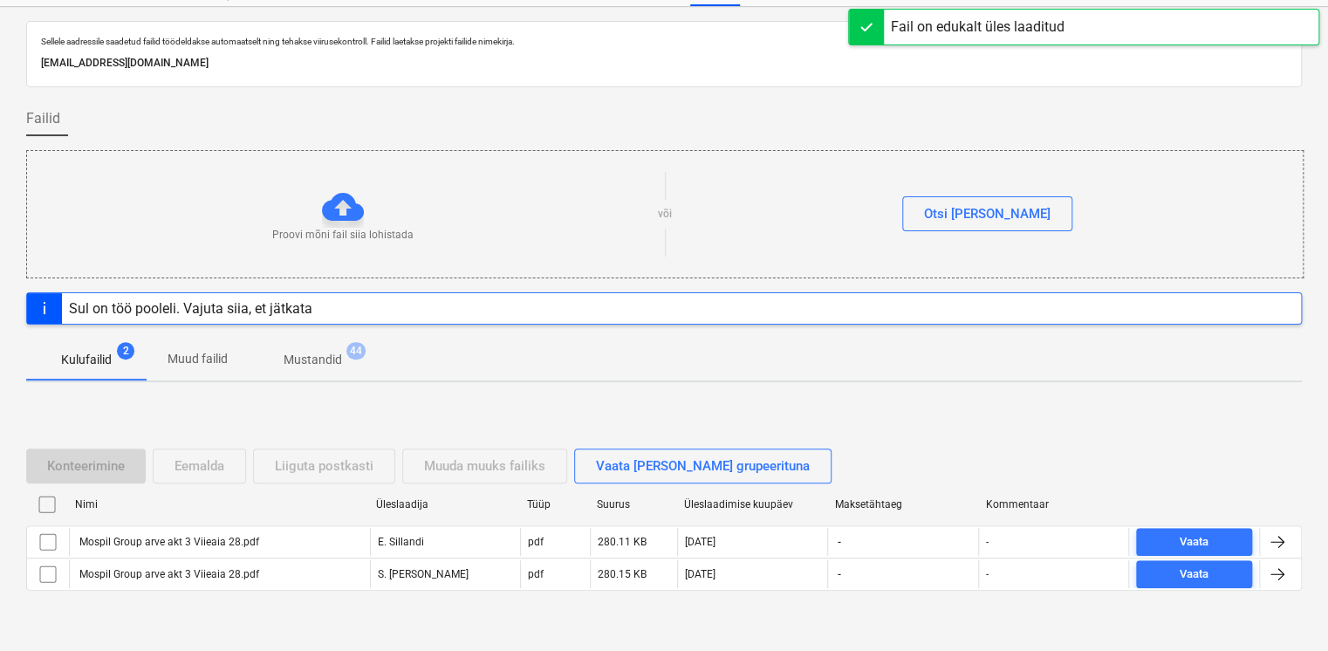
scroll to position [106, 0]
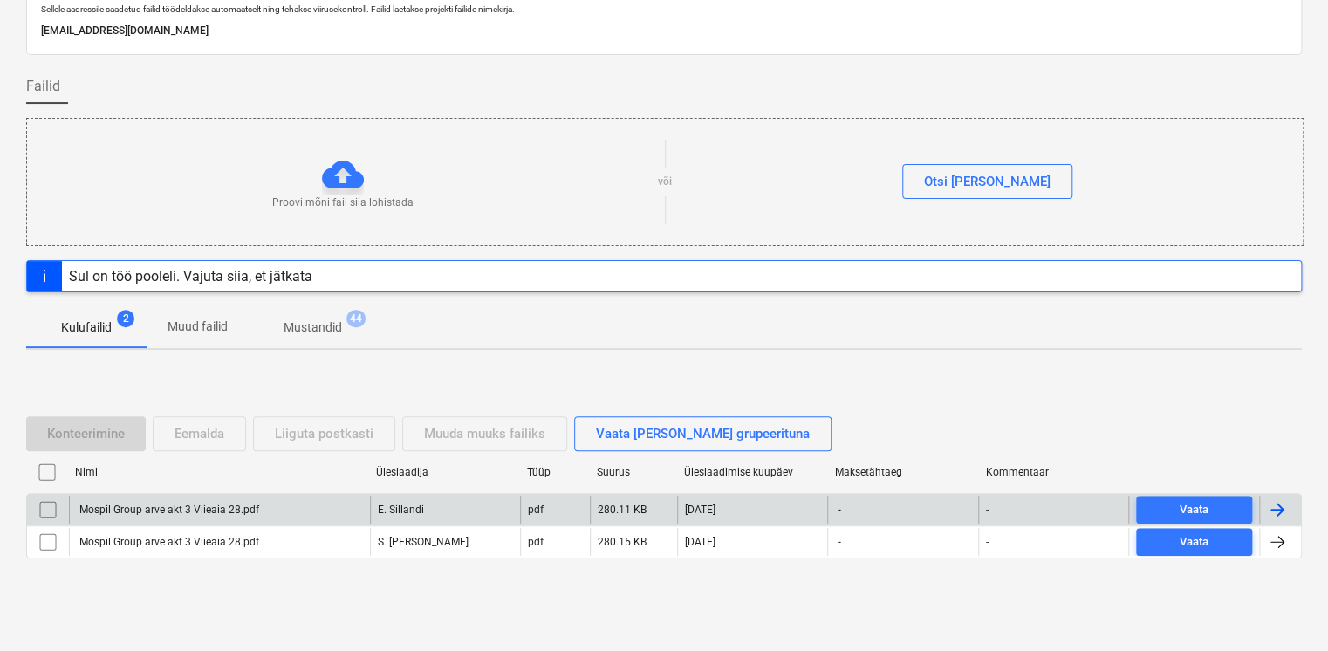
click at [147, 511] on div "Mospil Group arve akt 3 Viieaia 28.pdf" at bounding box center [168, 509] width 182 height 12
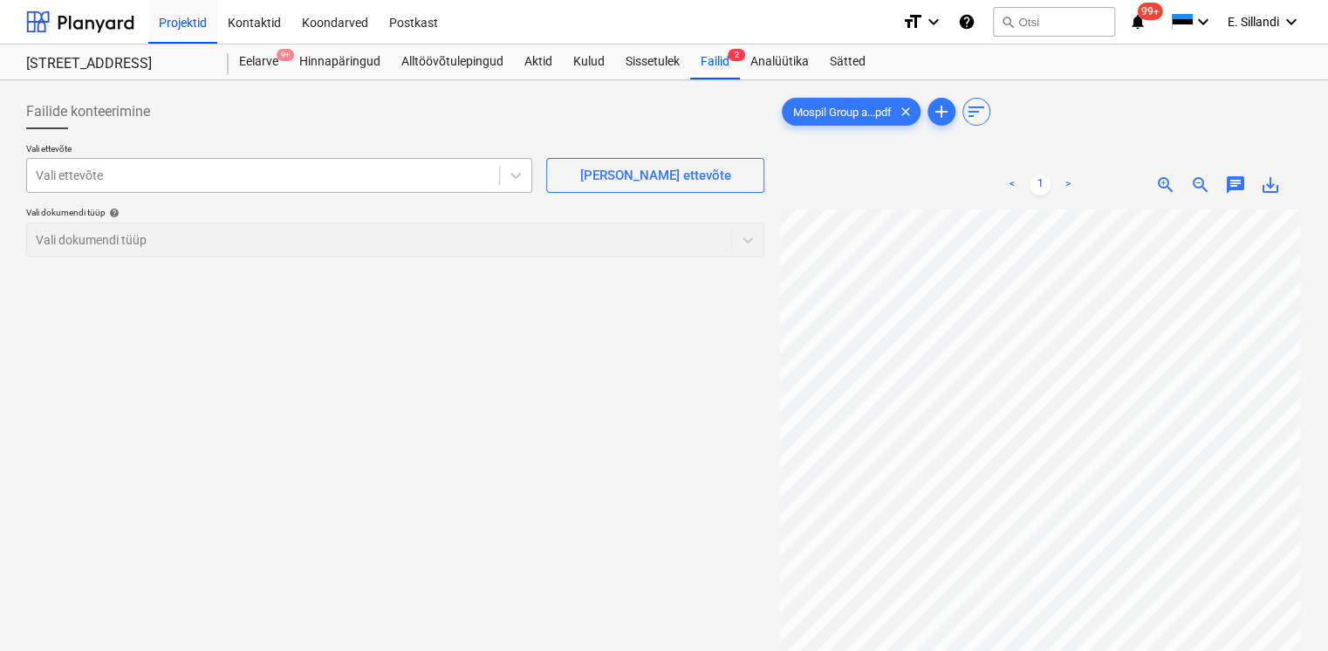
click at [292, 176] on div at bounding box center [263, 175] width 455 height 17
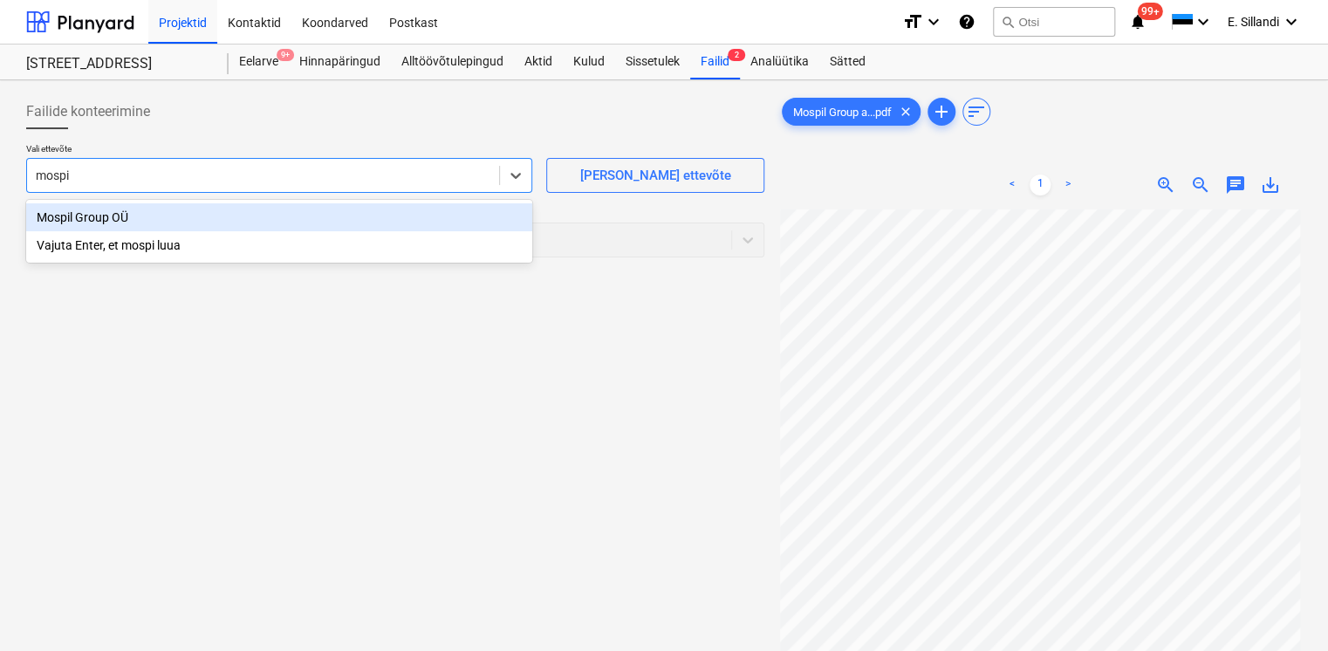
type input "mospil"
click at [188, 215] on div "Mospil Group OÜ" at bounding box center [279, 217] width 506 height 28
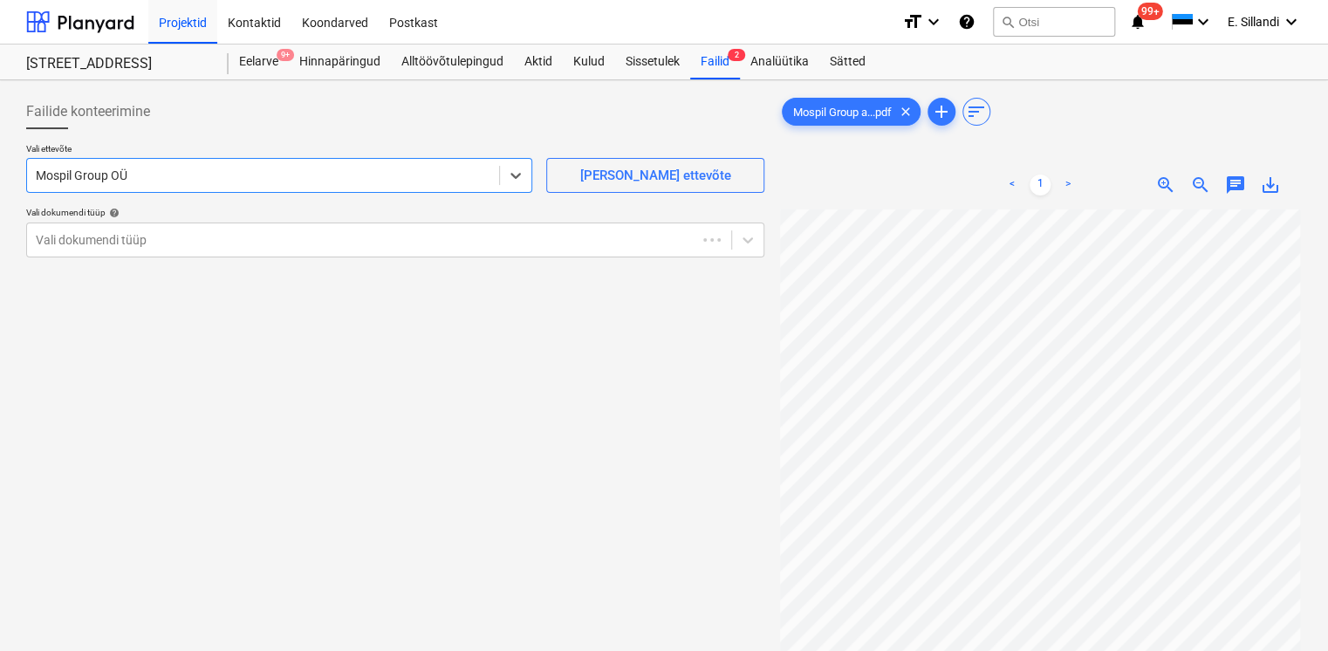
drag, startPoint x: 156, startPoint y: 243, endPoint x: 152, endPoint y: 259, distance: 17.1
click at [157, 243] on div at bounding box center [362, 239] width 652 height 17
click at [195, 215] on div "Vali dokumendi tüüp help" at bounding box center [395, 212] width 738 height 11
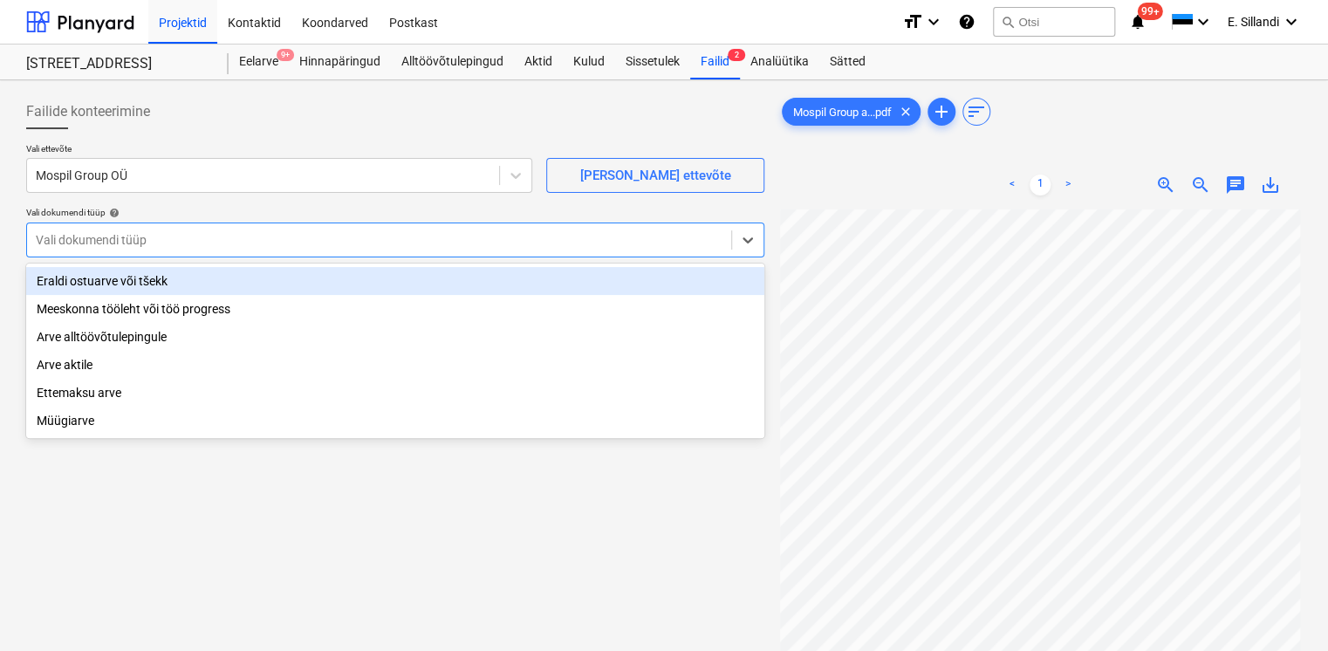
click at [185, 232] on div at bounding box center [379, 239] width 687 height 17
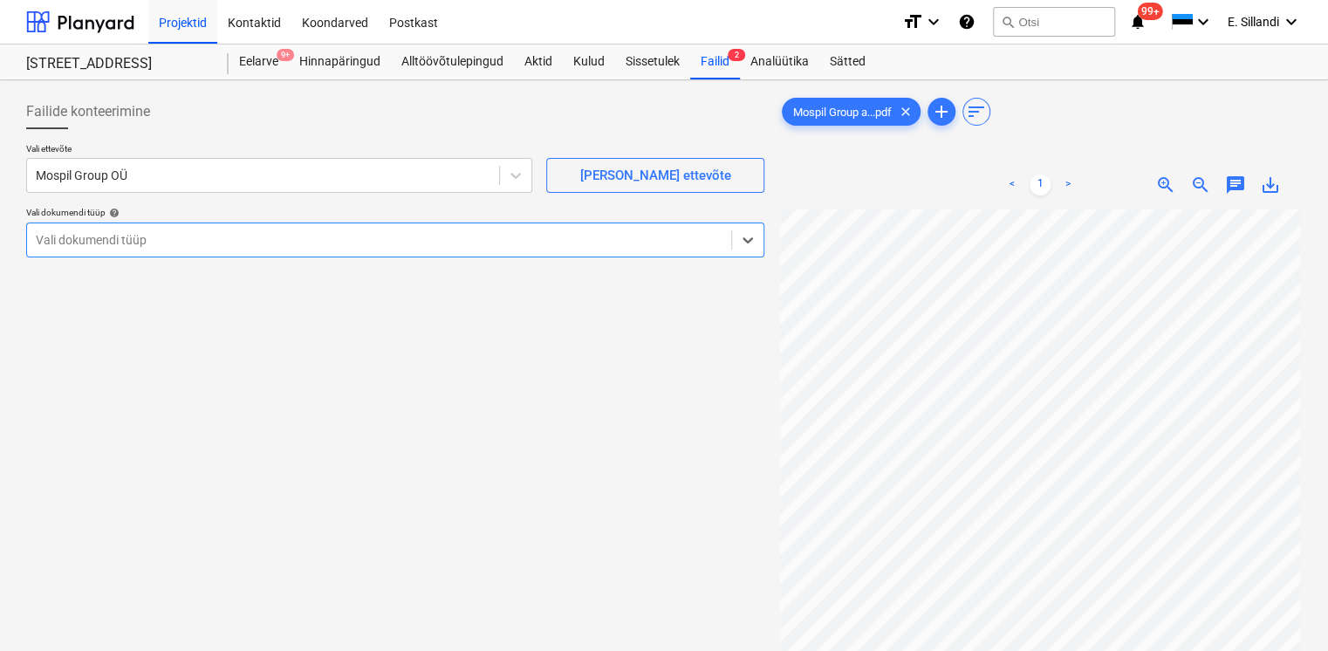
click at [185, 232] on div at bounding box center [379, 239] width 687 height 17
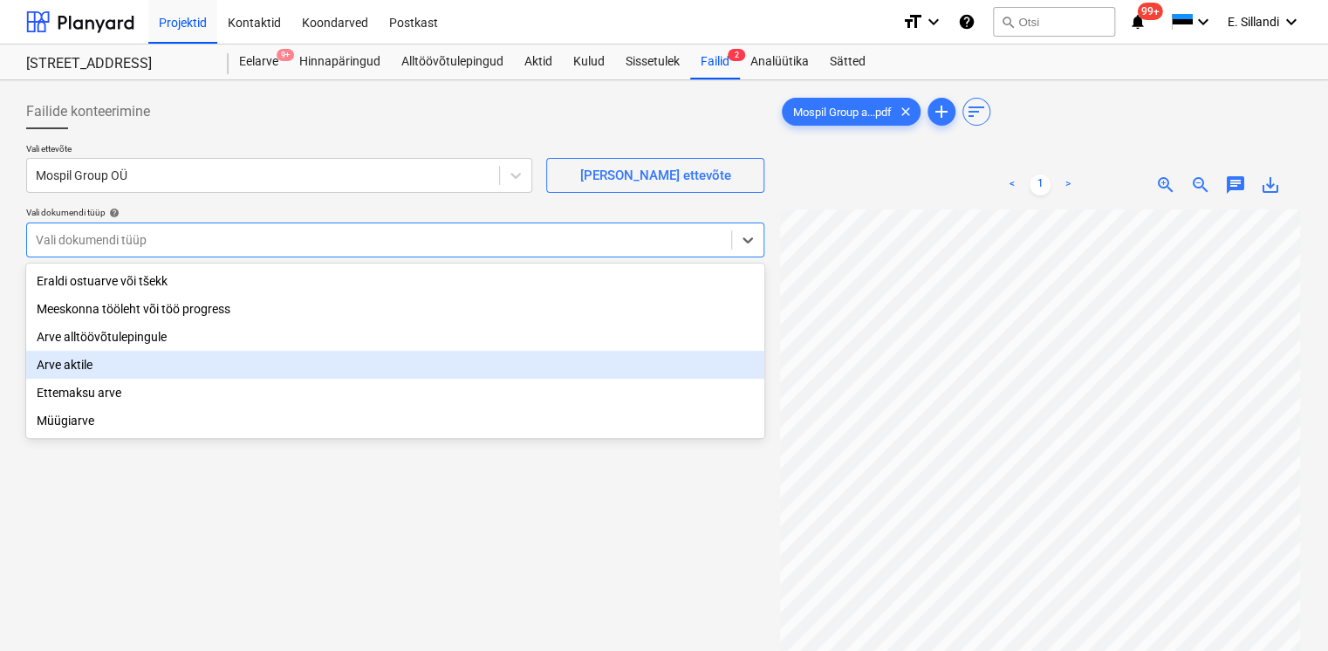
click at [100, 361] on div "Arve aktile" at bounding box center [395, 365] width 738 height 28
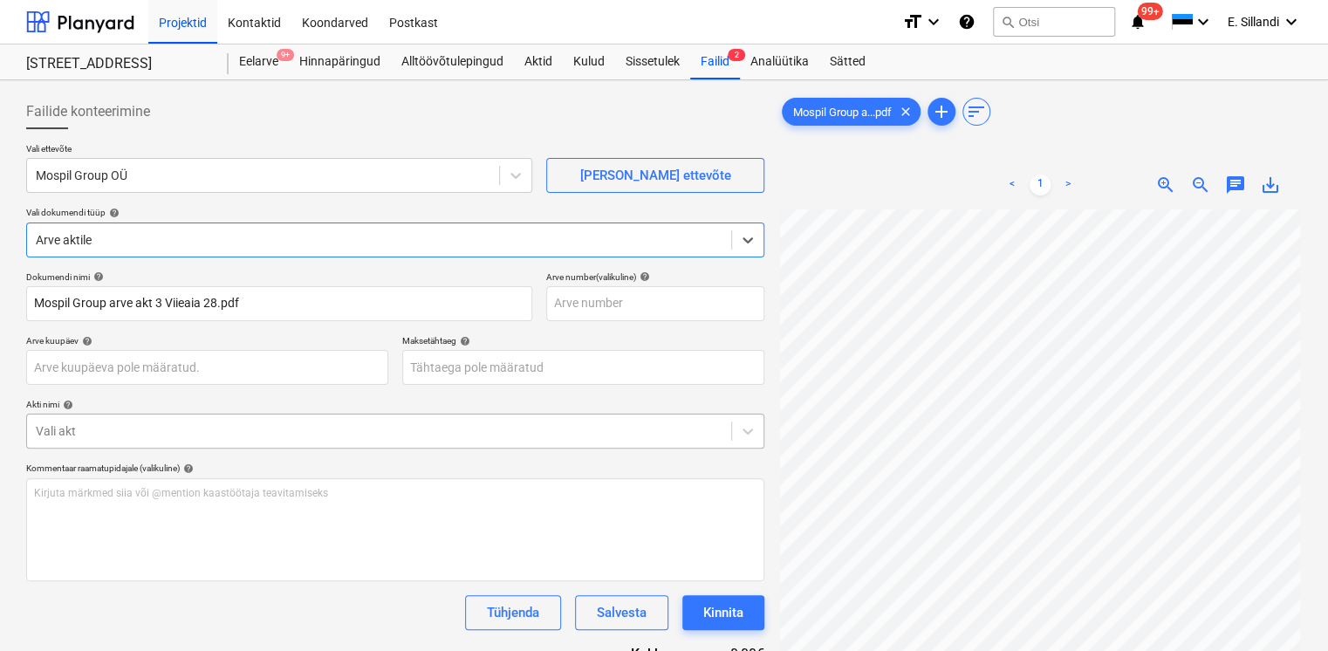
click at [216, 423] on div at bounding box center [379, 430] width 687 height 17
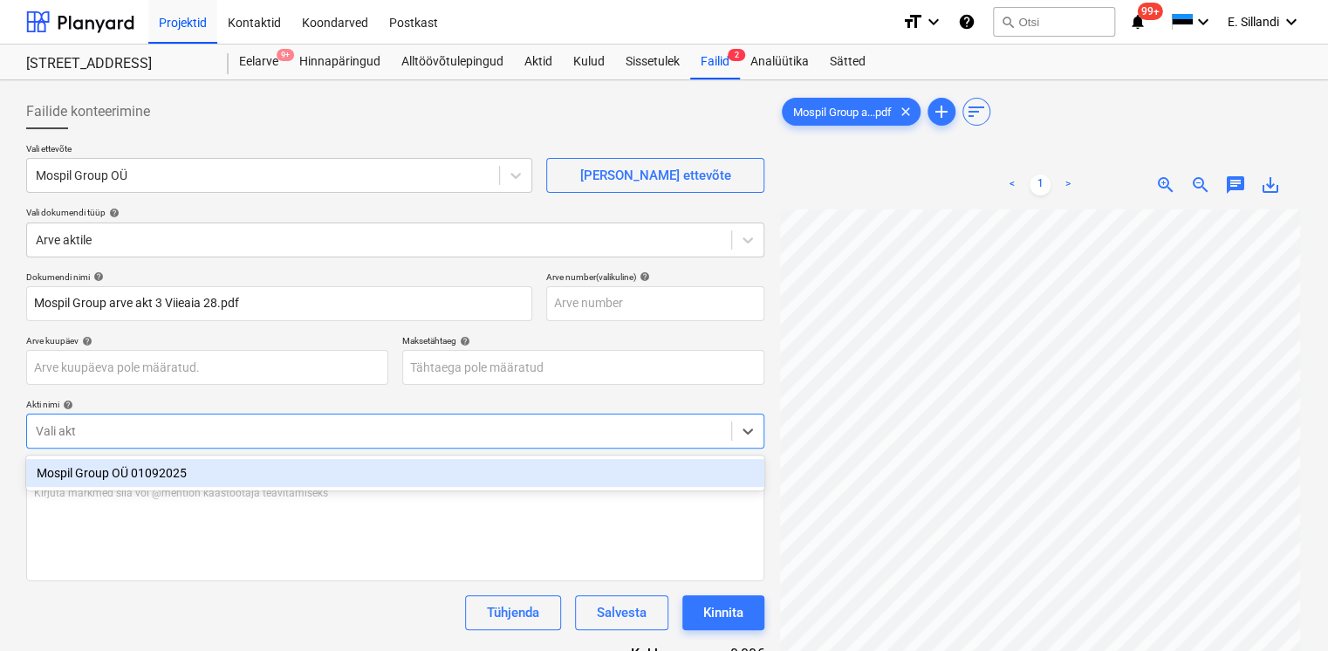
click at [188, 473] on div "Mospil Group OÜ 01092025" at bounding box center [395, 473] width 738 height 28
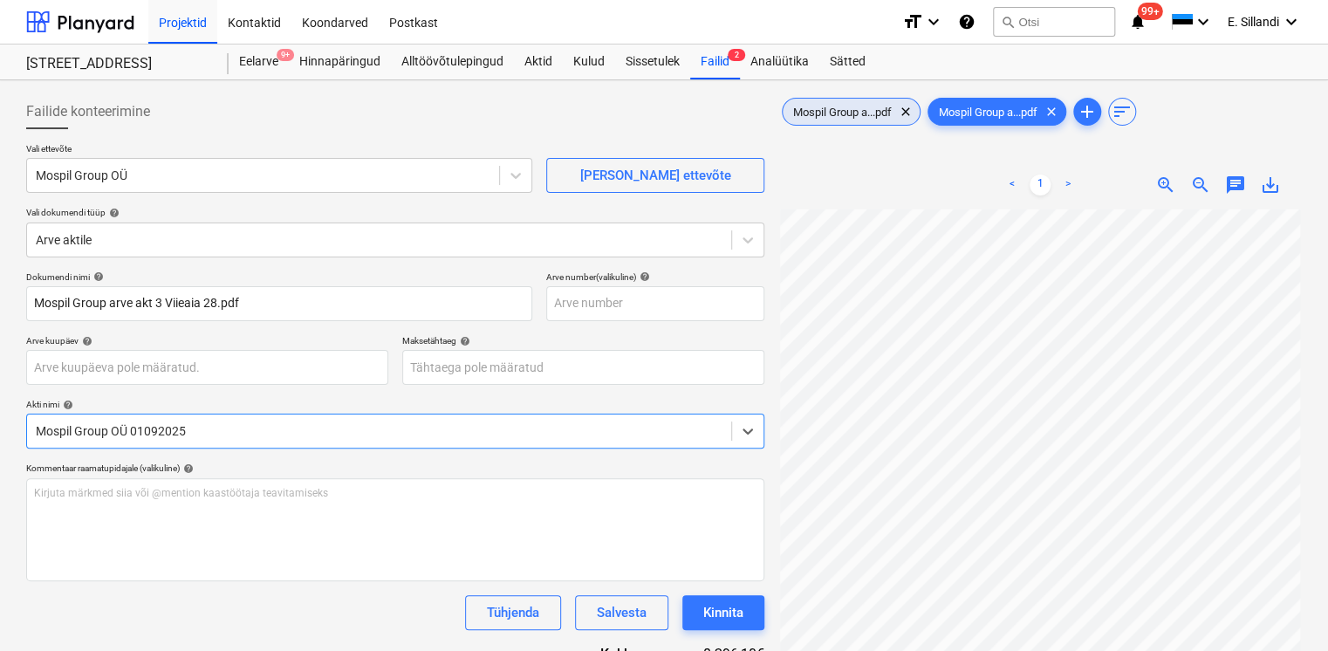
click at [848, 110] on span "Mospil Group a...pdf" at bounding box center [843, 112] width 120 height 13
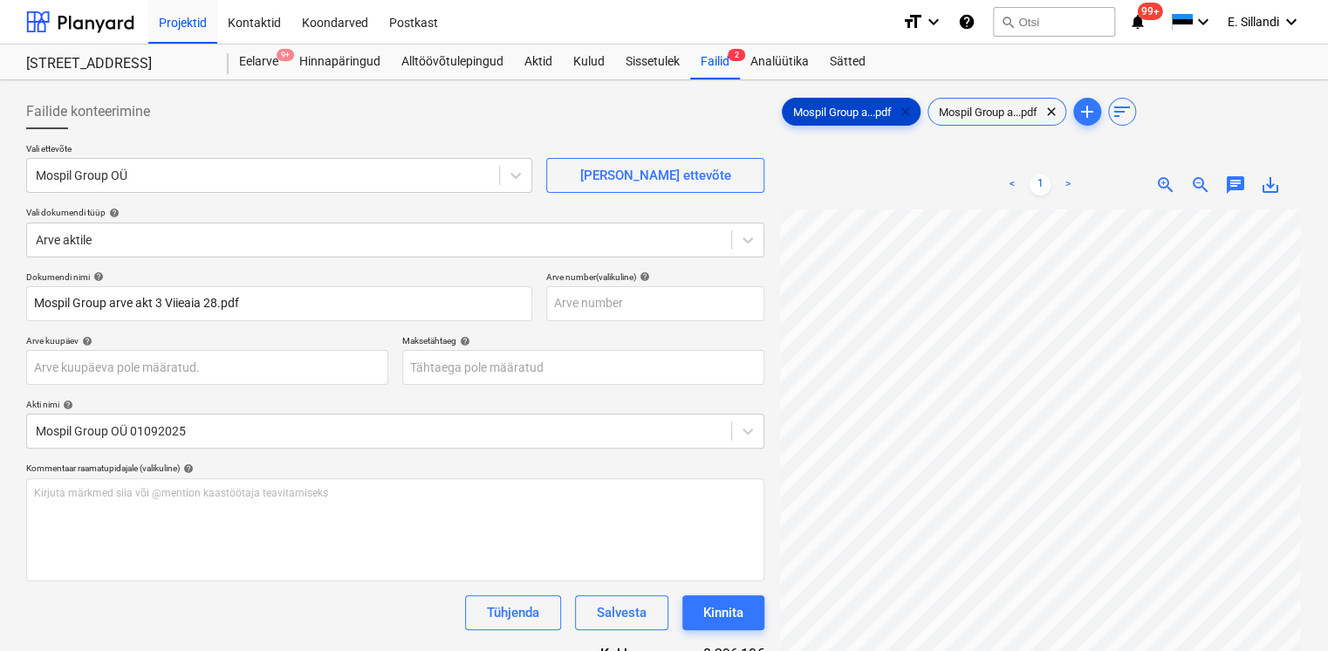
click at [906, 111] on span "clear" at bounding box center [905, 111] width 21 height 21
click at [946, 109] on span "add" at bounding box center [941, 111] width 21 height 21
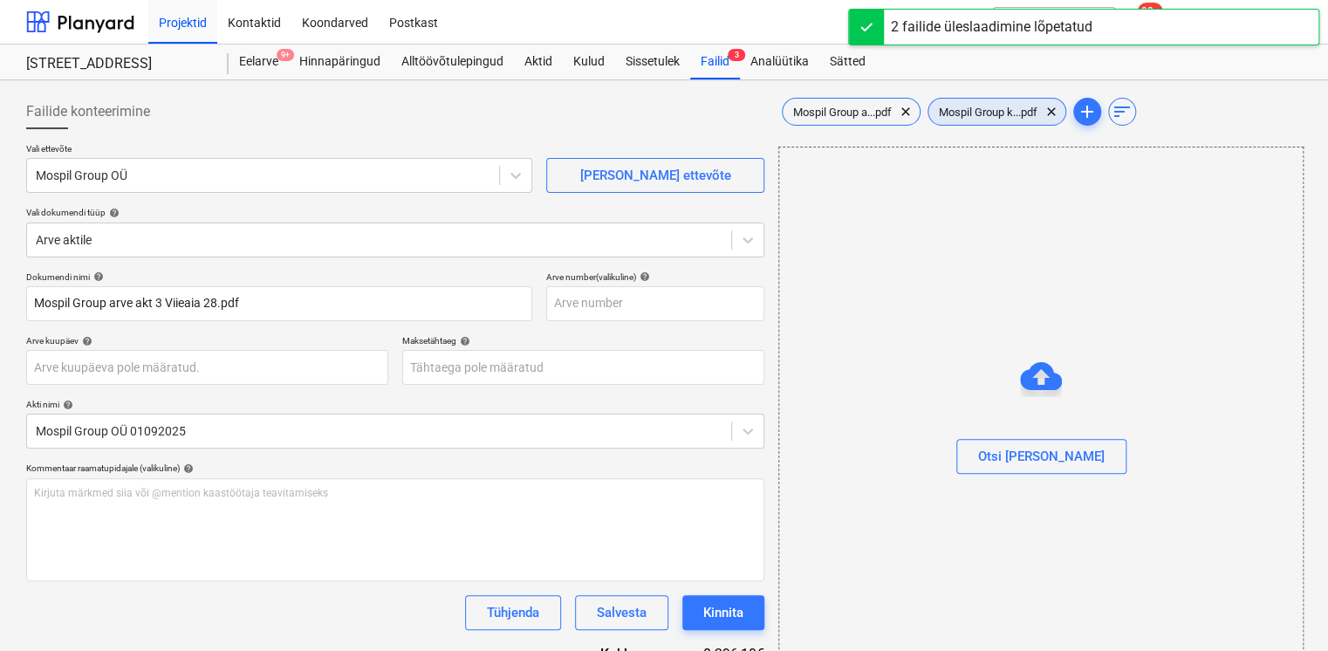
click at [974, 111] on span "Mospil Group k...pdf" at bounding box center [988, 112] width 120 height 13
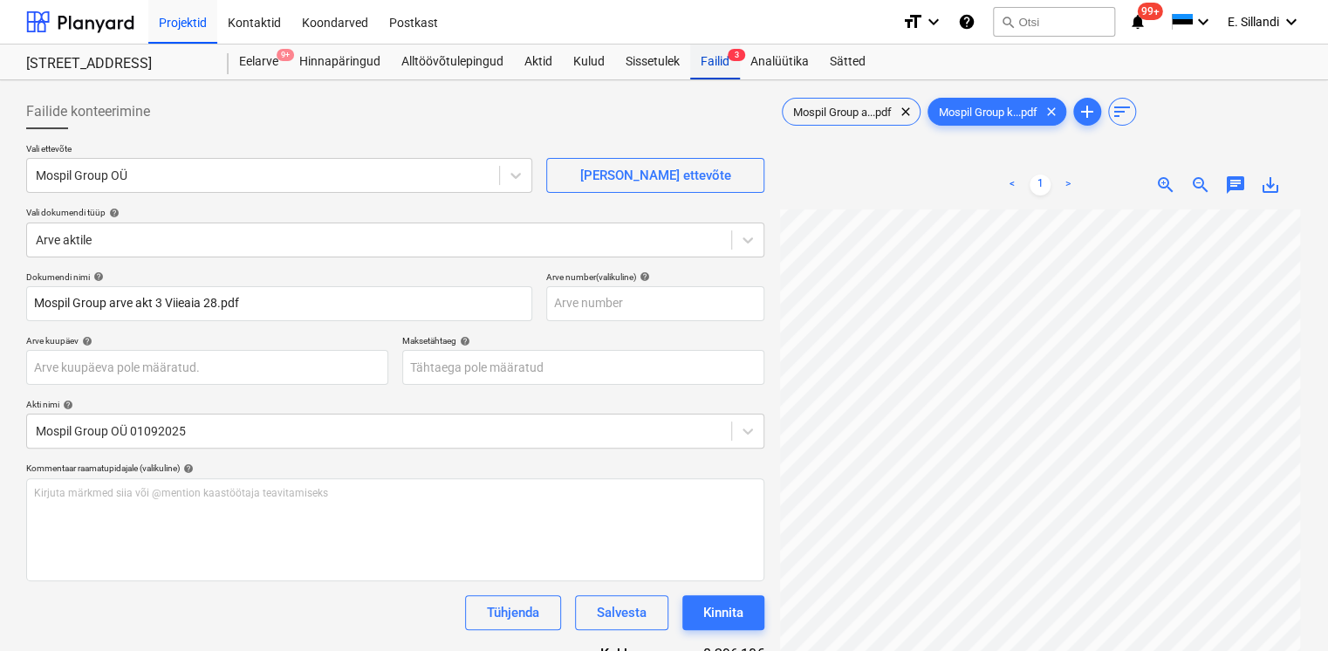
click at [700, 61] on div "Failid 3" at bounding box center [715, 61] width 50 height 35
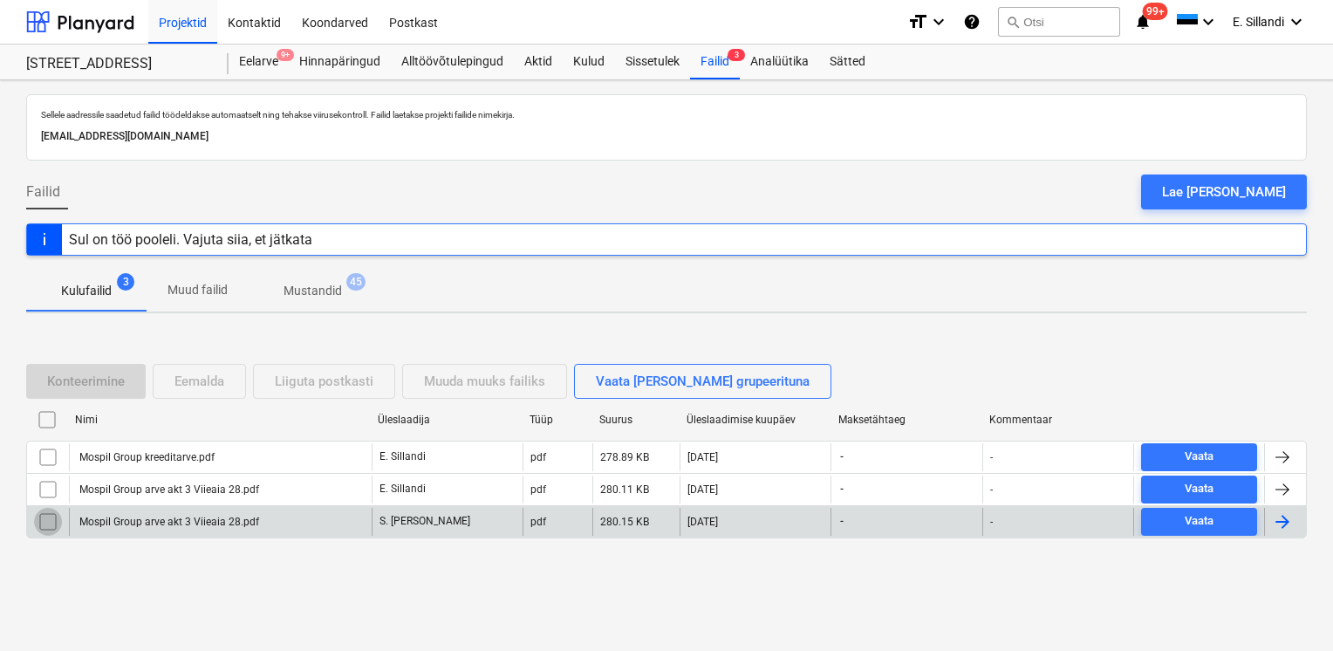
click at [43, 517] on input "checkbox" at bounding box center [48, 522] width 28 height 28
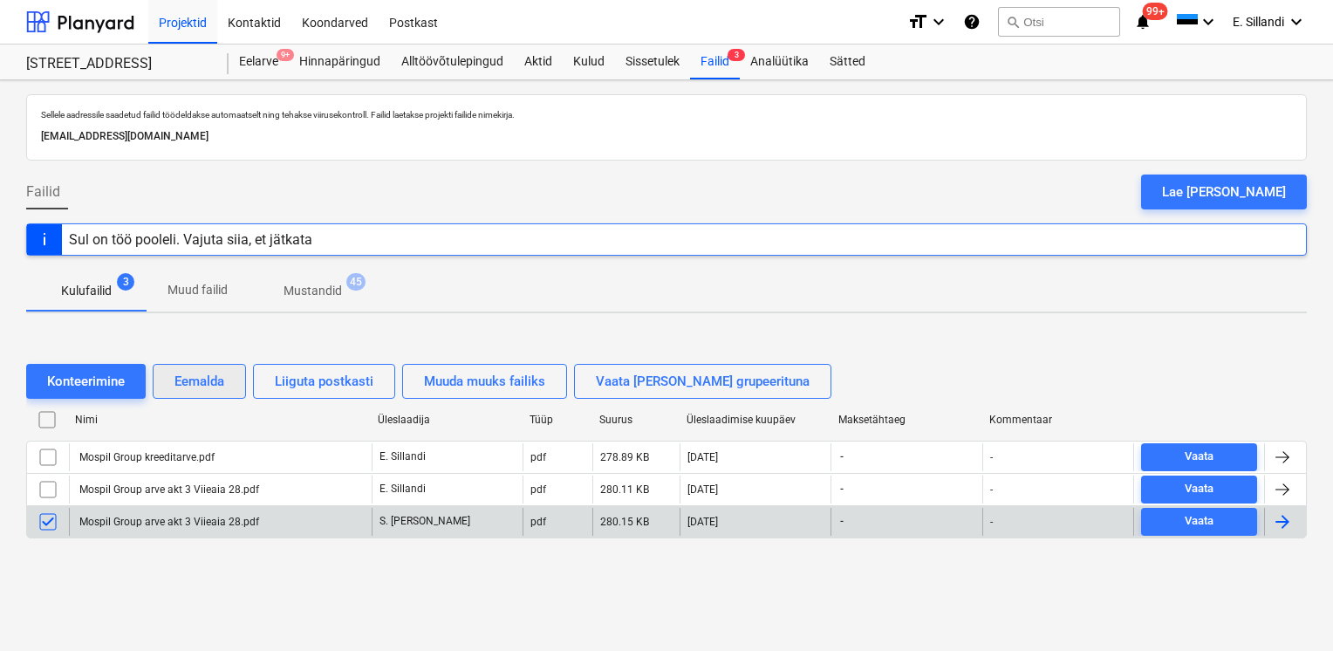
click at [220, 386] on div "Eemalda" at bounding box center [199, 381] width 50 height 23
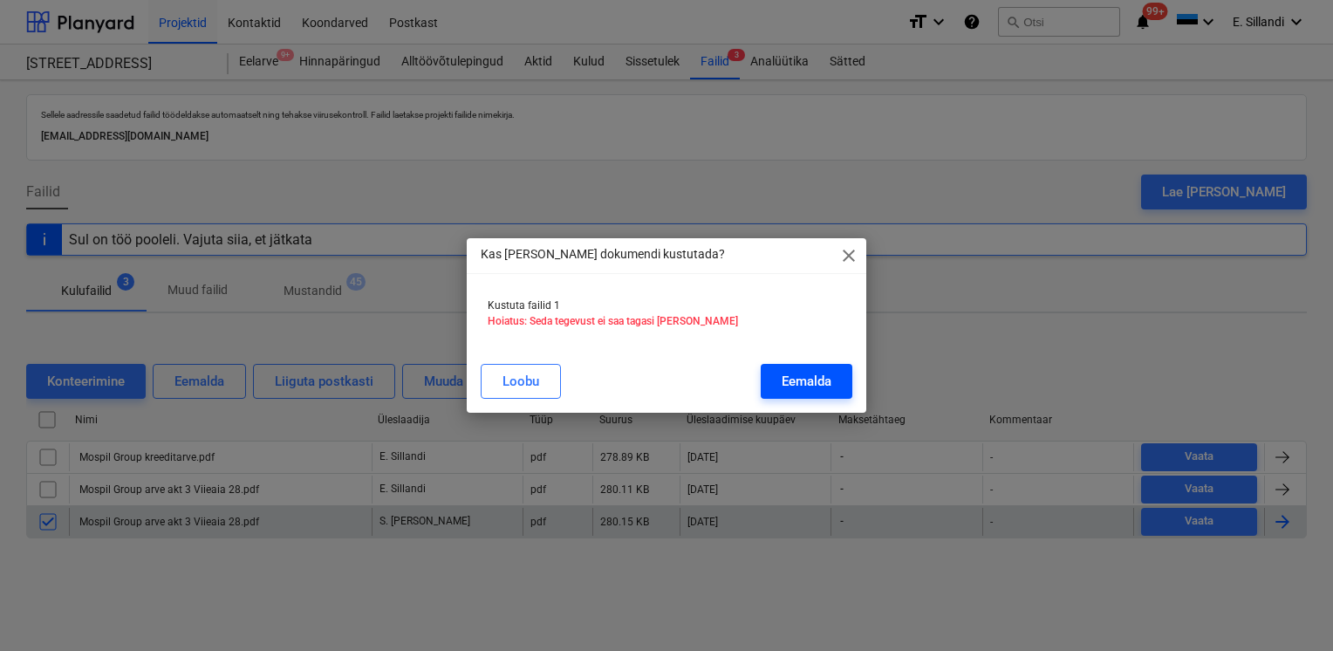
click at [791, 378] on div "Eemalda" at bounding box center [807, 381] width 50 height 23
